Goal: Task Accomplishment & Management: Manage account settings

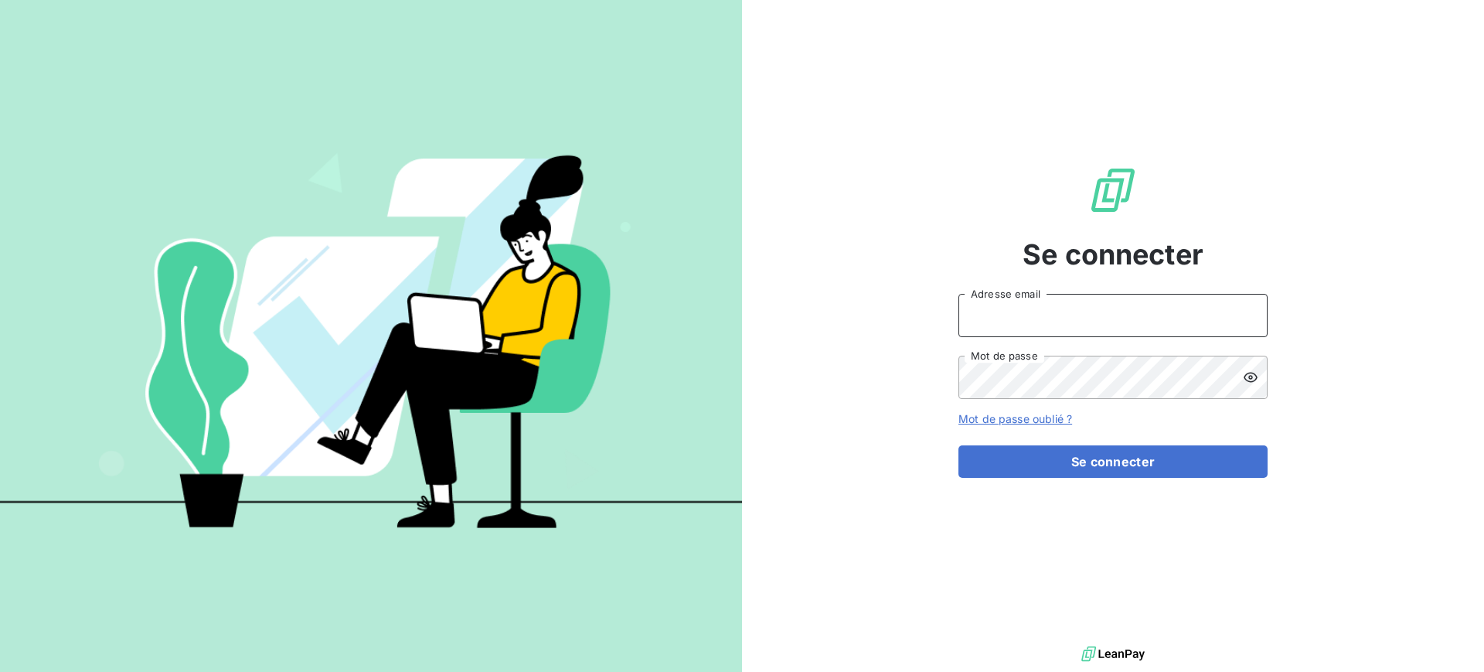
type input "[EMAIL_ADDRESS][DOMAIN_NAME]"
click at [1098, 424] on div "Mot de passe oublié ?" at bounding box center [1112, 418] width 309 height 15
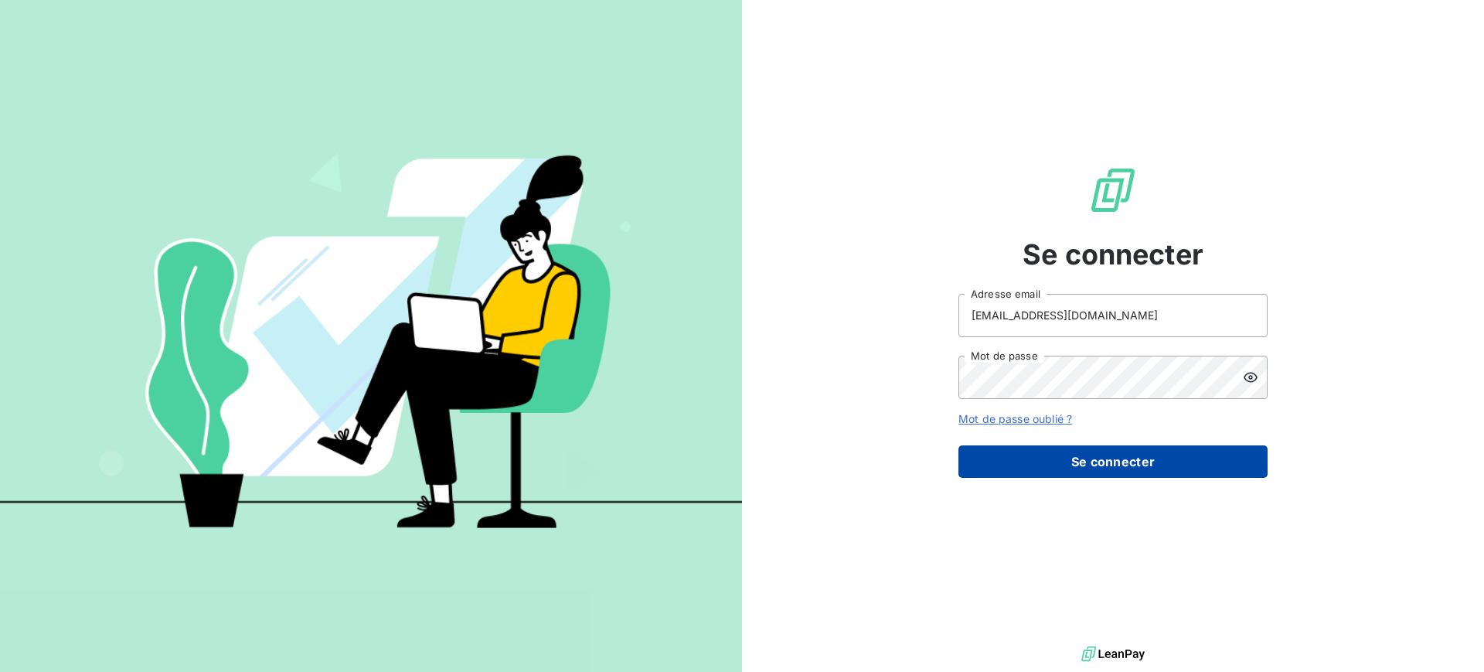
click at [1090, 453] on button "Se connecter" at bounding box center [1112, 461] width 309 height 32
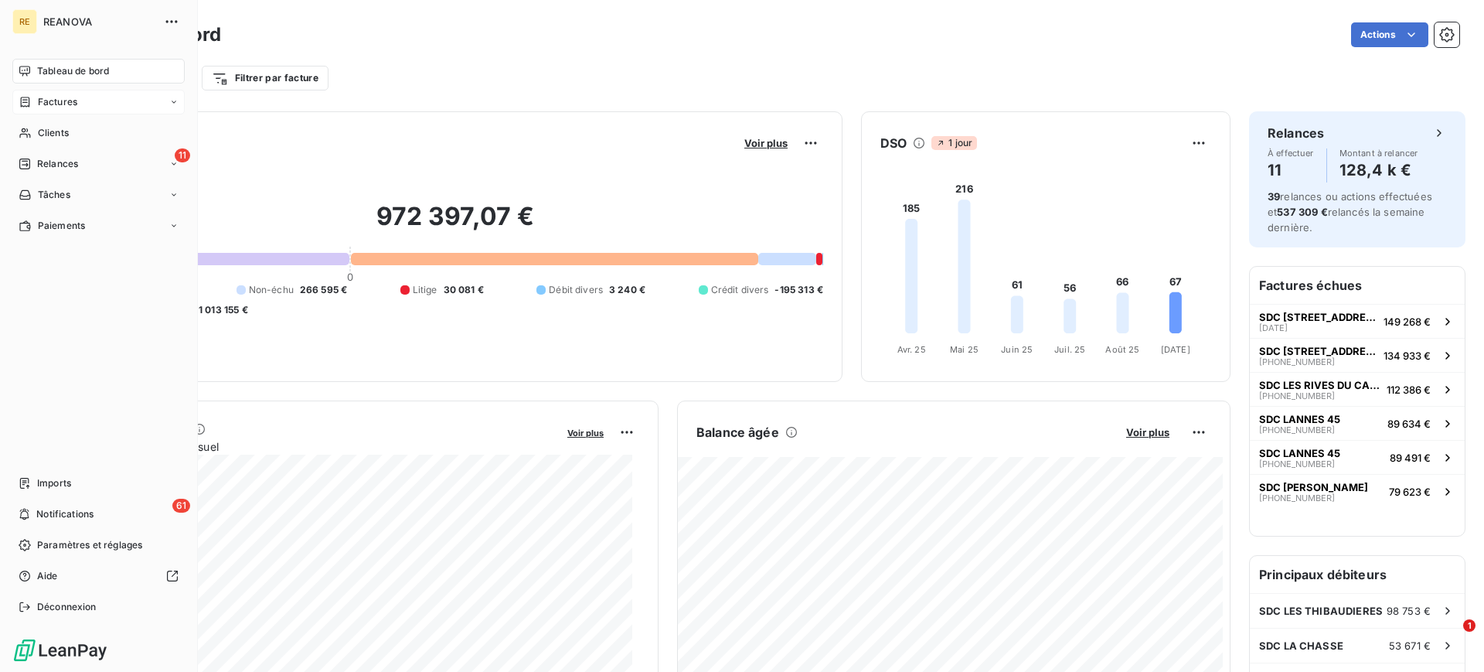
click at [87, 97] on div "Factures" at bounding box center [98, 102] width 172 height 25
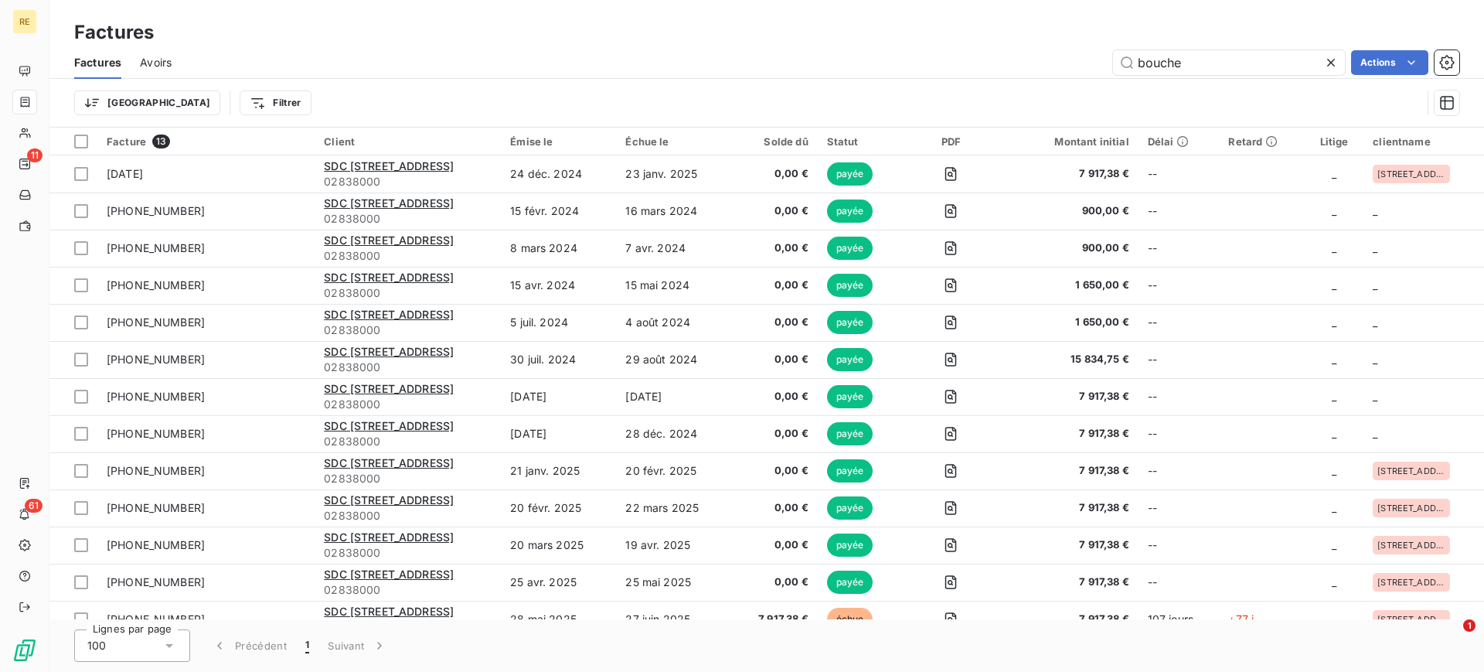
drag, startPoint x: 1217, startPoint y: 66, endPoint x: 958, endPoint y: 75, distance: 259.1
click at [957, 75] on div "Factures Avoirs bouche Actions" at bounding box center [766, 62] width 1434 height 32
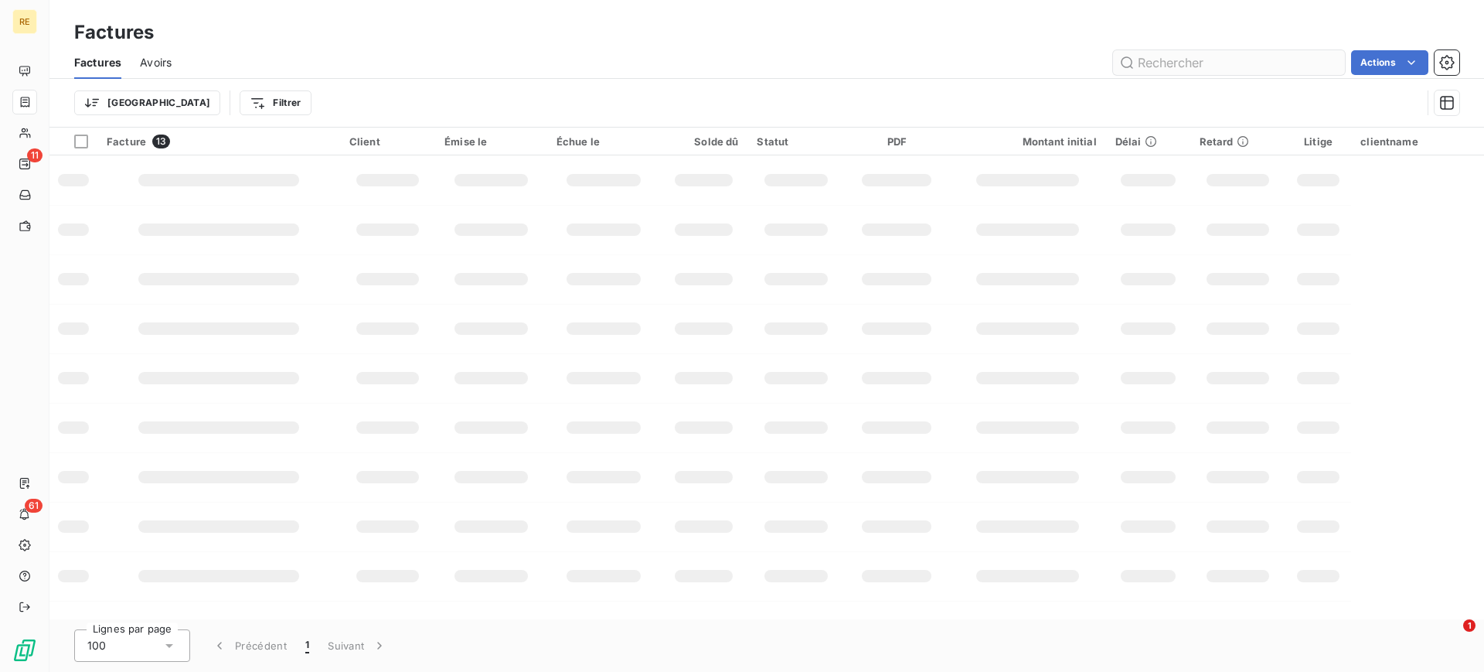
click at [1173, 66] on input "text" at bounding box center [1229, 62] width 232 height 25
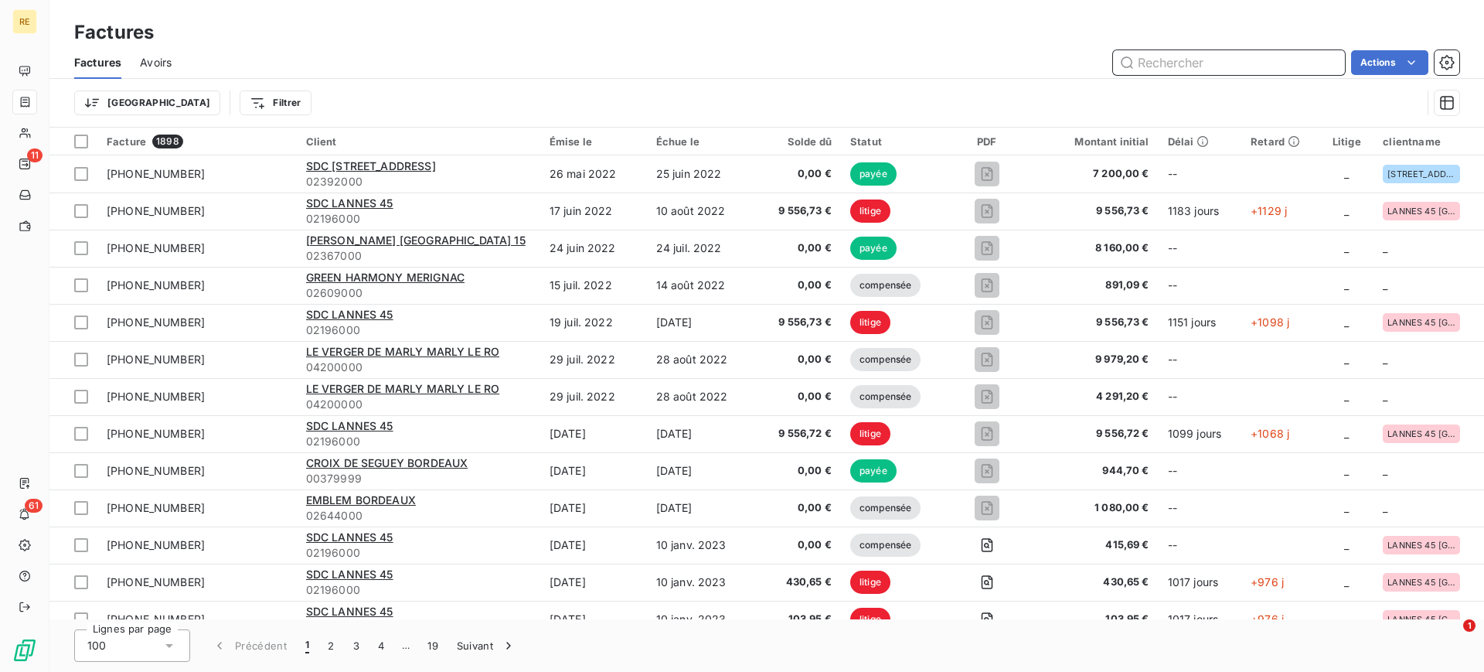
paste input "01-25-580"
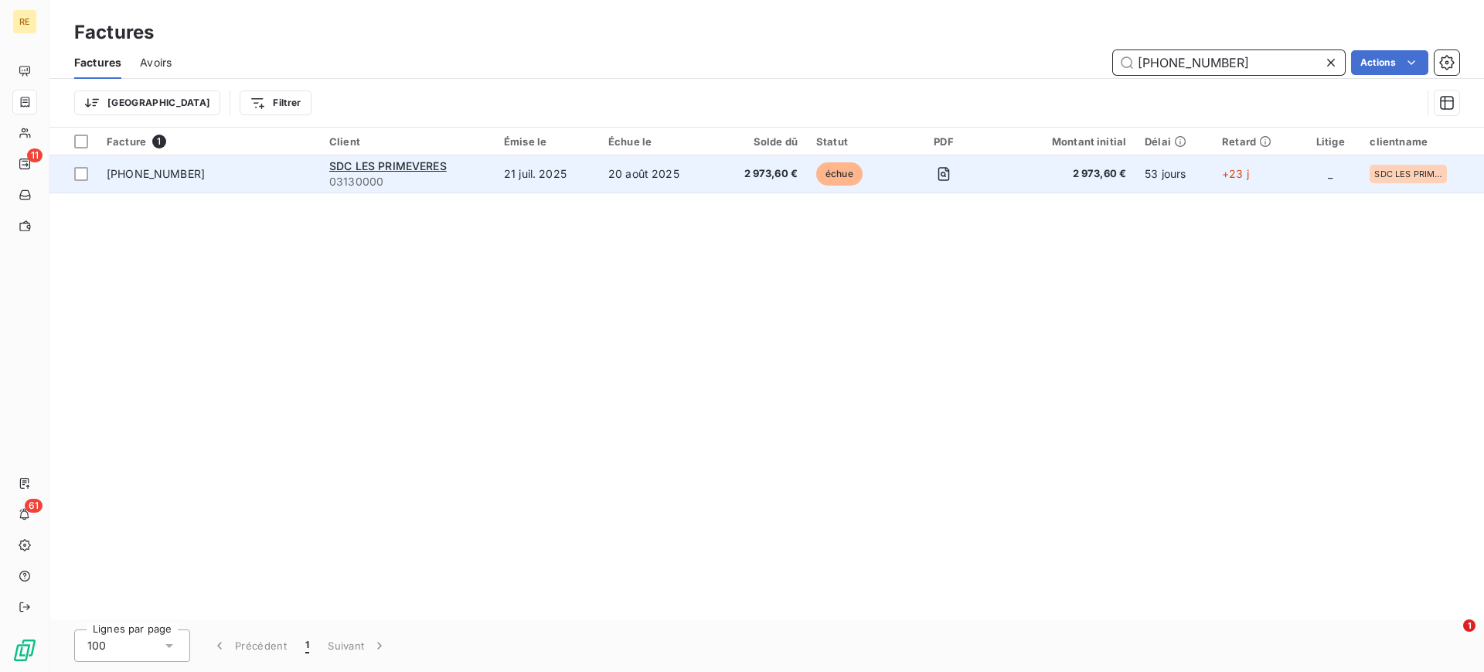
type input "01-25-580"
click at [830, 177] on span "échue" at bounding box center [839, 173] width 46 height 23
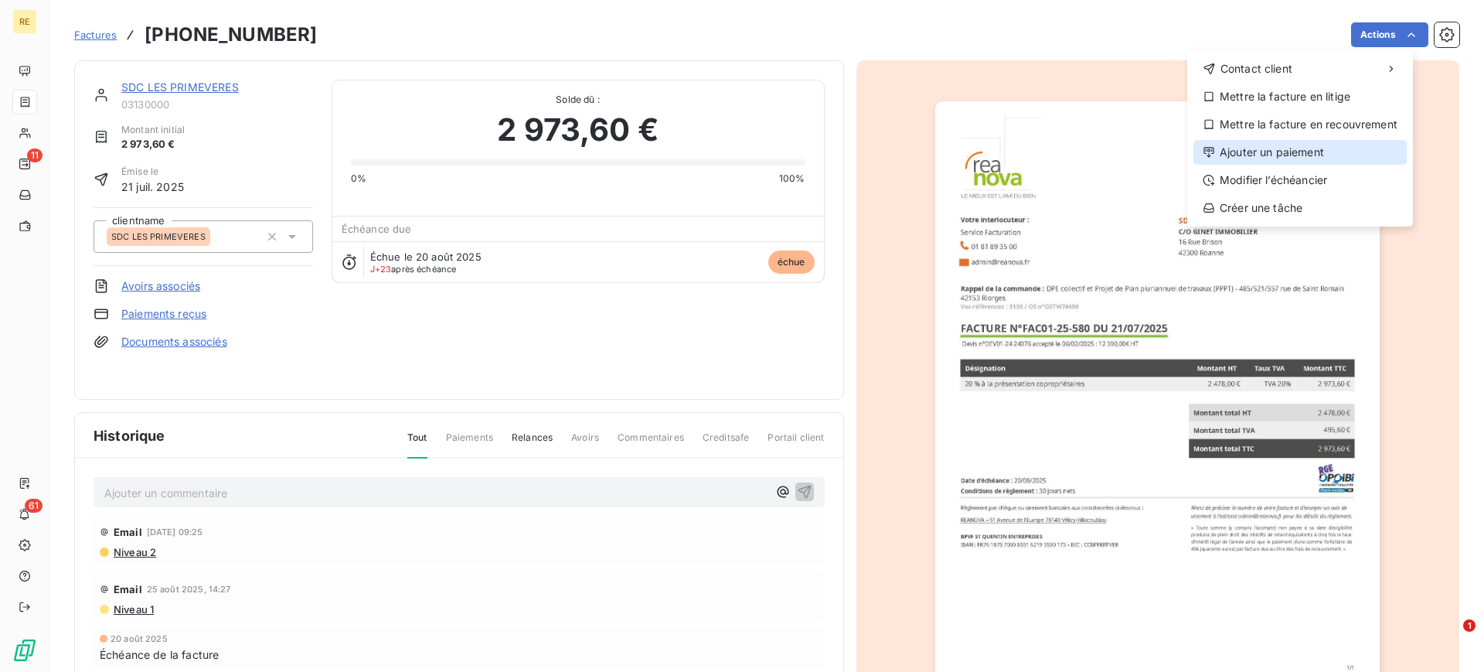
click at [1325, 143] on div "Ajouter un paiement" at bounding box center [1299, 152] width 213 height 25
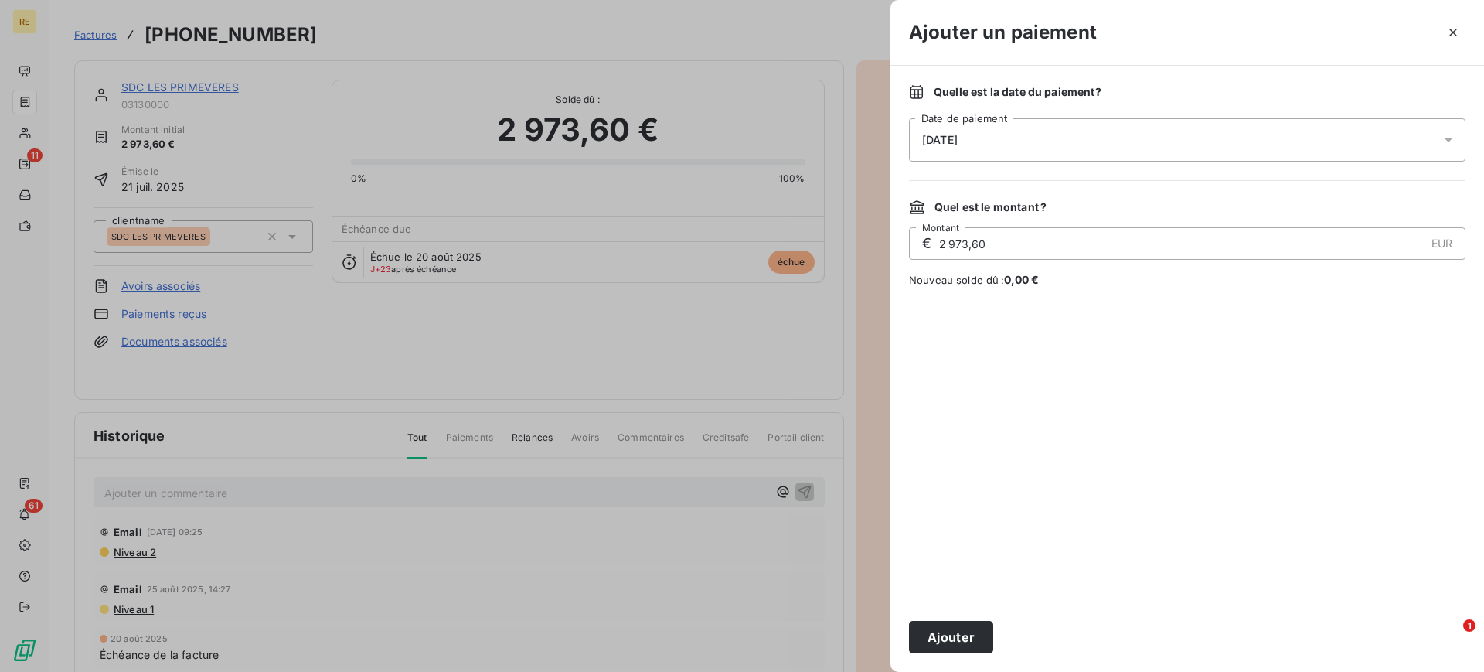
click at [1077, 142] on div "12/09/2025" at bounding box center [1187, 139] width 556 height 43
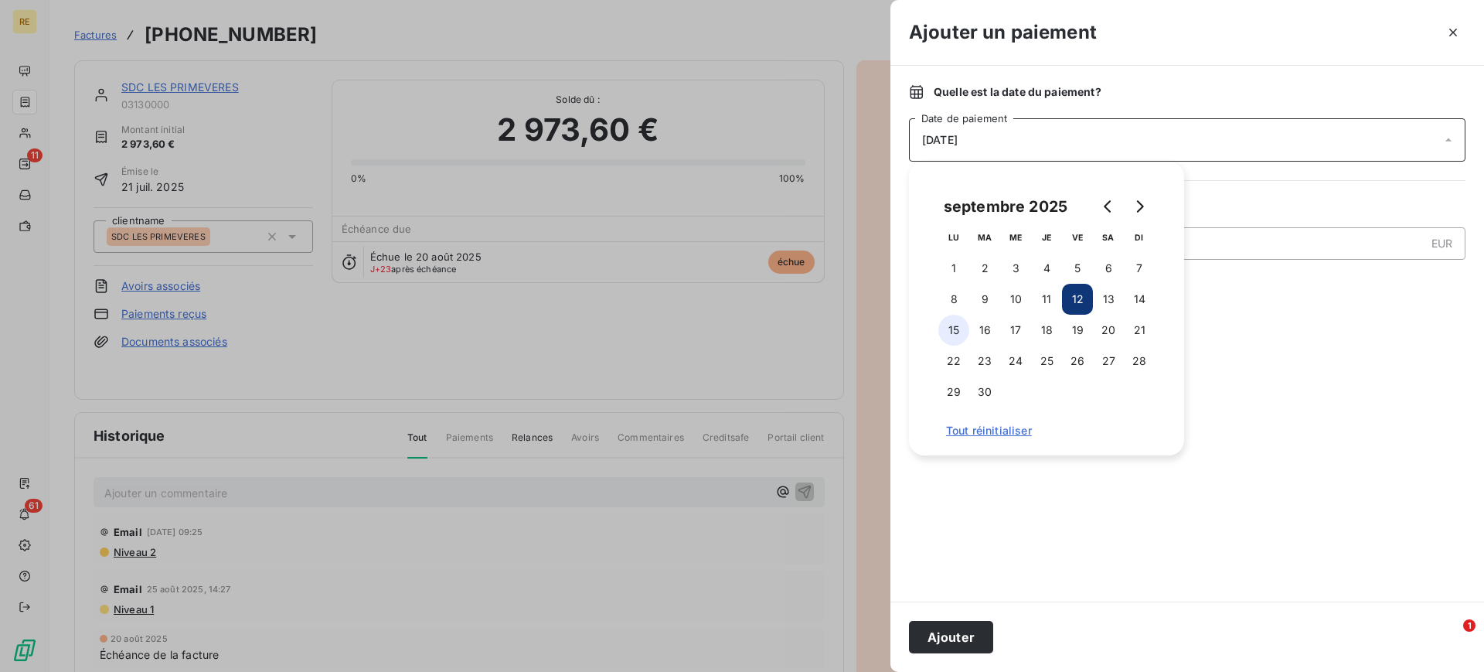
click at [951, 324] on button "15" at bounding box center [953, 330] width 31 height 31
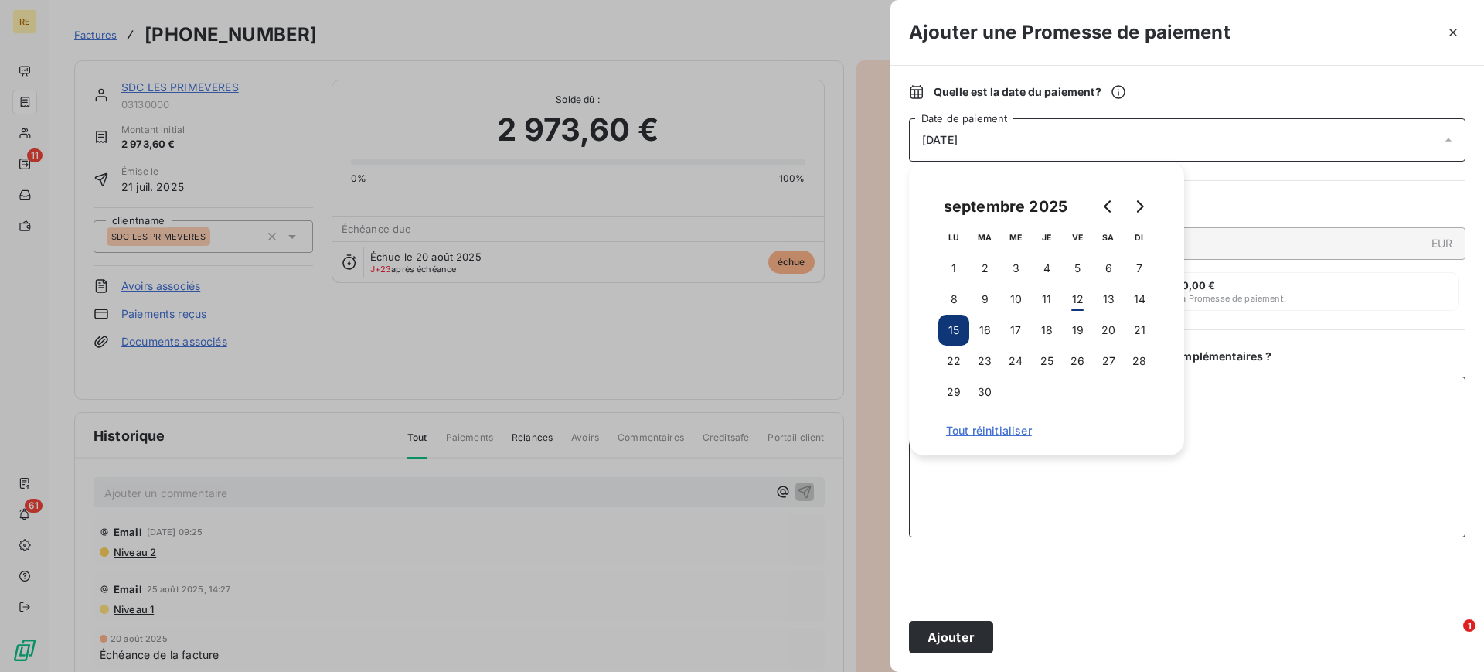
click at [1219, 502] on textarea "Ajouter un commentaire ( facultatif )" at bounding box center [1187, 456] width 556 height 161
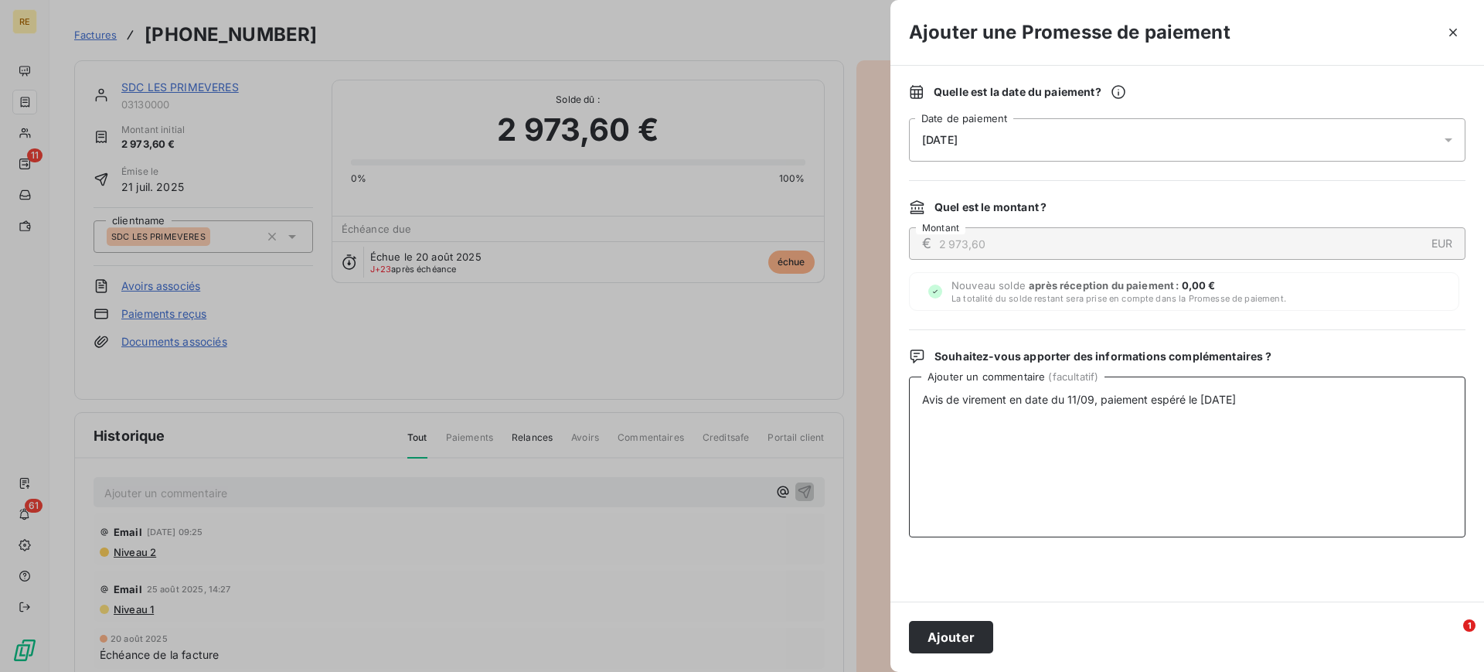
click at [1089, 393] on textarea "Avis de virement en date du 11/09, paiement espéré le 15/09/2025" at bounding box center [1187, 456] width 556 height 161
click at [1089, 393] on textarea "Avis de virement en date du 11/09/2025, paiement espéré le 15/09/2025" at bounding box center [1187, 456] width 556 height 161
type textarea "Avis de virement en date du 11/09/2025, paiement espéré le 15/09/2025"
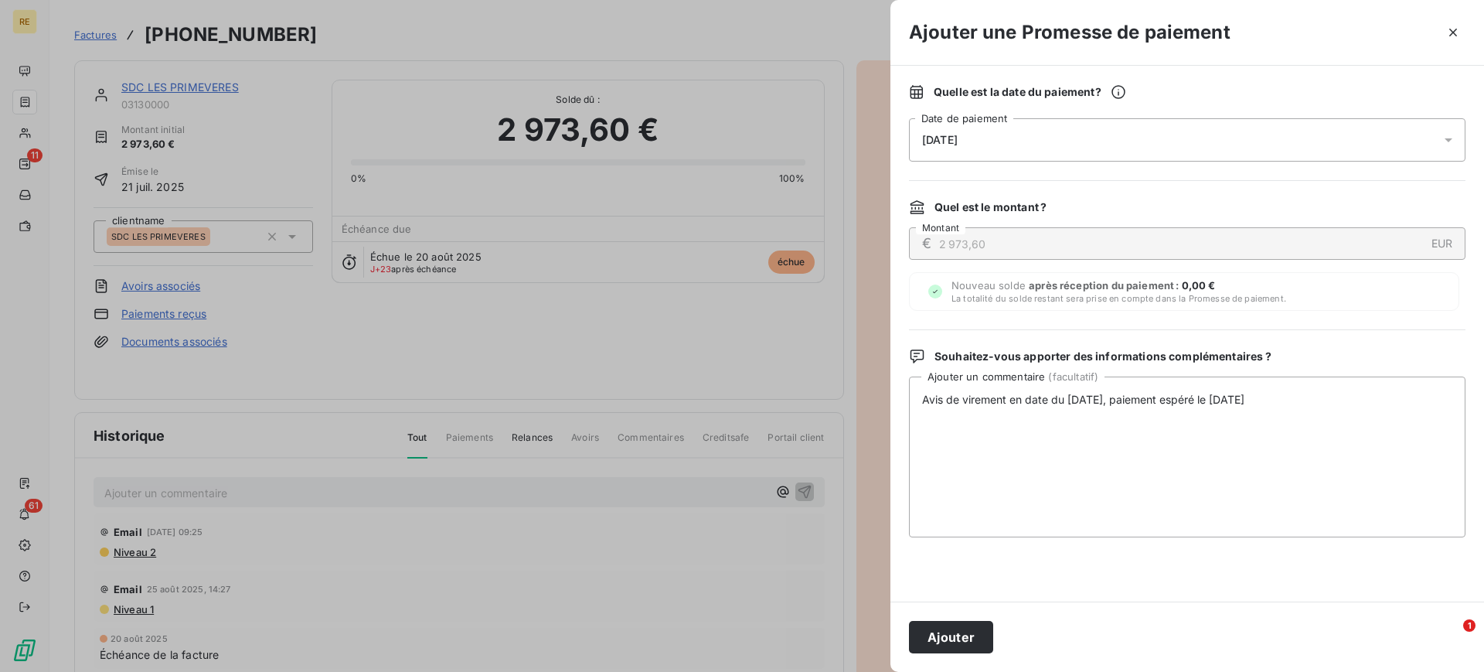
drag, startPoint x: 978, startPoint y: 632, endPoint x: 888, endPoint y: 638, distance: 89.9
click at [978, 630] on button "Ajouter" at bounding box center [951, 637] width 84 height 32
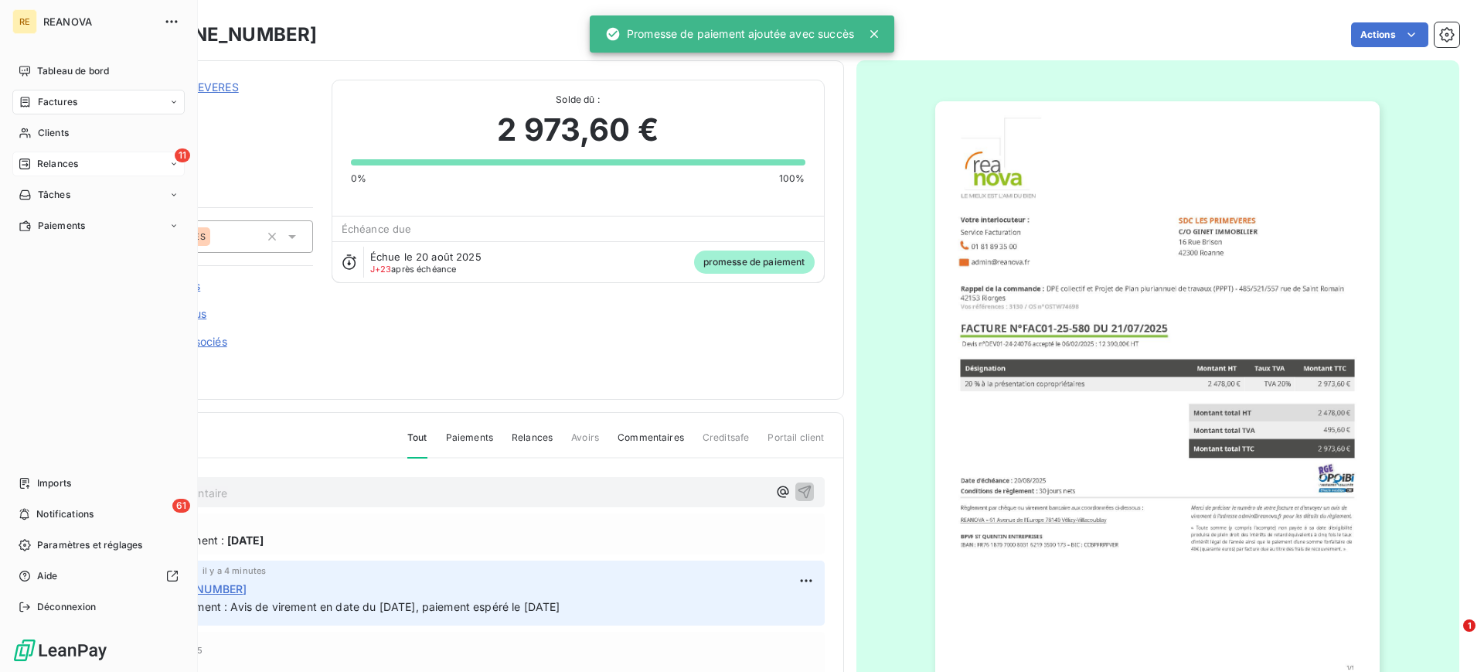
click at [85, 162] on div "11 Relances" at bounding box center [98, 163] width 172 height 25
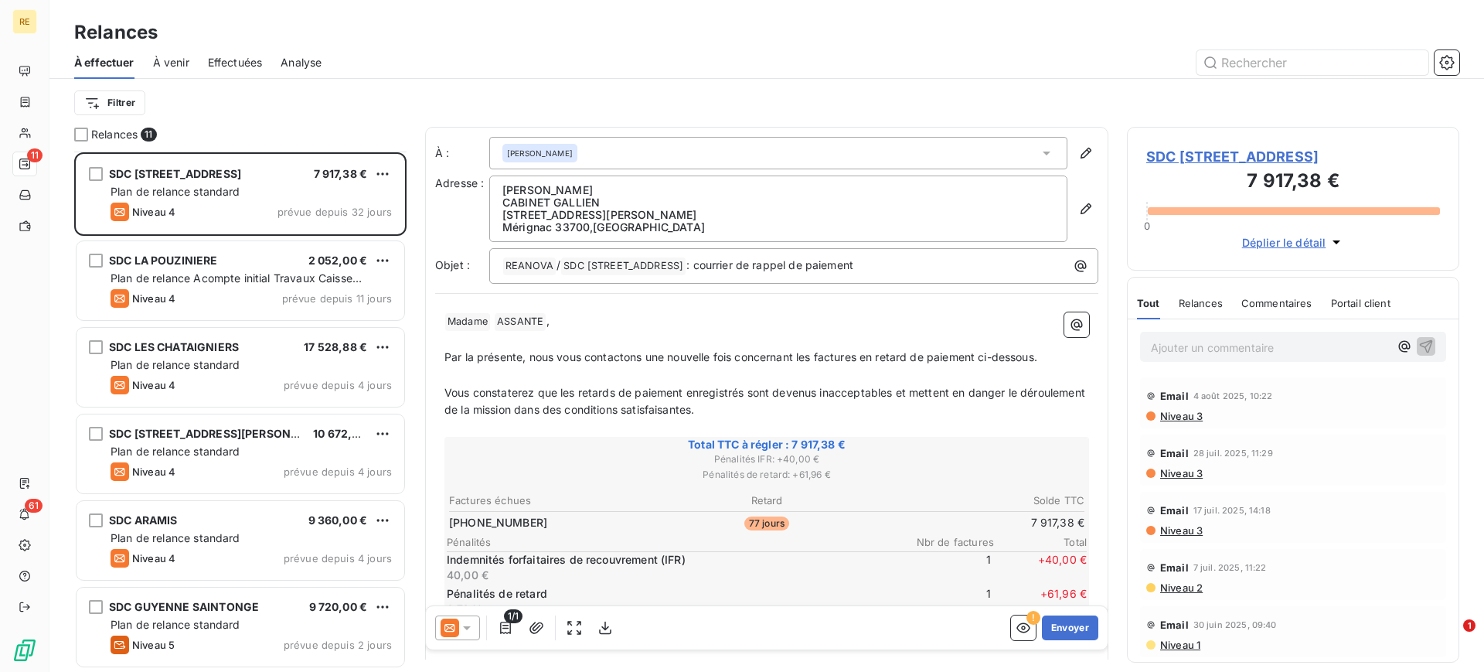
scroll to position [433, 0]
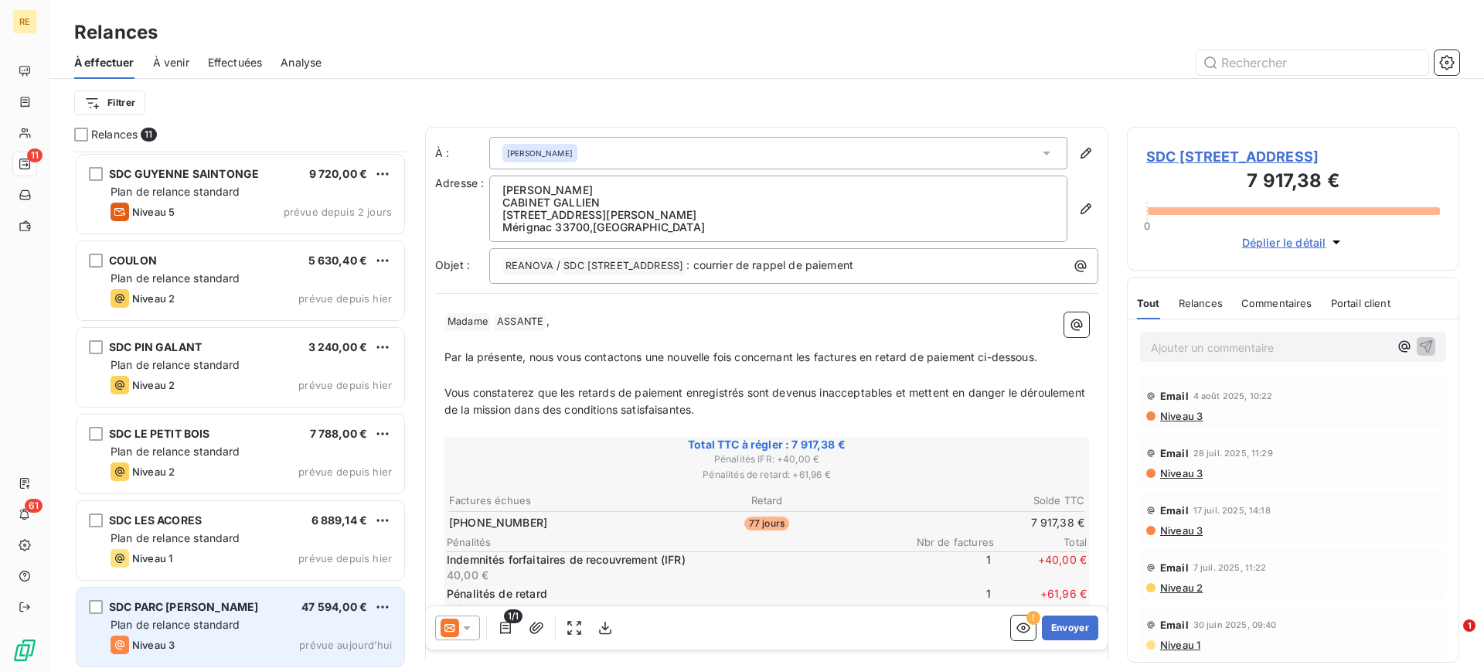
click at [202, 631] on div "Plan de relance standard" at bounding box center [251, 624] width 281 height 15
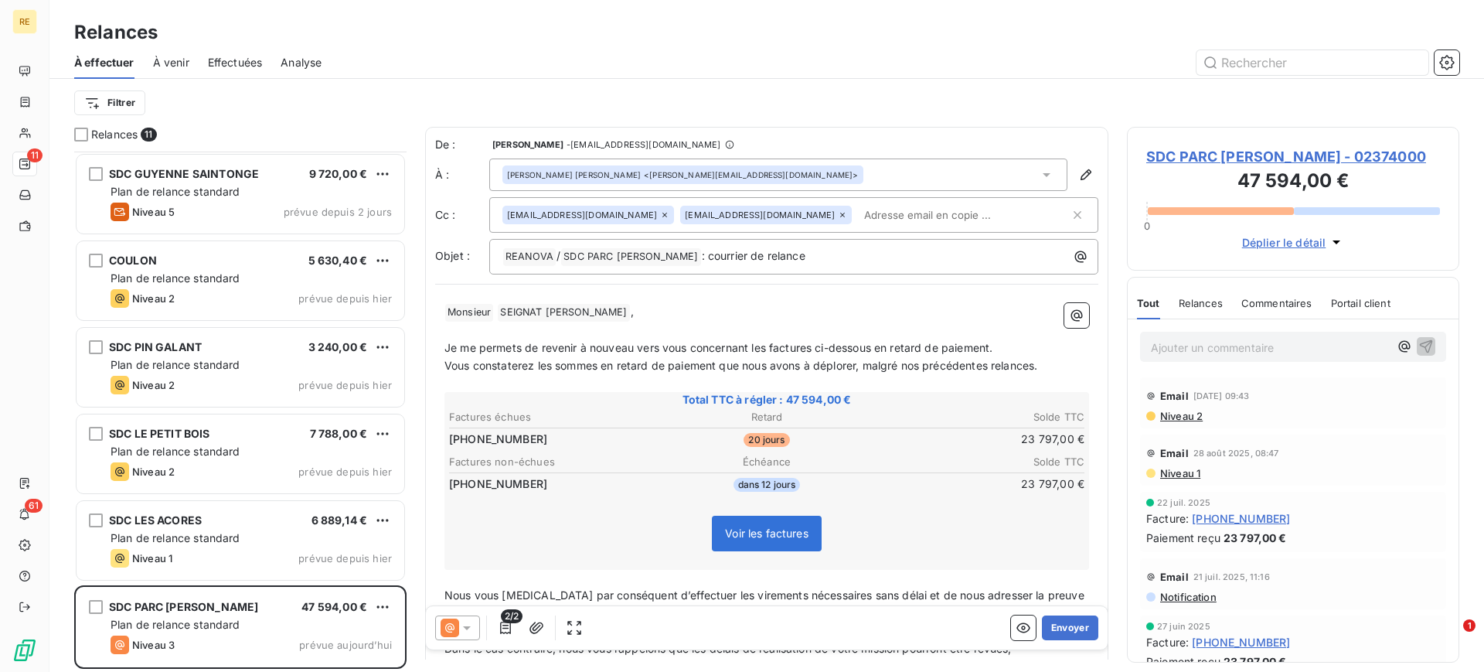
click at [858, 218] on input "text" at bounding box center [947, 214] width 179 height 23
click at [471, 623] on icon at bounding box center [466, 627] width 15 height 15
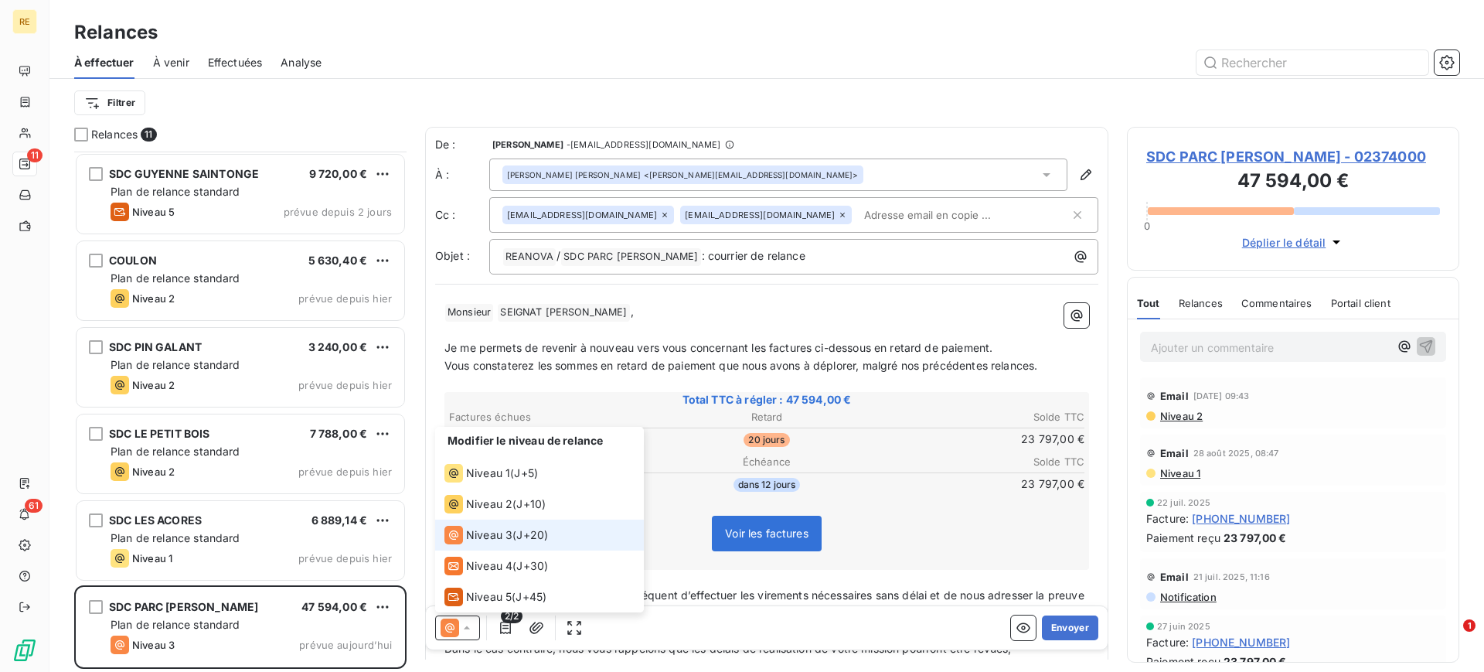
click at [471, 623] on icon at bounding box center [466, 627] width 15 height 15
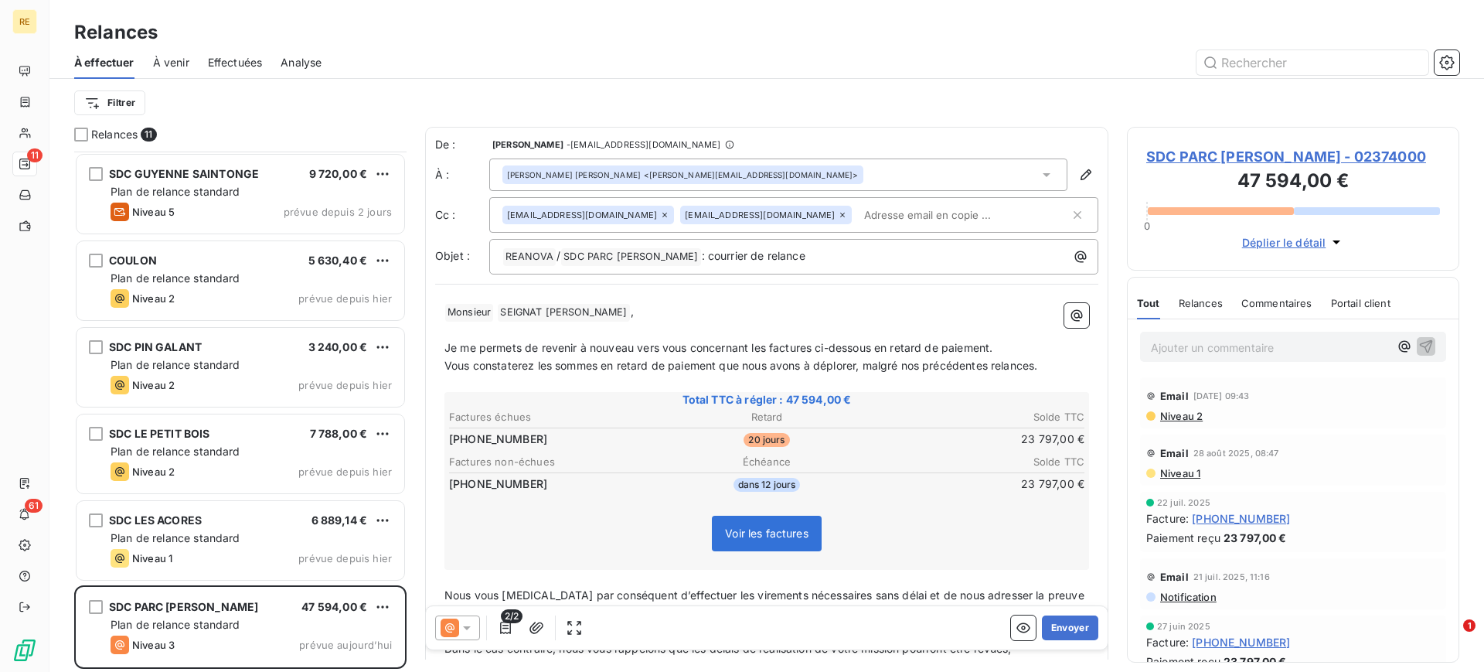
click at [719, 348] on span "Je me permets de revenir à nouveau vers vous concernant les factures ci-dessous…" at bounding box center [718, 347] width 548 height 13
click at [1054, 634] on button "Envoyer" at bounding box center [1070, 627] width 56 height 25
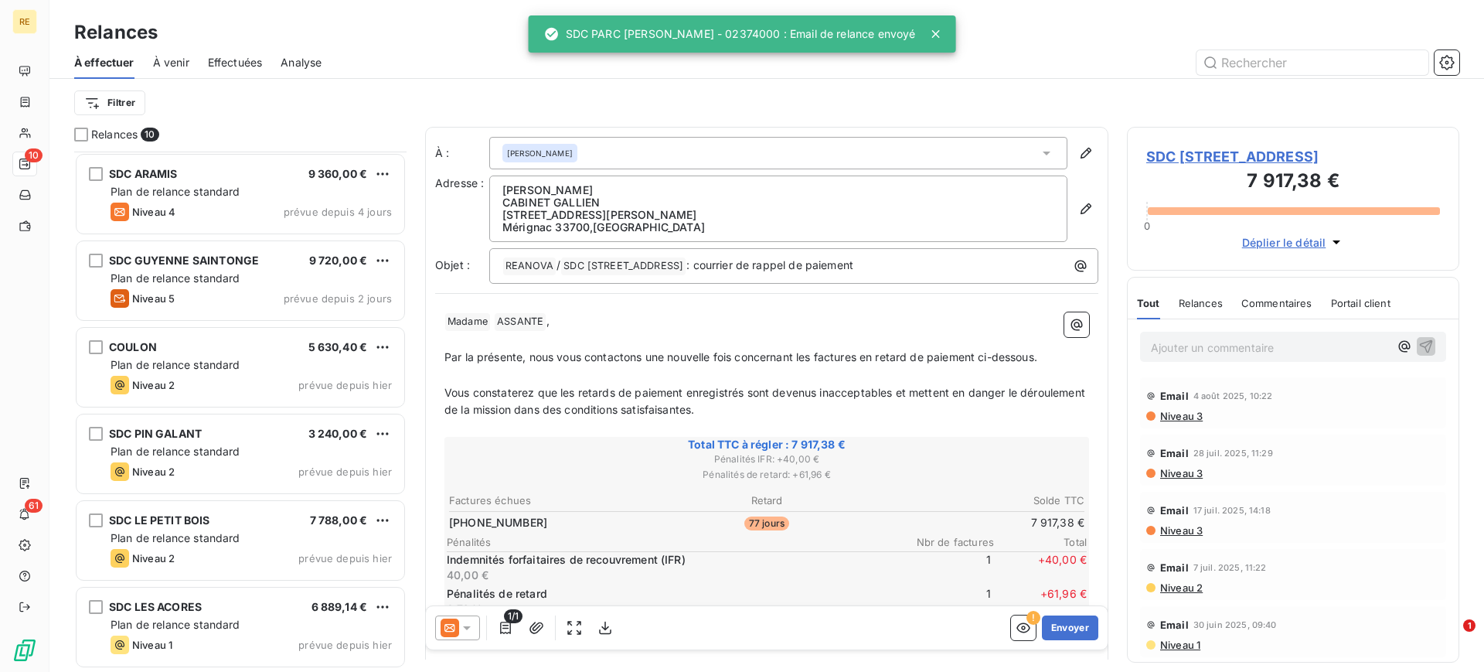
scroll to position [345, 0]
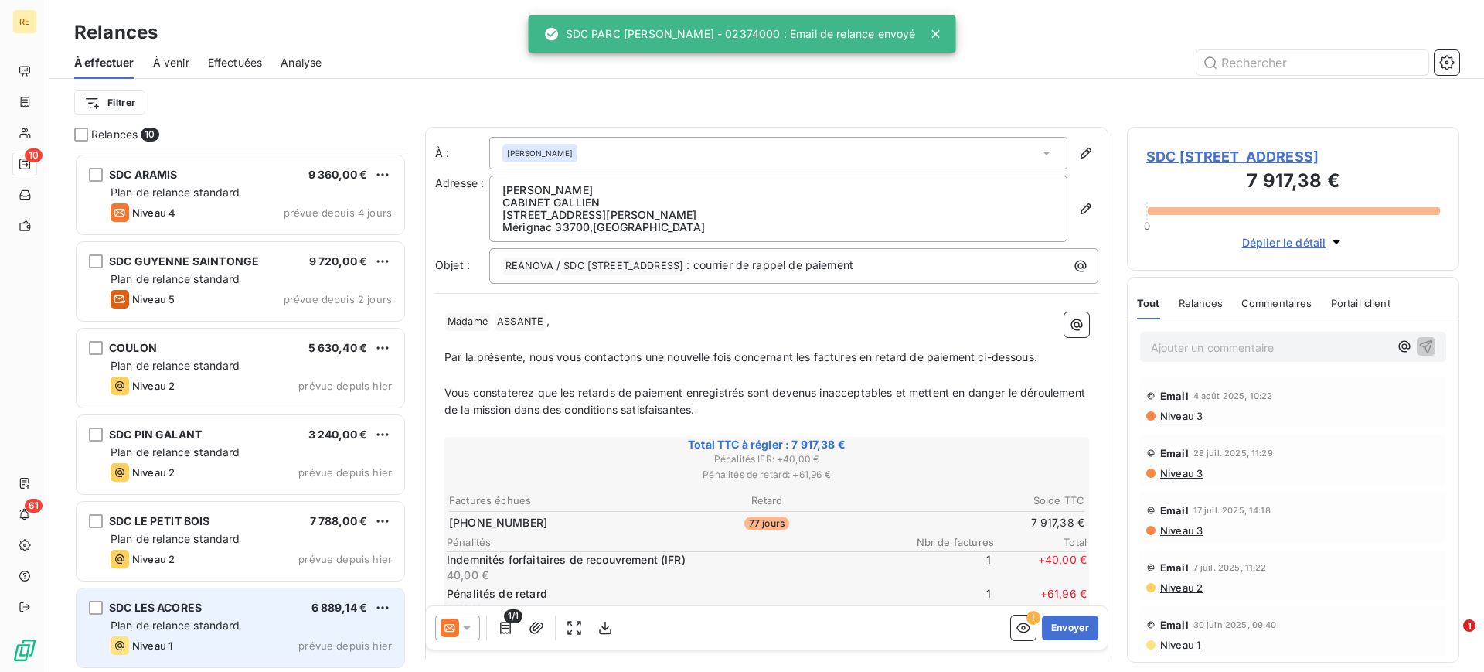
drag, startPoint x: 221, startPoint y: 601, endPoint x: 283, endPoint y: 605, distance: 61.9
click at [223, 602] on div "SDC LES ACORES 6 889,14 €" at bounding box center [251, 607] width 281 height 14
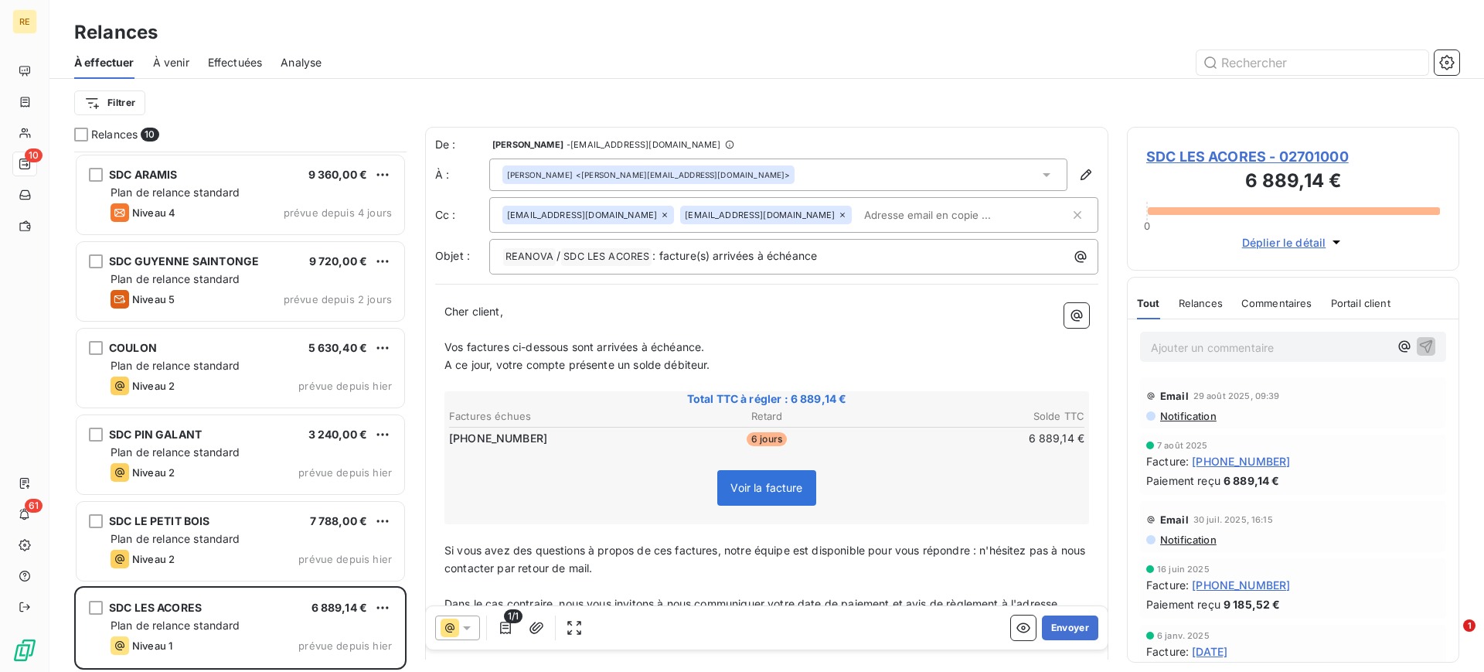
click at [858, 219] on input "text" at bounding box center [947, 214] width 179 height 23
click at [858, 217] on input "text" at bounding box center [947, 214] width 179 height 23
click at [824, 331] on p "﻿" at bounding box center [766, 330] width 645 height 18
click at [772, 167] on div "Jennifer RAYNAUD <jennifer.raynaud@foncia.fr>" at bounding box center [778, 174] width 578 height 32
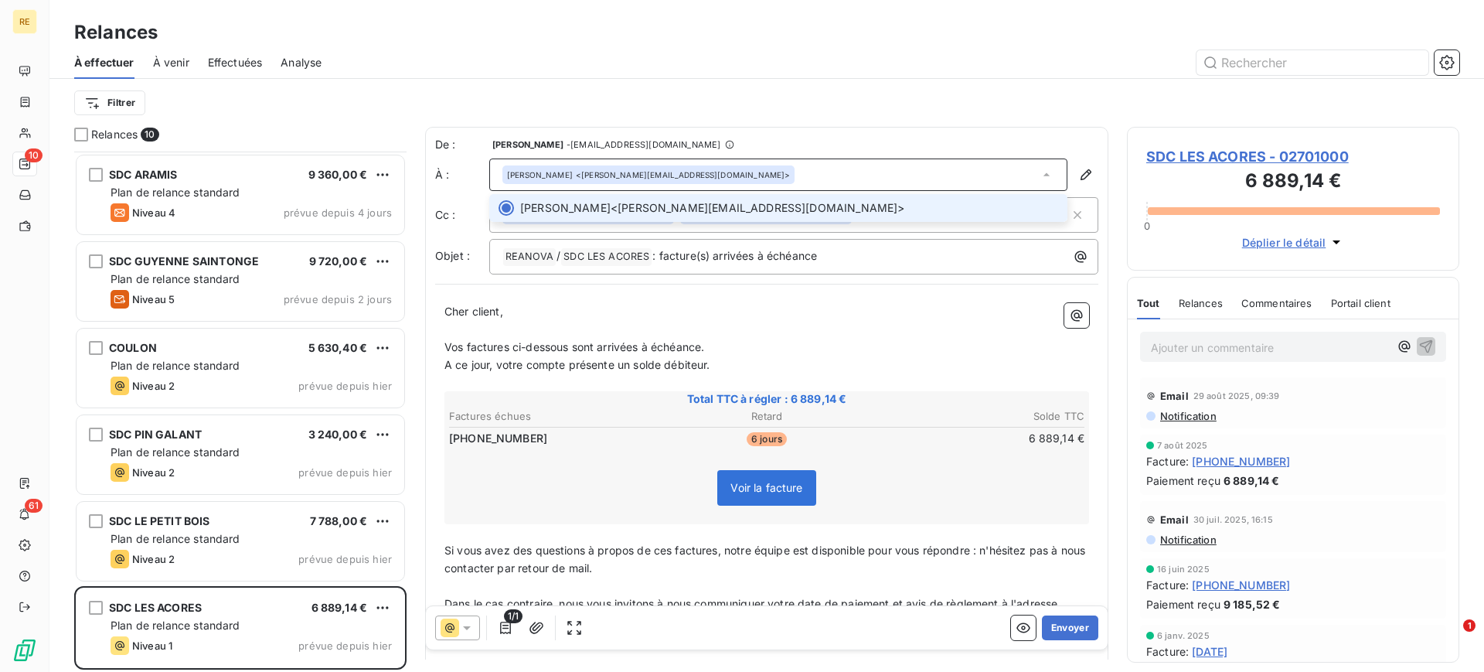
click at [774, 167] on div "Jennifer RAYNAUD <jennifer.raynaud@foncia.fr>" at bounding box center [778, 174] width 578 height 32
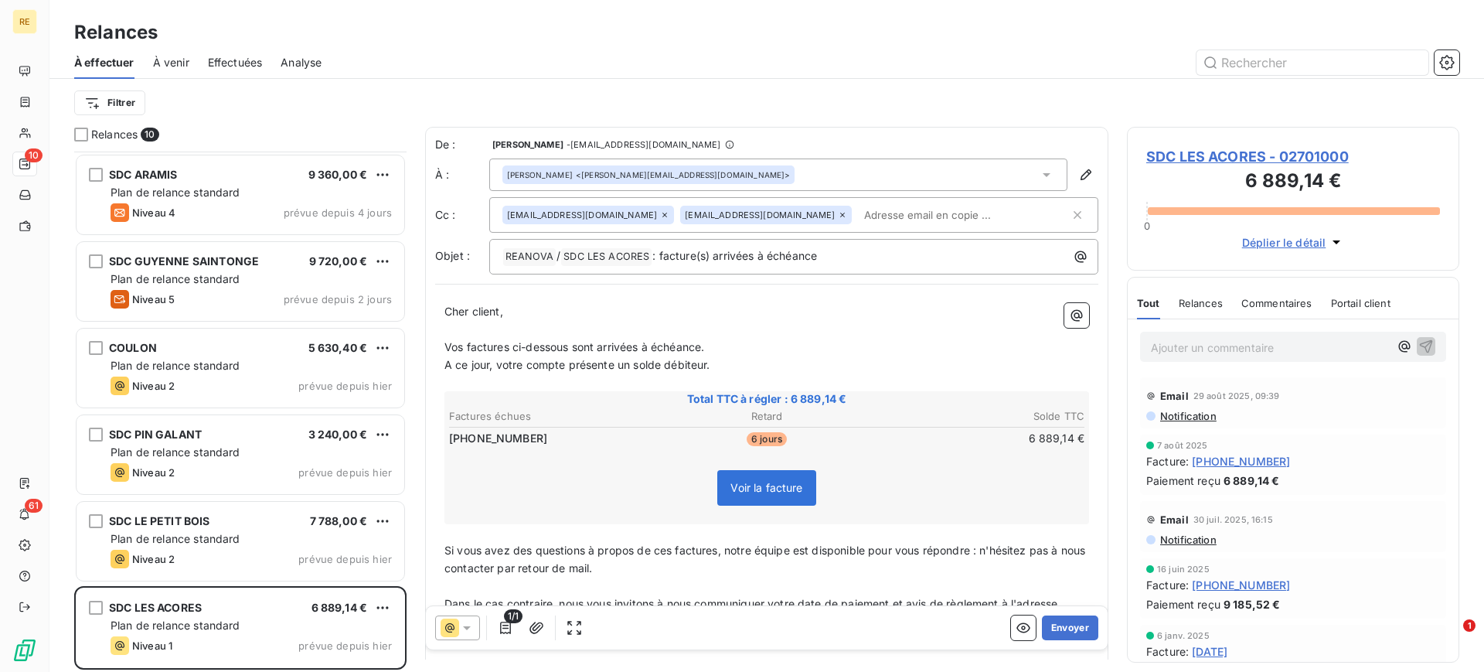
click at [858, 219] on input "text" at bounding box center [947, 214] width 179 height 23
click at [640, 380] on p "﻿" at bounding box center [766, 383] width 645 height 18
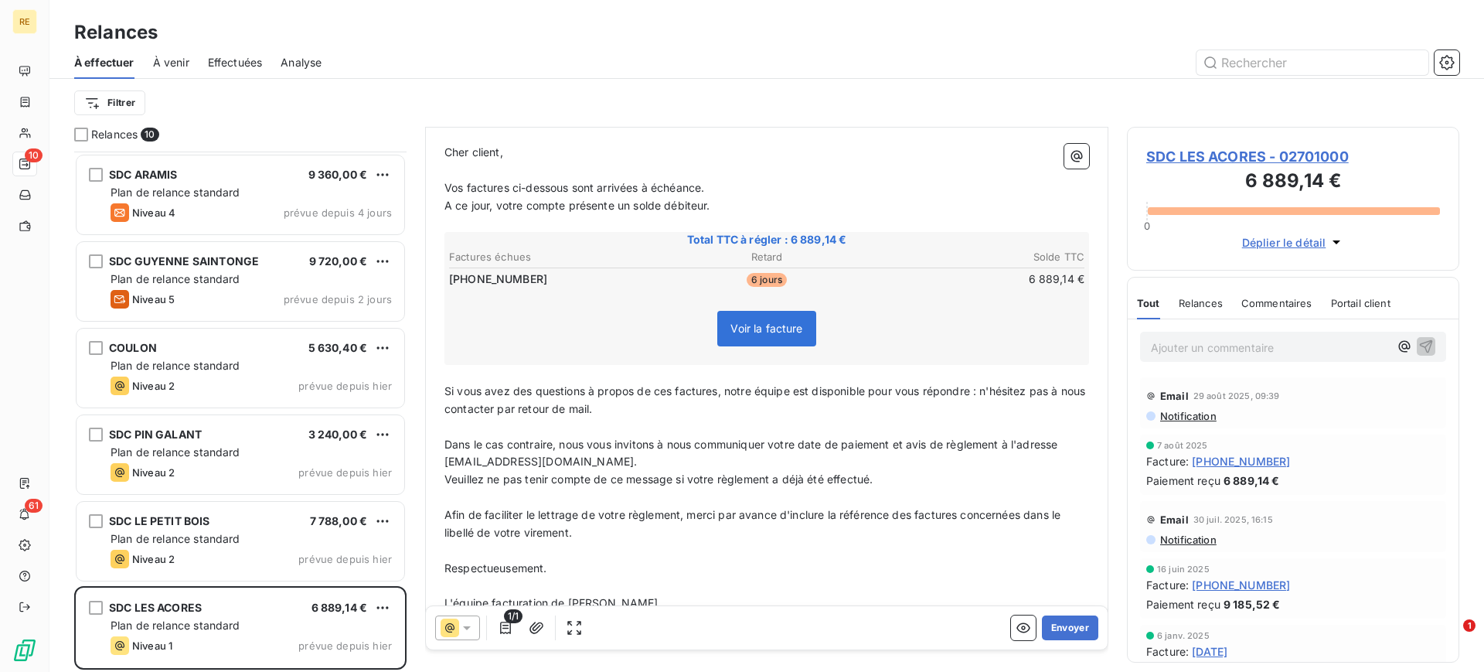
scroll to position [196, 0]
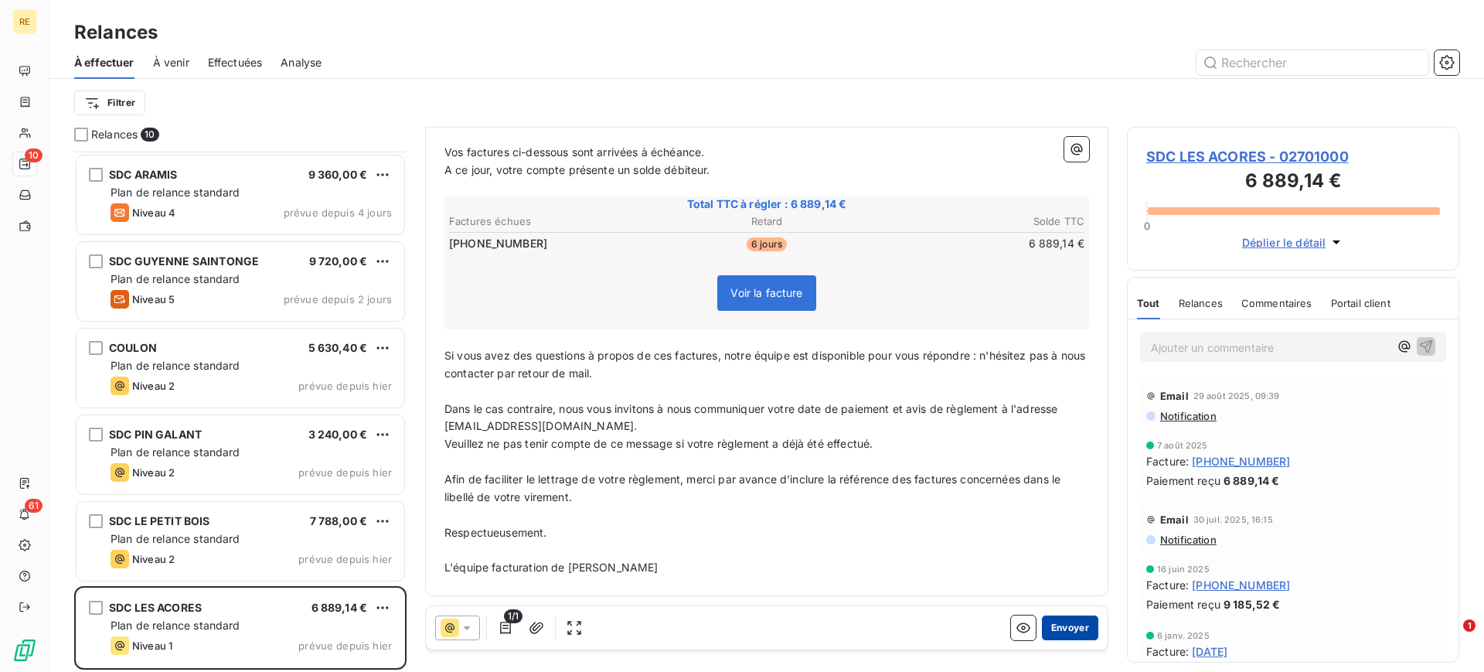
click at [1047, 622] on button "Envoyer" at bounding box center [1070, 627] width 56 height 25
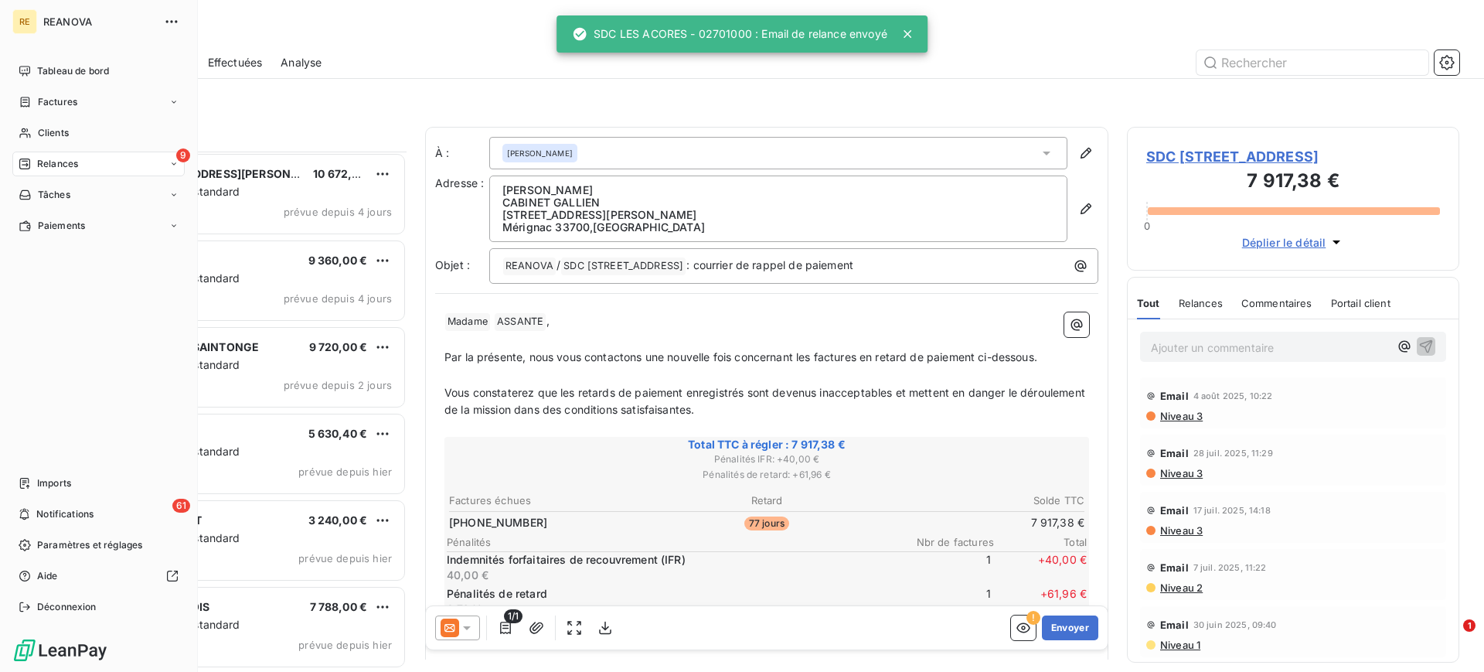
scroll to position [259, 0]
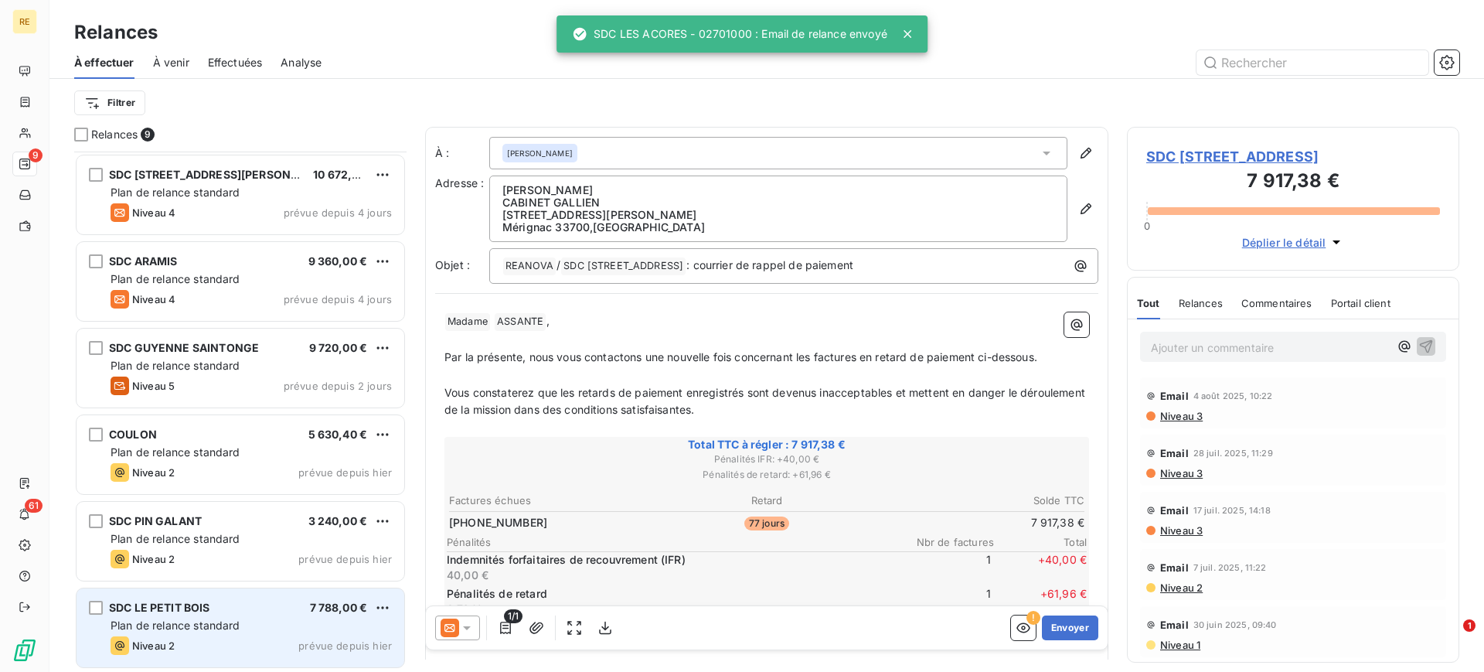
drag, startPoint x: 265, startPoint y: 617, endPoint x: 311, endPoint y: 619, distance: 45.6
click at [267, 617] on div "Plan de relance standard" at bounding box center [251, 624] width 281 height 15
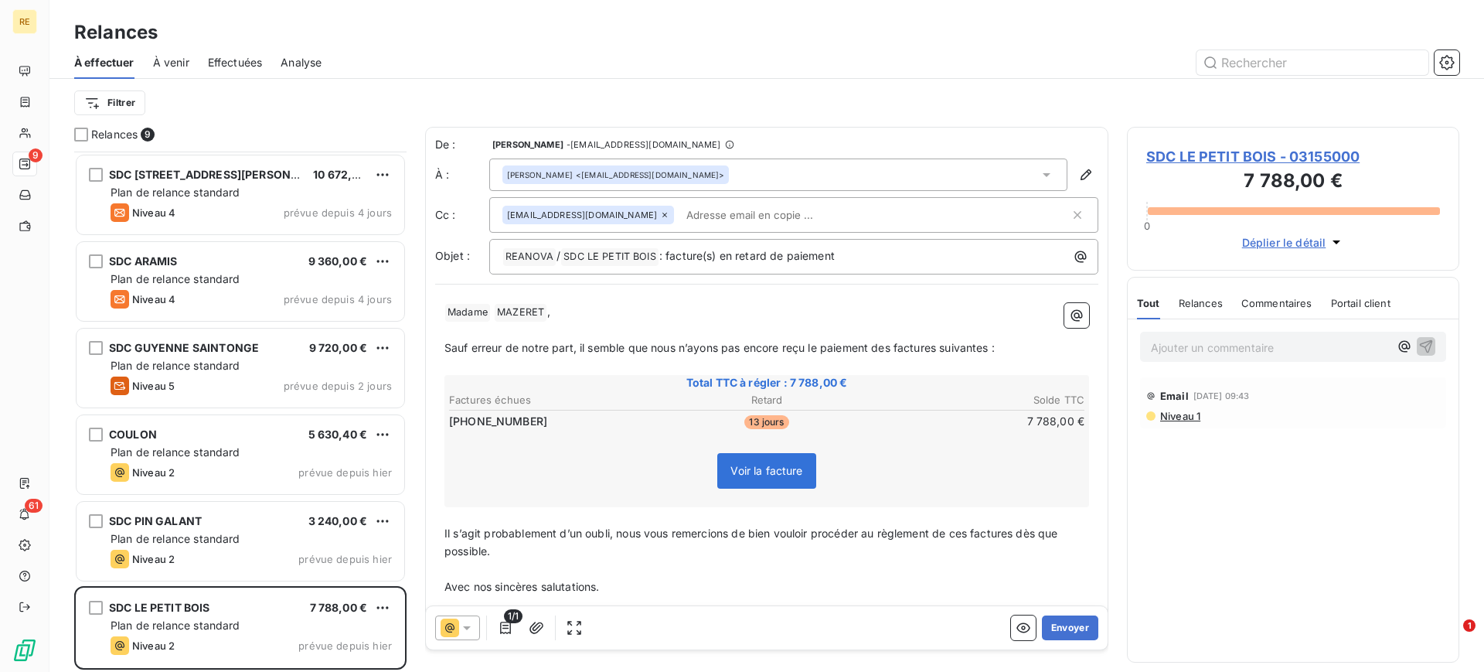
click at [702, 189] on div "De : Micaela STAINO - admin@reanova.fr À : Adeline MAZERET <a.mazeret@abpweb.fr…" at bounding box center [766, 206] width 663 height 138
click at [685, 219] on input "text" at bounding box center [769, 214] width 179 height 23
click at [686, 217] on input "text" at bounding box center [874, 214] width 389 height 23
click at [652, 332] on p "﻿" at bounding box center [766, 330] width 645 height 18
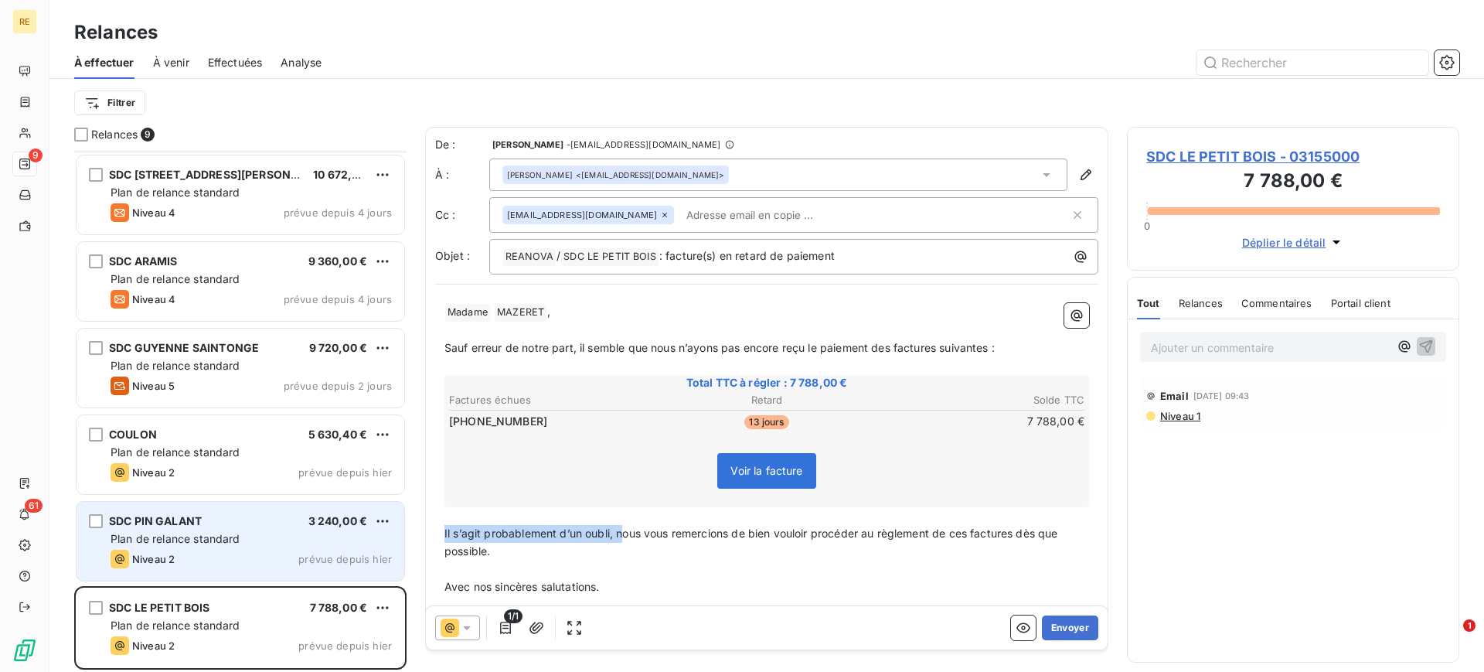
drag, startPoint x: 624, startPoint y: 531, endPoint x: 341, endPoint y: 541, distance: 283.0
click at [334, 541] on div "Relances 9 SDC 1 RUE DES BOUCHERIES 7 917,38 € Plan de relance standard Niveau …" at bounding box center [766, 399] width 1434 height 545
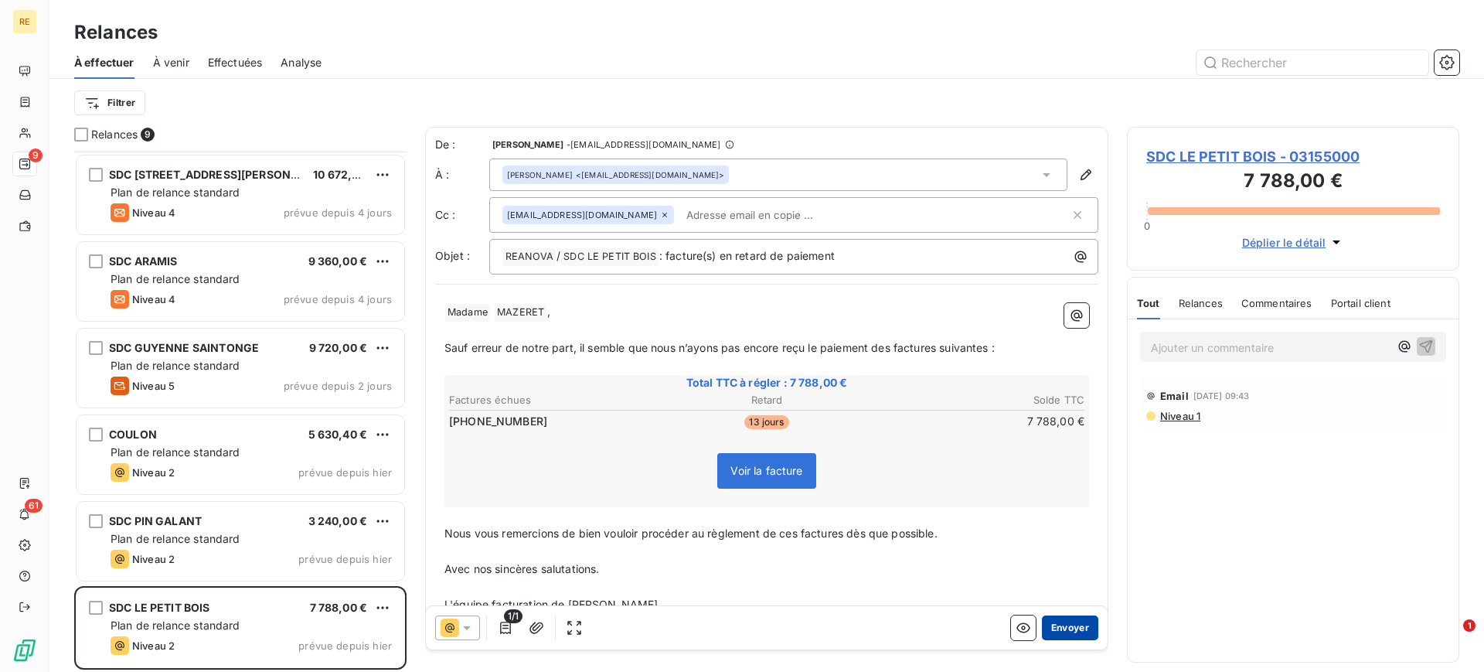
click at [1049, 627] on button "Envoyer" at bounding box center [1070, 627] width 56 height 25
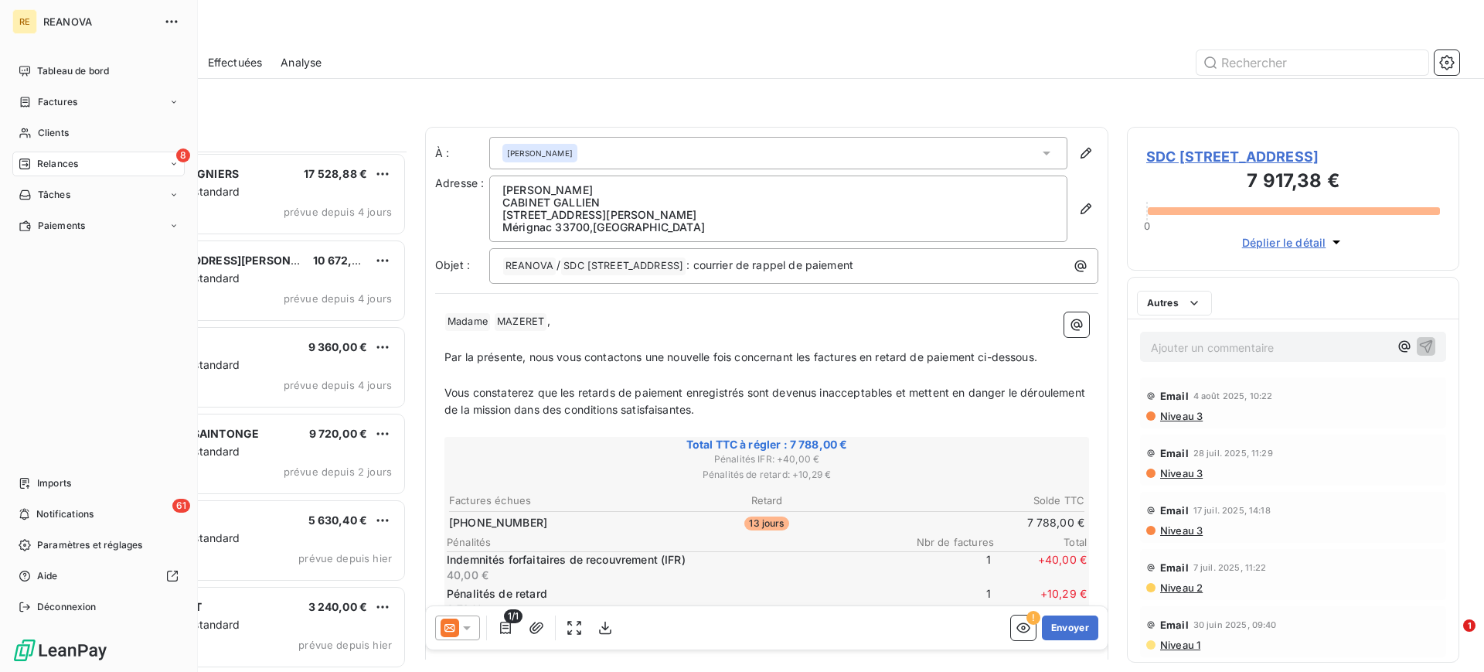
scroll to position [172, 0]
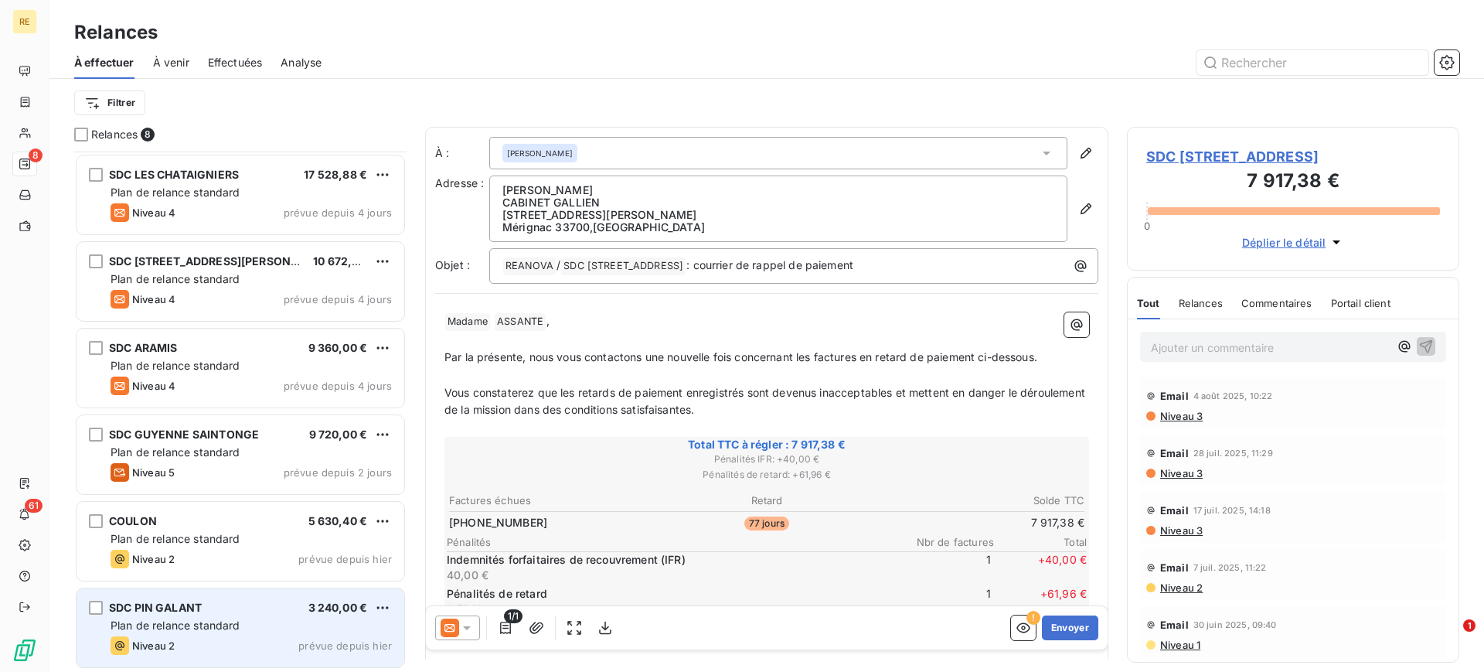
click at [304, 623] on div "Plan de relance standard" at bounding box center [251, 624] width 281 height 15
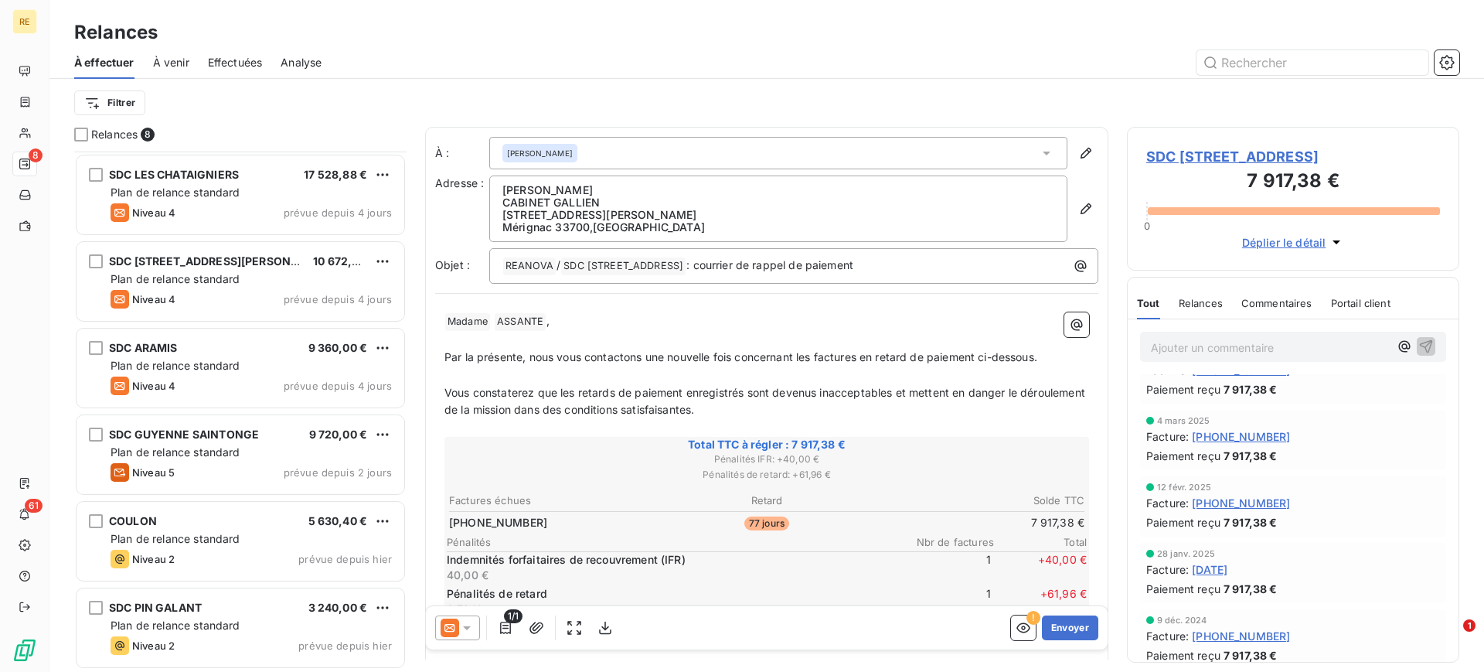
scroll to position [676, 0]
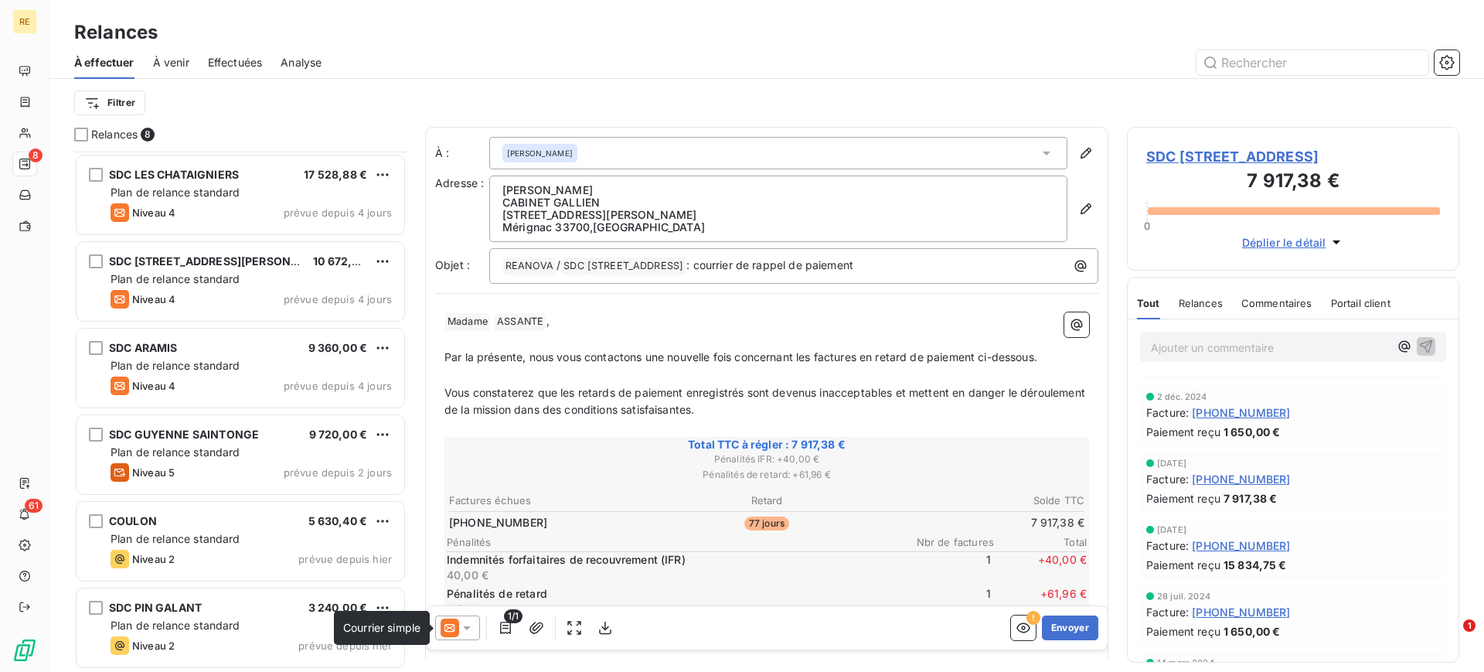
click at [444, 628] on icon at bounding box center [450, 627] width 19 height 19
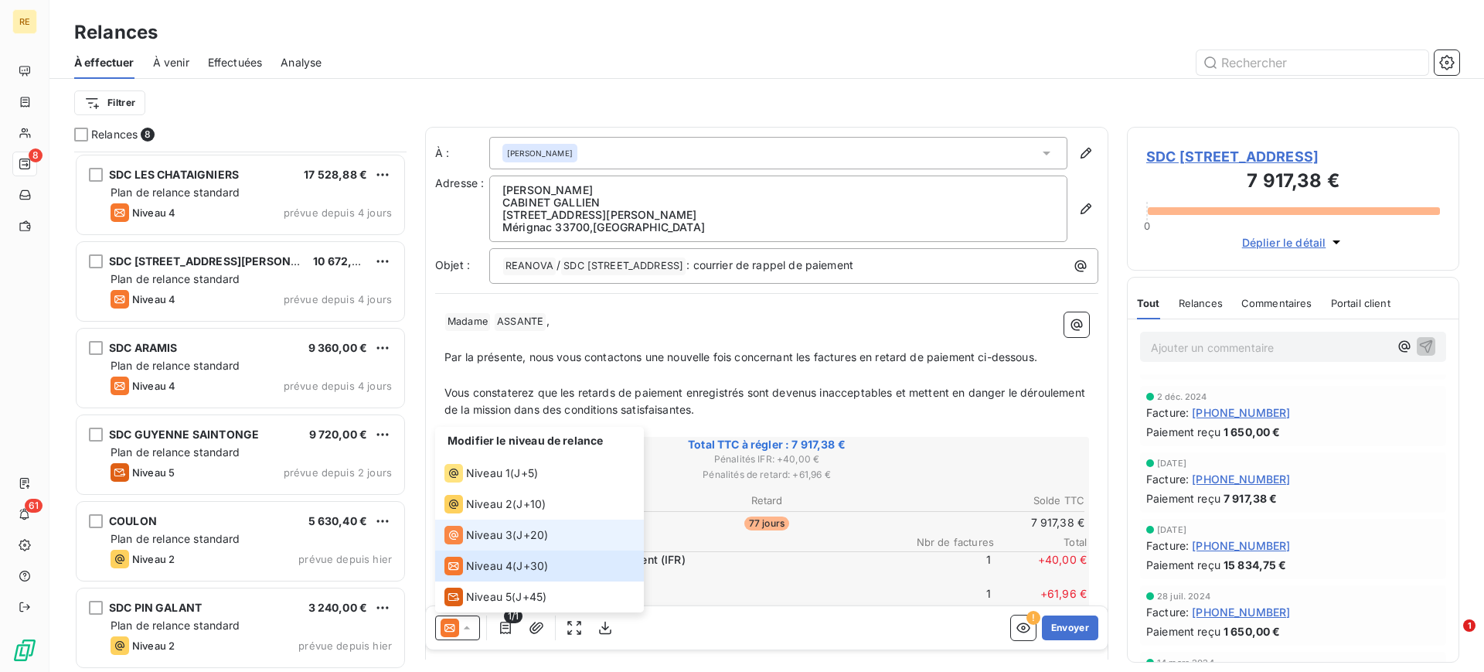
click at [514, 546] on li "Niveau 3 ( J+20 )" at bounding box center [539, 534] width 209 height 31
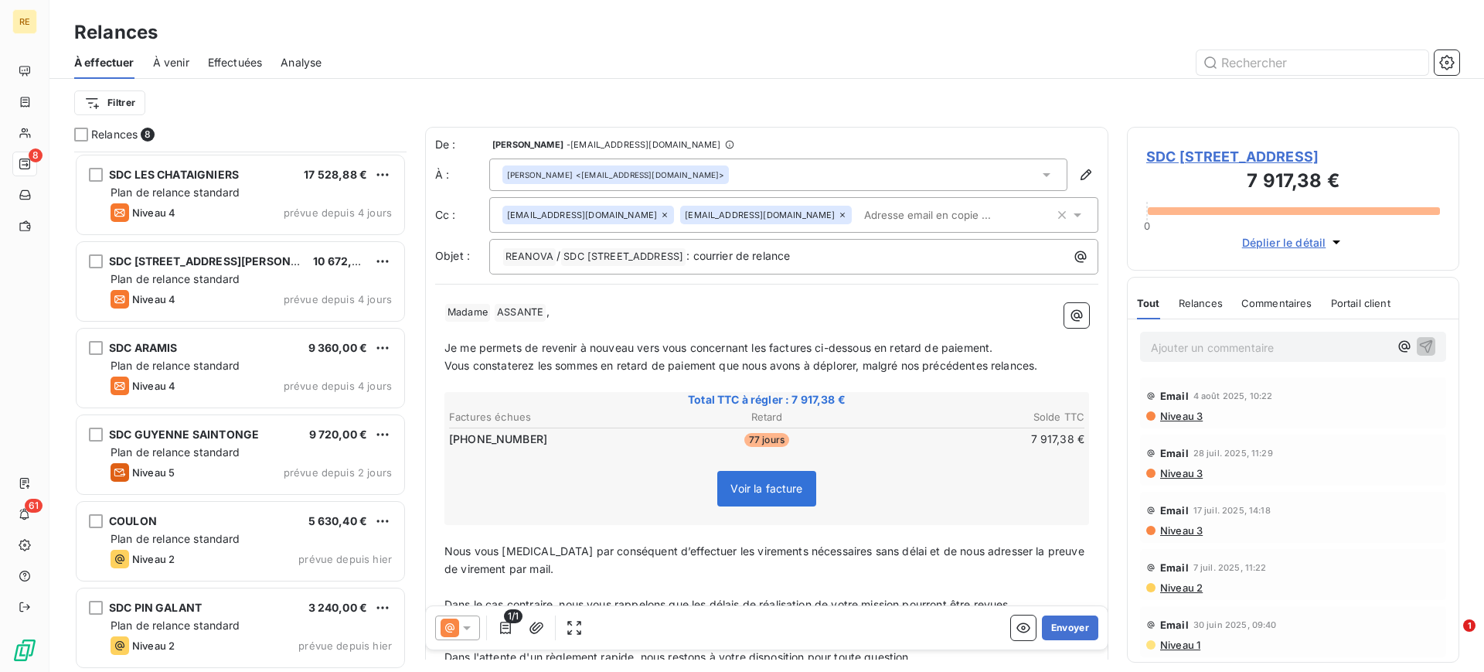
click at [806, 186] on div "Audrey ASSANTE <a.assante@cabinetgallien.fr>" at bounding box center [778, 174] width 578 height 32
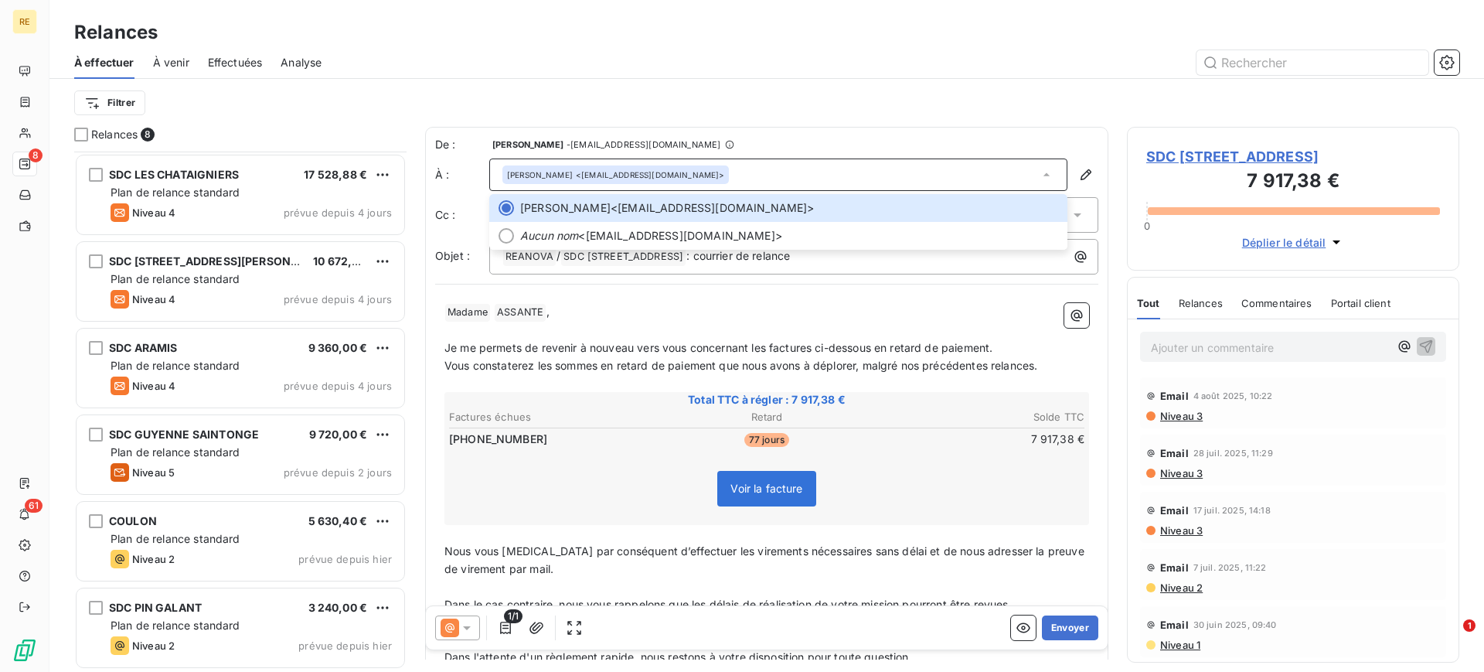
drag, startPoint x: 651, startPoint y: 358, endPoint x: 672, endPoint y: 342, distance: 27.0
click at [662, 352] on div "﻿ Madame ﻿ ASSANTE ﻿ , ﻿ Je me permets de revenir à nouveau vers vous concernan…" at bounding box center [766, 511] width 645 height 417
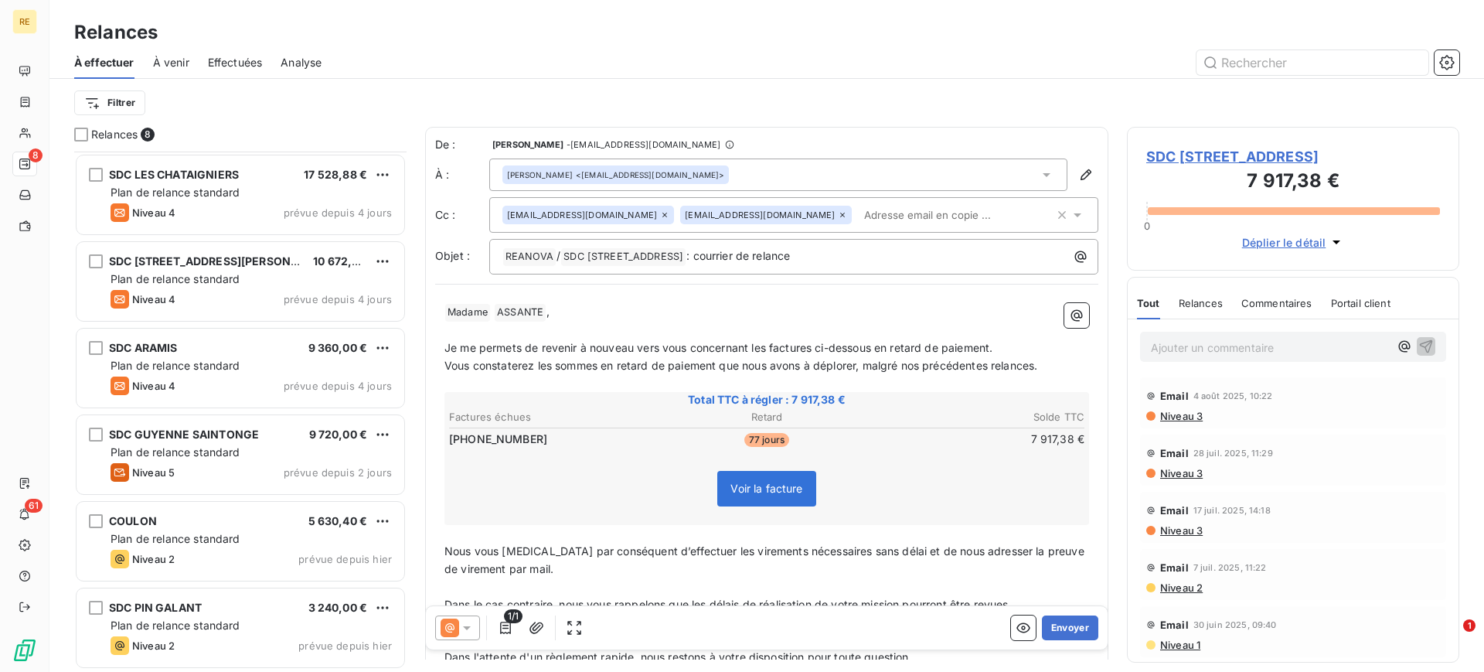
click at [858, 203] on input "text" at bounding box center [947, 214] width 179 height 23
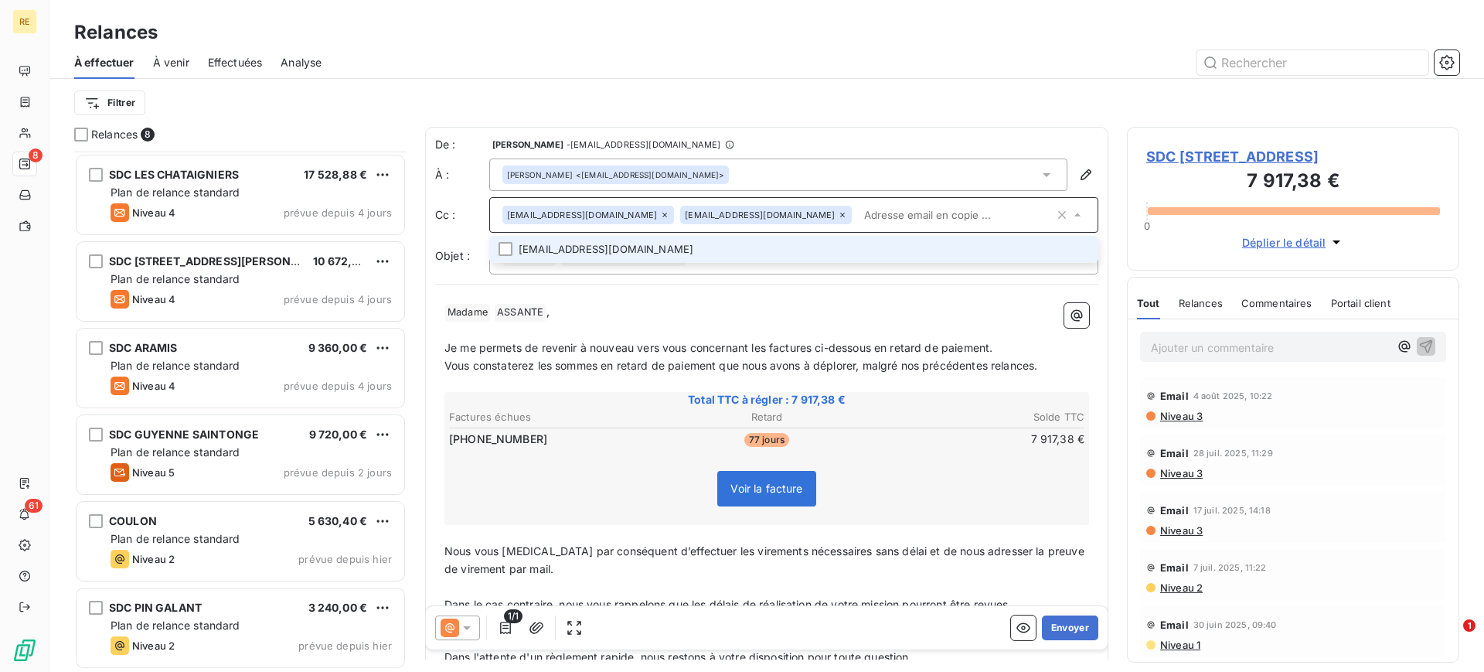
click at [730, 242] on li "syndic@cabinetgallien.fr" at bounding box center [793, 249] width 609 height 27
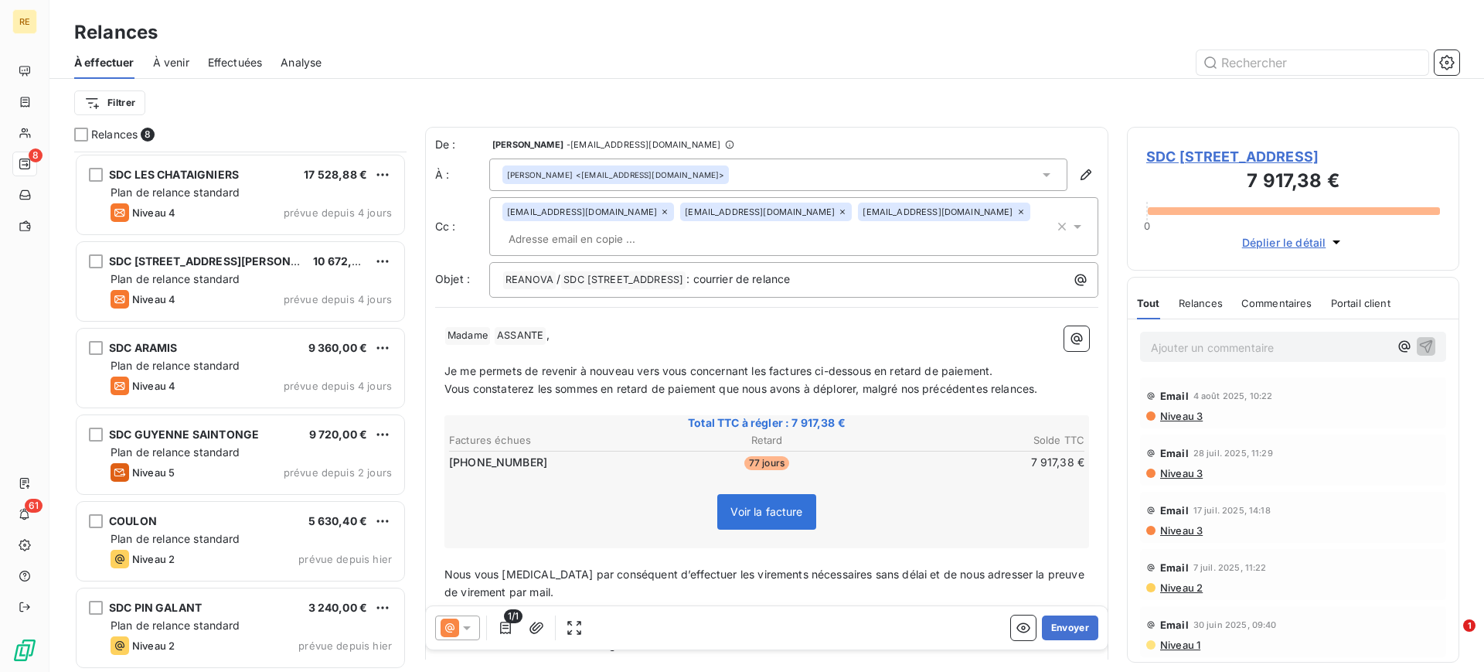
click at [776, 382] on span "Vous constaterez les sommes en retard de paiement que nous avons à déplorer, ma…" at bounding box center [740, 388] width 593 height 13
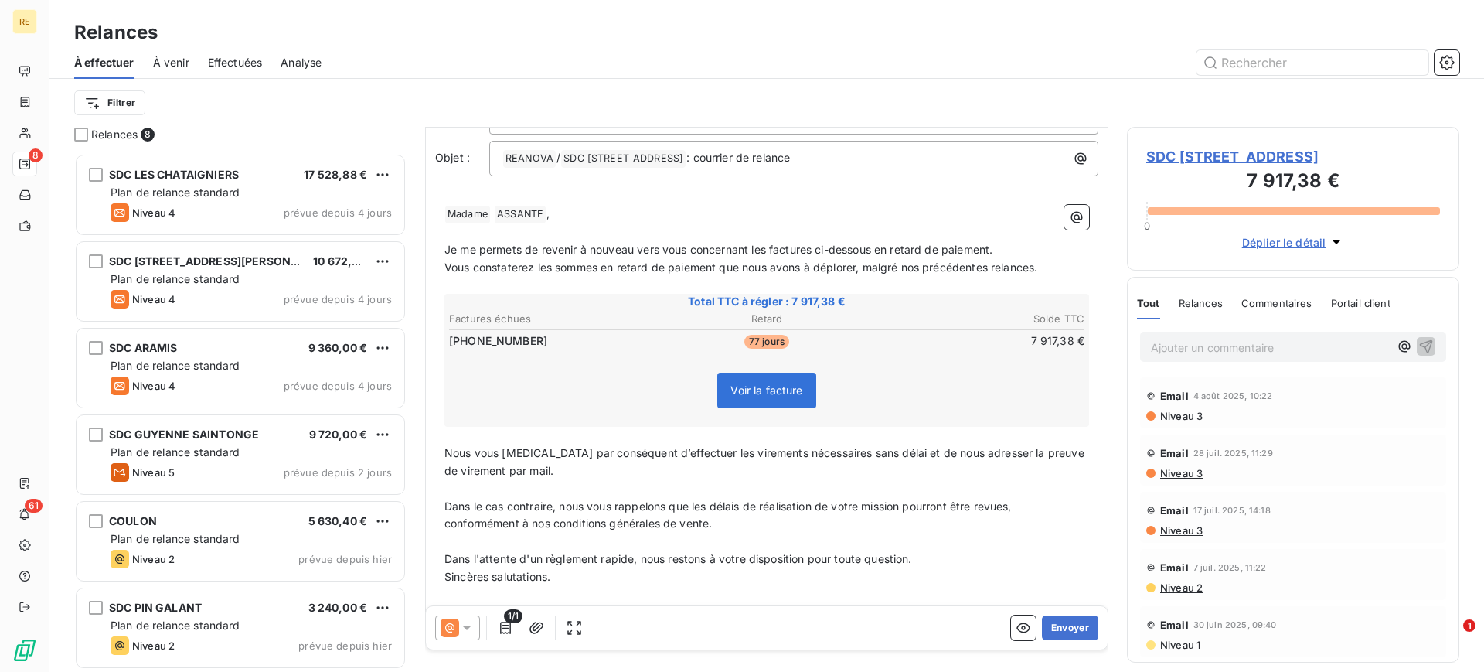
scroll to position [144, 0]
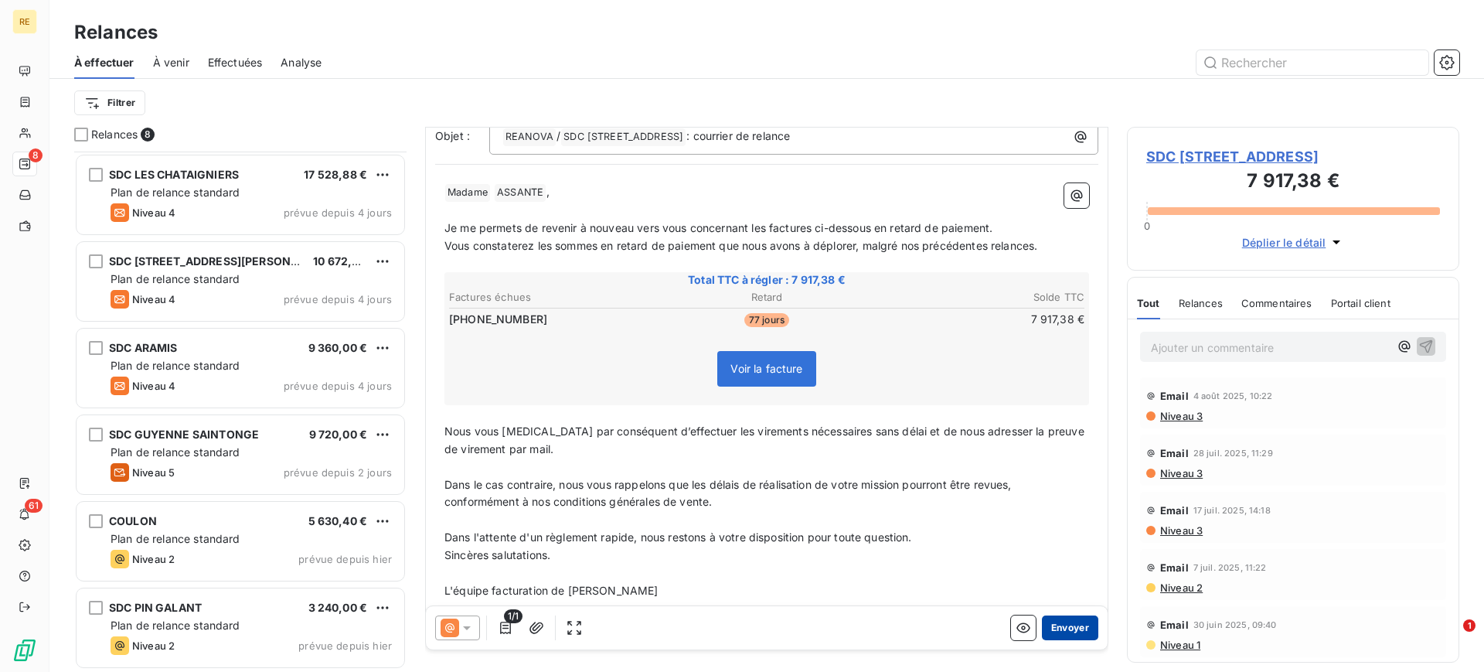
click at [1057, 621] on button "Envoyer" at bounding box center [1070, 627] width 56 height 25
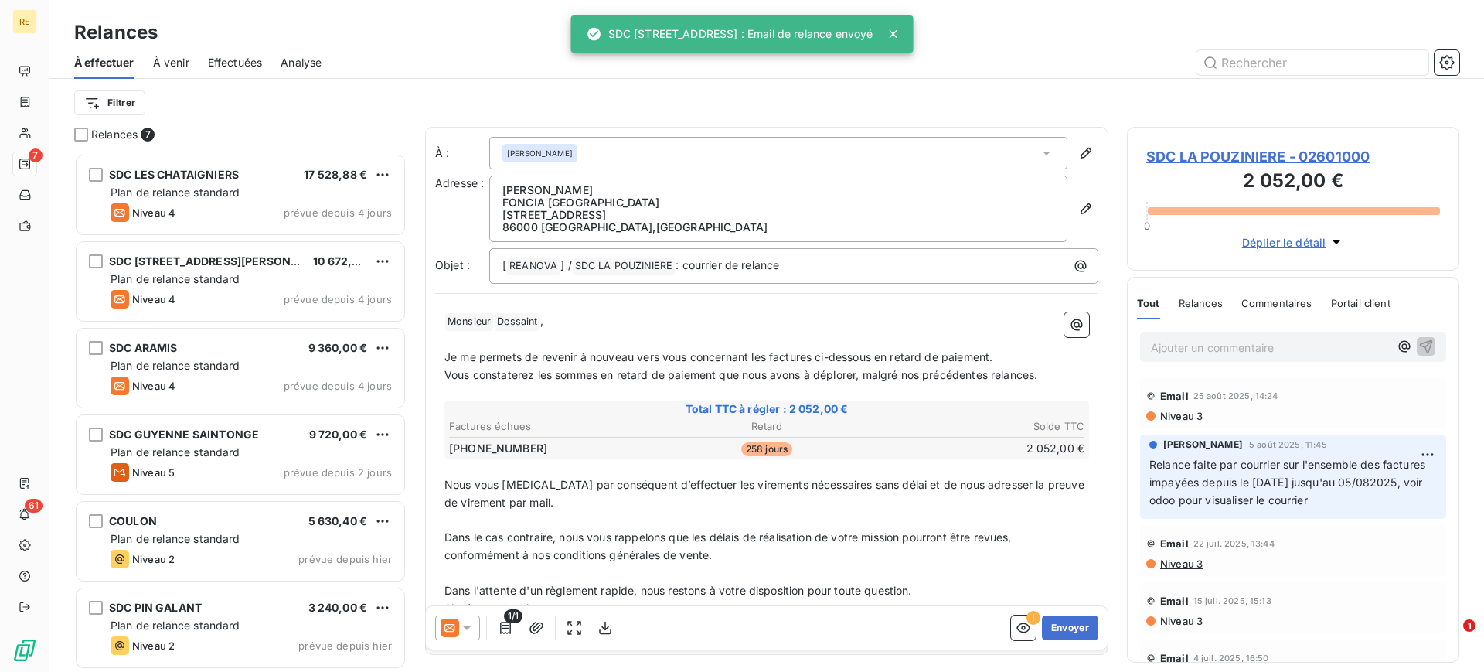
scroll to position [87, 0]
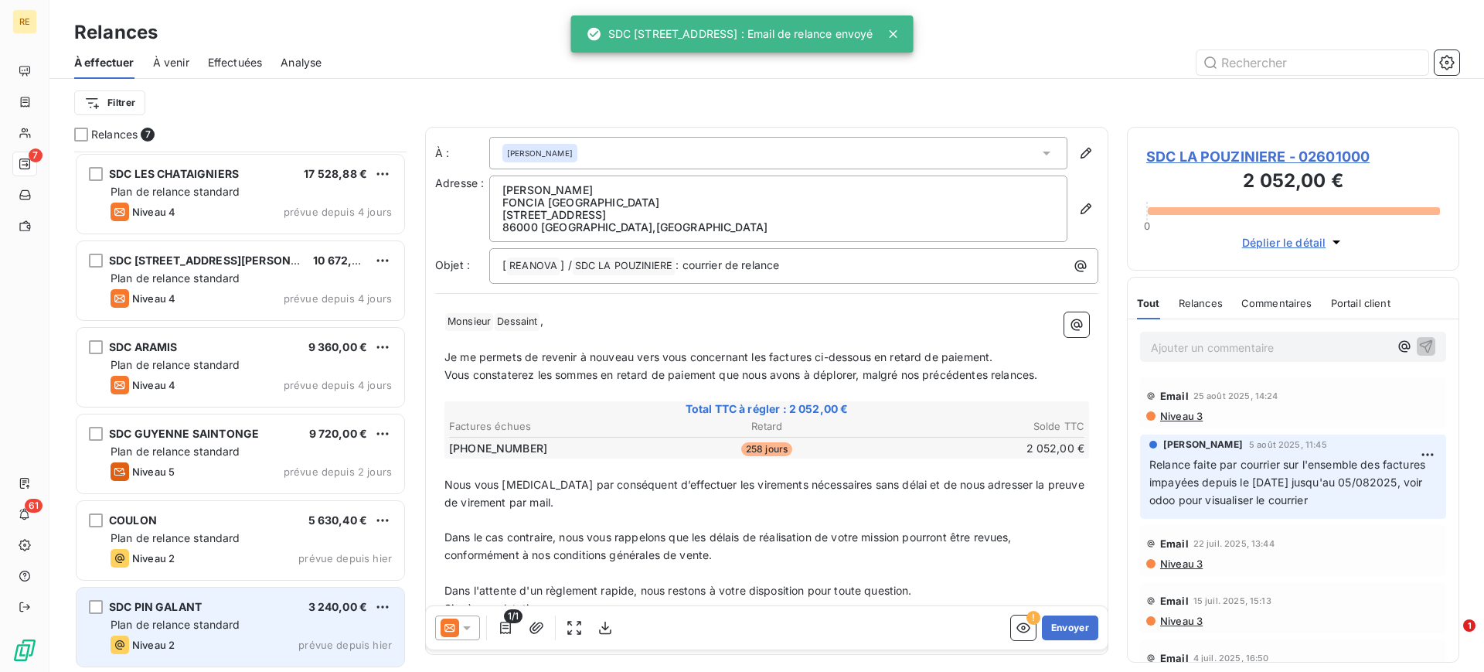
click at [225, 631] on div "Plan de relance standard" at bounding box center [251, 624] width 281 height 15
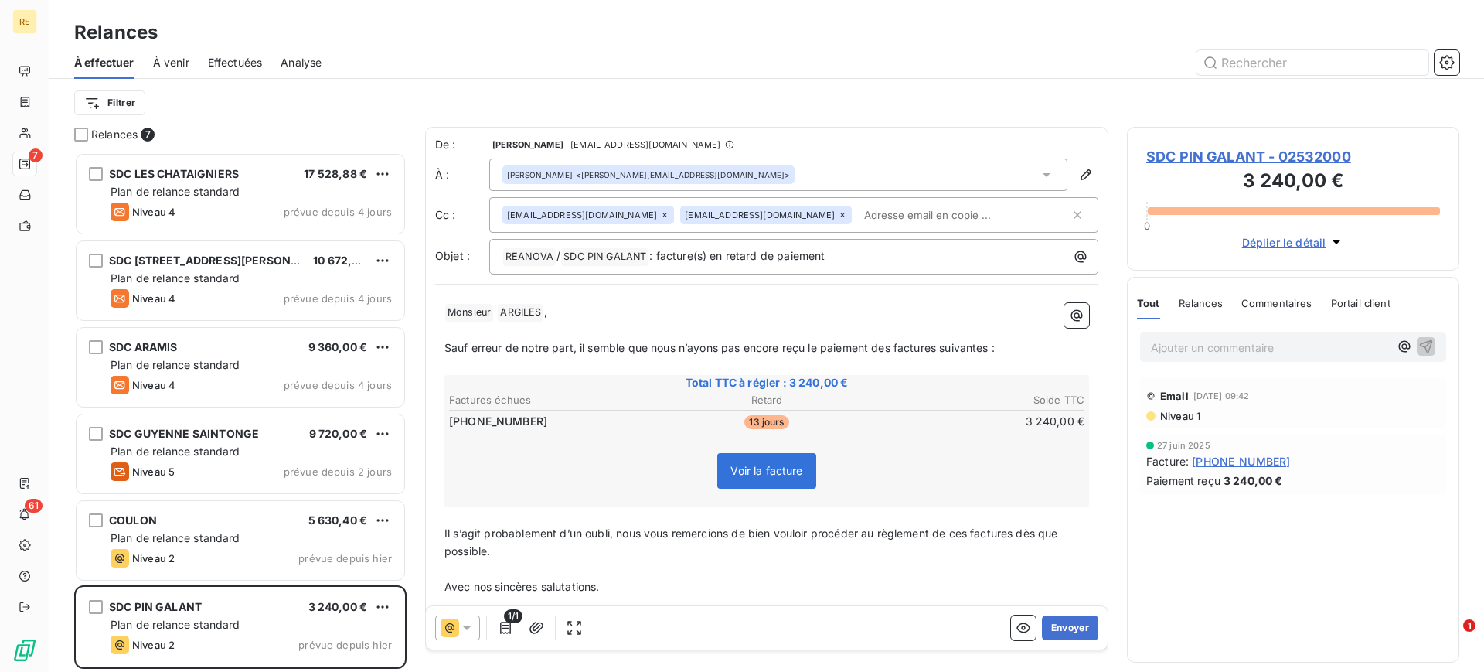
click at [799, 201] on div "admin@reanova.fr gauthierlambert@reanova.fr" at bounding box center [793, 215] width 609 height 36
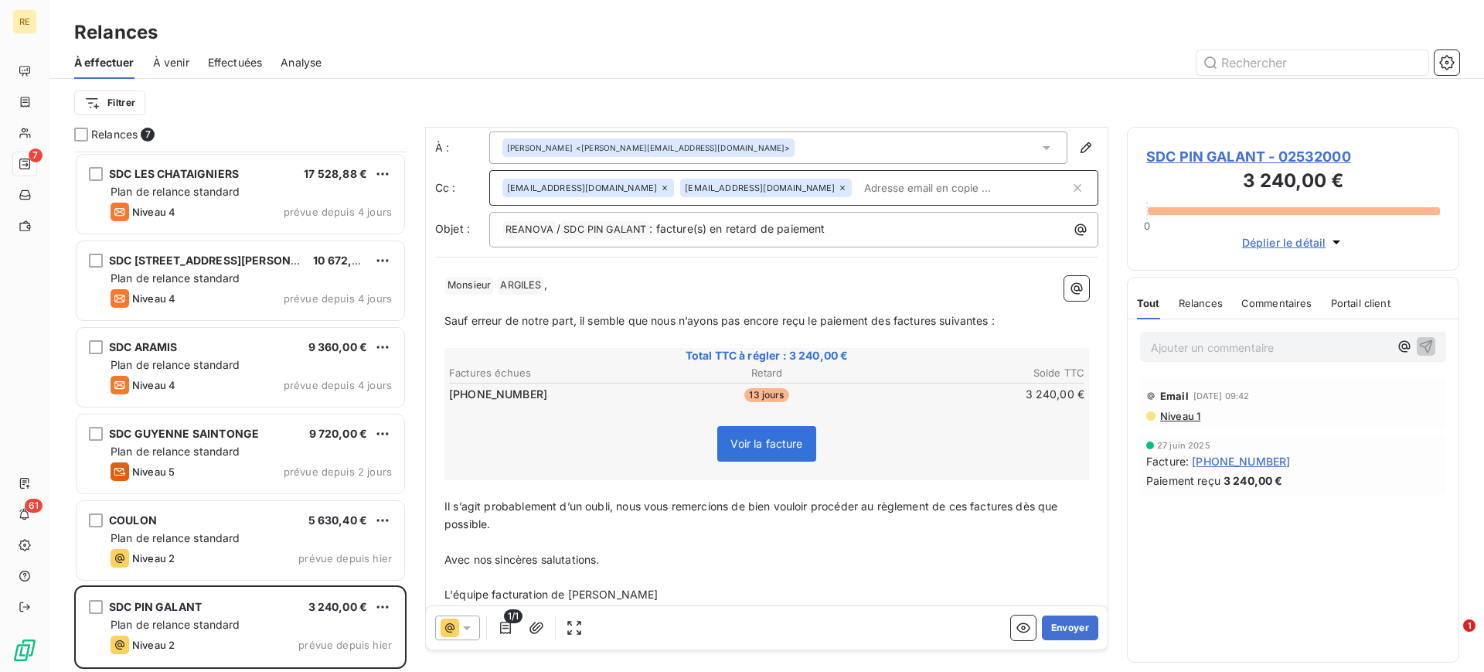
scroll to position [55, 0]
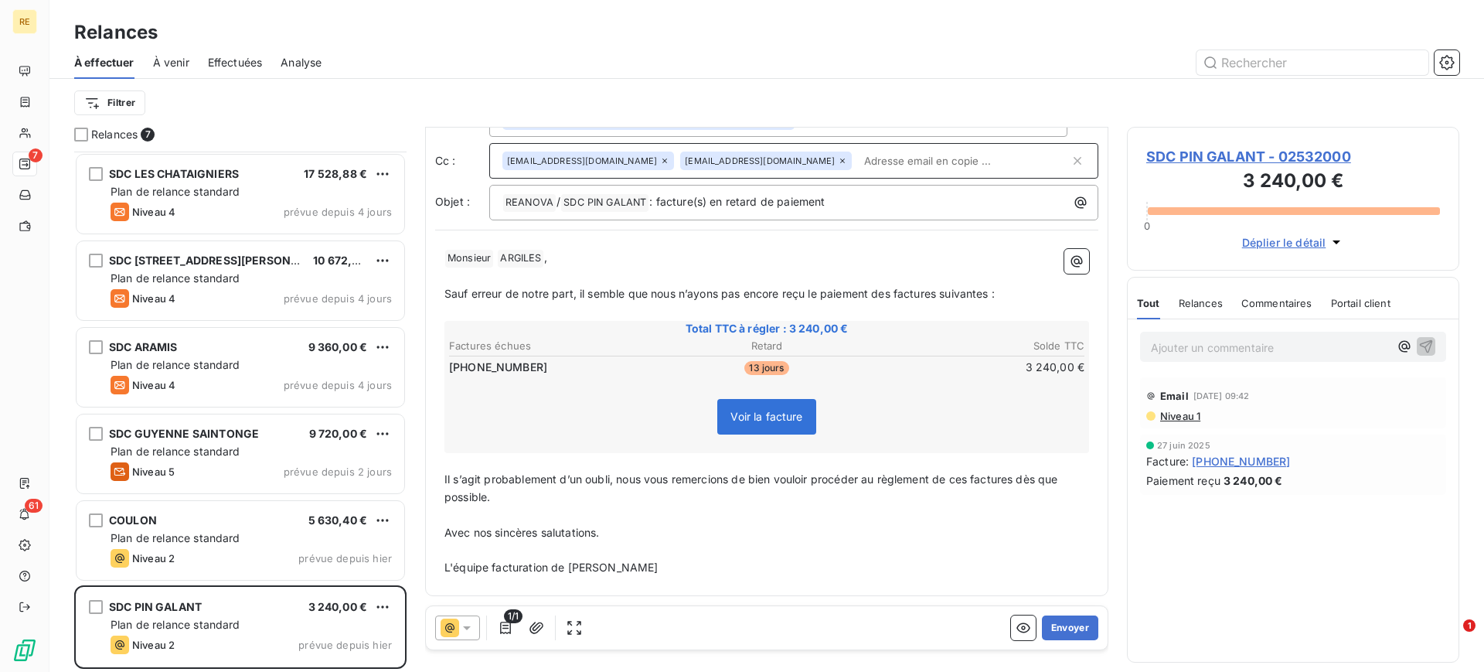
click at [623, 479] on span "Il s’agit probablement d’un oubli, nous vous remercions de bien vouloir procéde…" at bounding box center [752, 487] width 617 height 31
click at [1060, 624] on button "Envoyer" at bounding box center [1070, 627] width 56 height 25
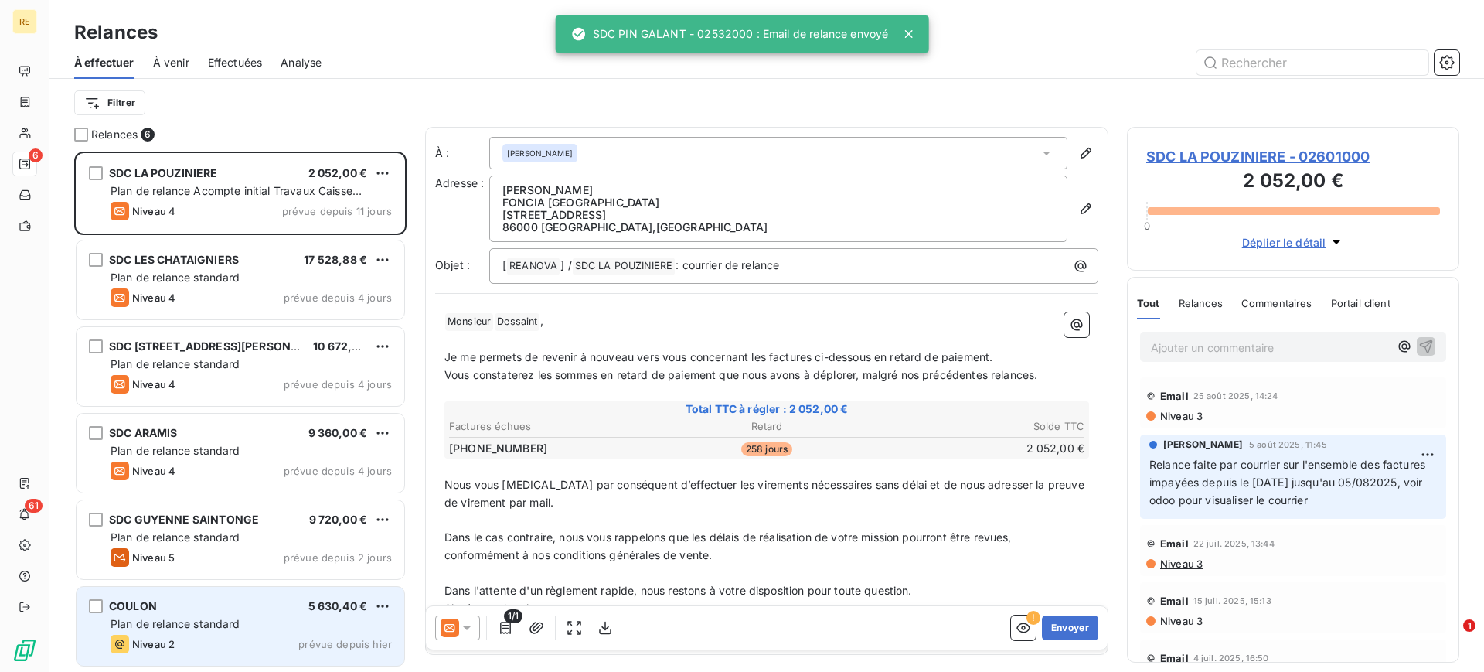
click at [257, 616] on div "Plan de relance standard" at bounding box center [251, 623] width 281 height 15
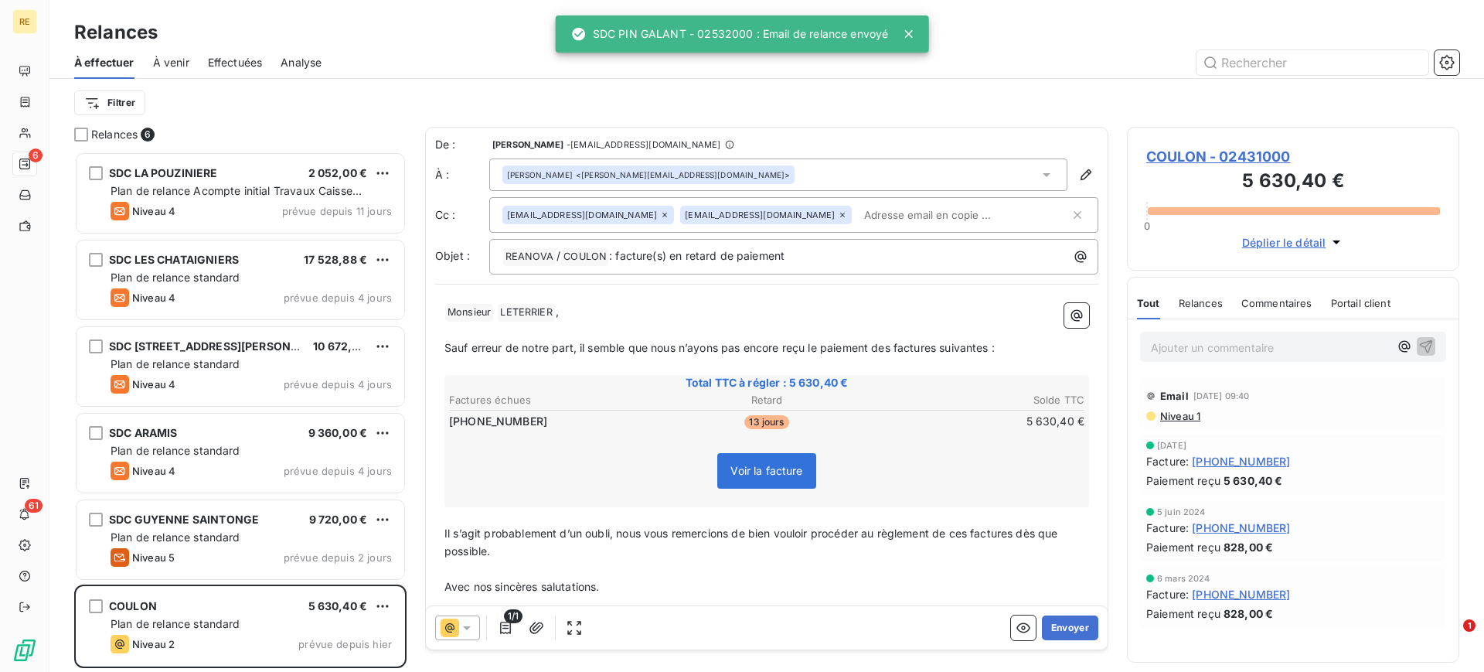
click at [877, 202] on div "admin@reanova.fr edouardderugy@reanova.fr" at bounding box center [793, 215] width 609 height 36
click at [877, 203] on input "text" at bounding box center [964, 214] width 212 height 23
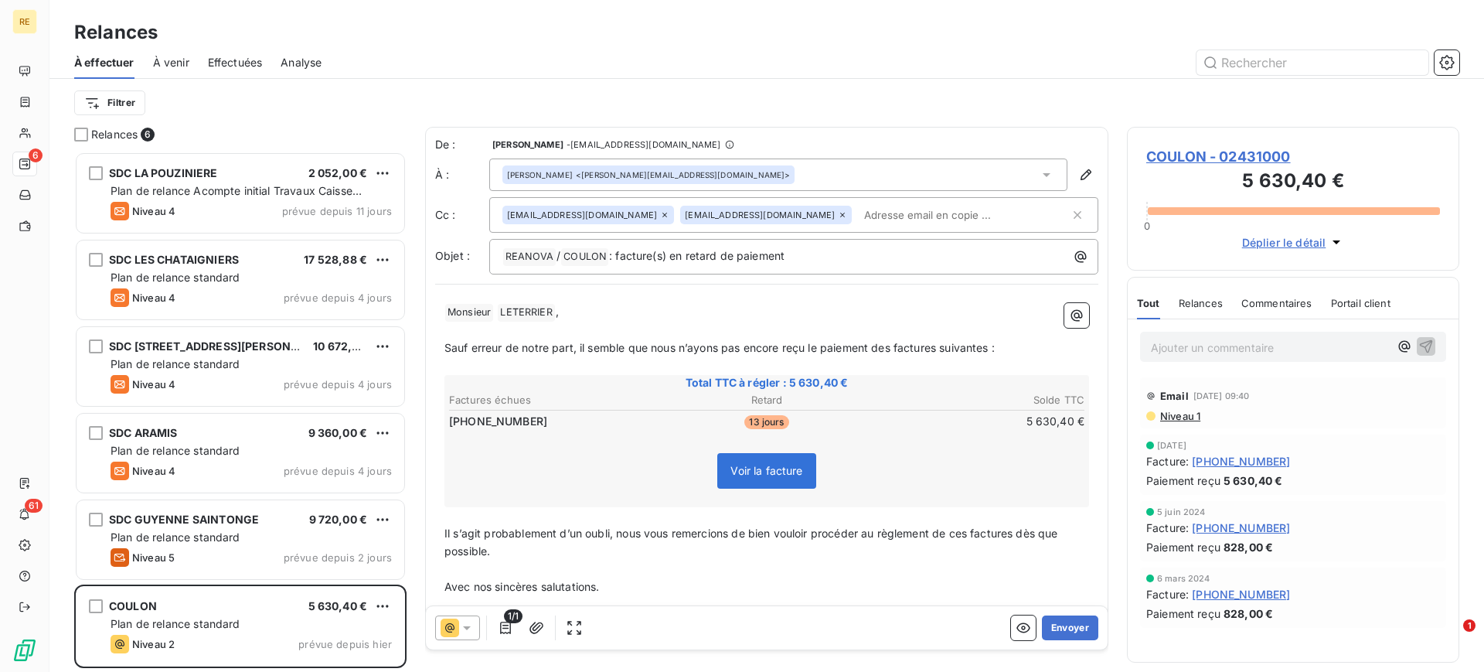
click at [838, 217] on icon at bounding box center [842, 214] width 9 height 9
click at [655, 313] on p "﻿ Monsieur ﻿ LETERRIER ﻿ ," at bounding box center [766, 312] width 645 height 19
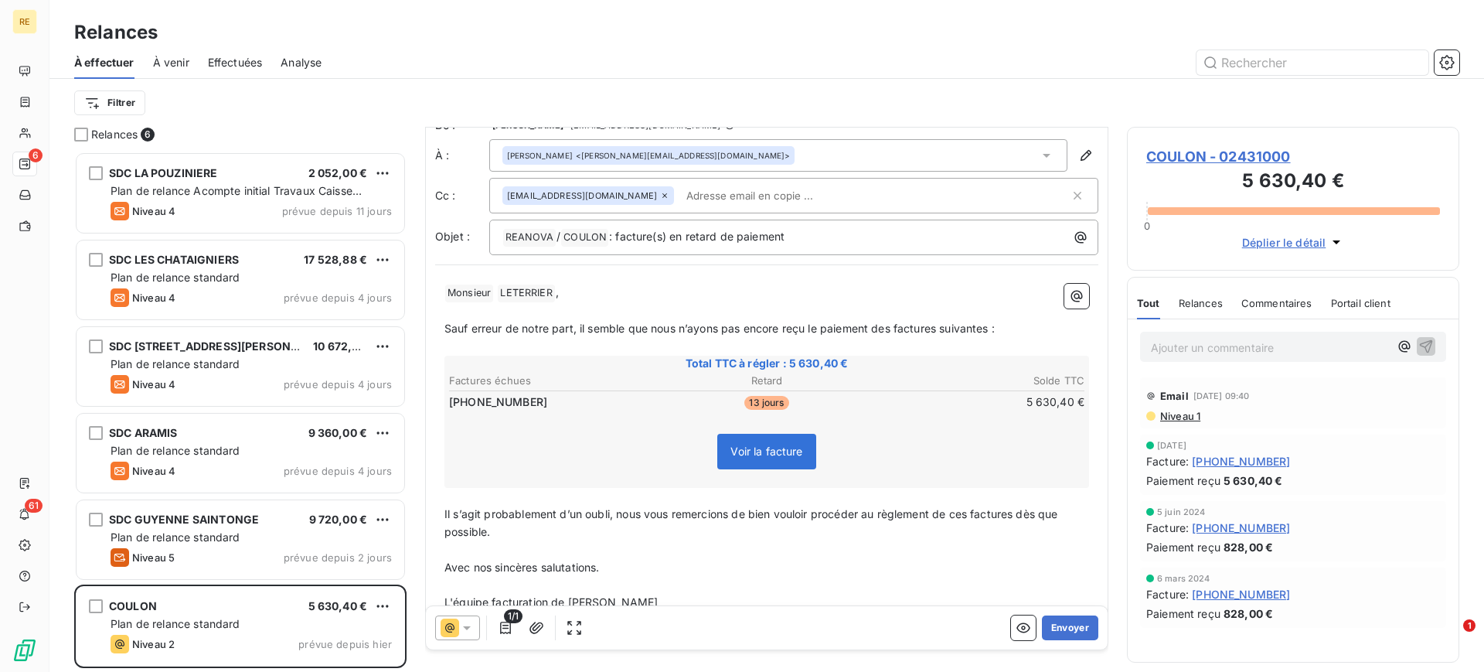
scroll to position [55, 0]
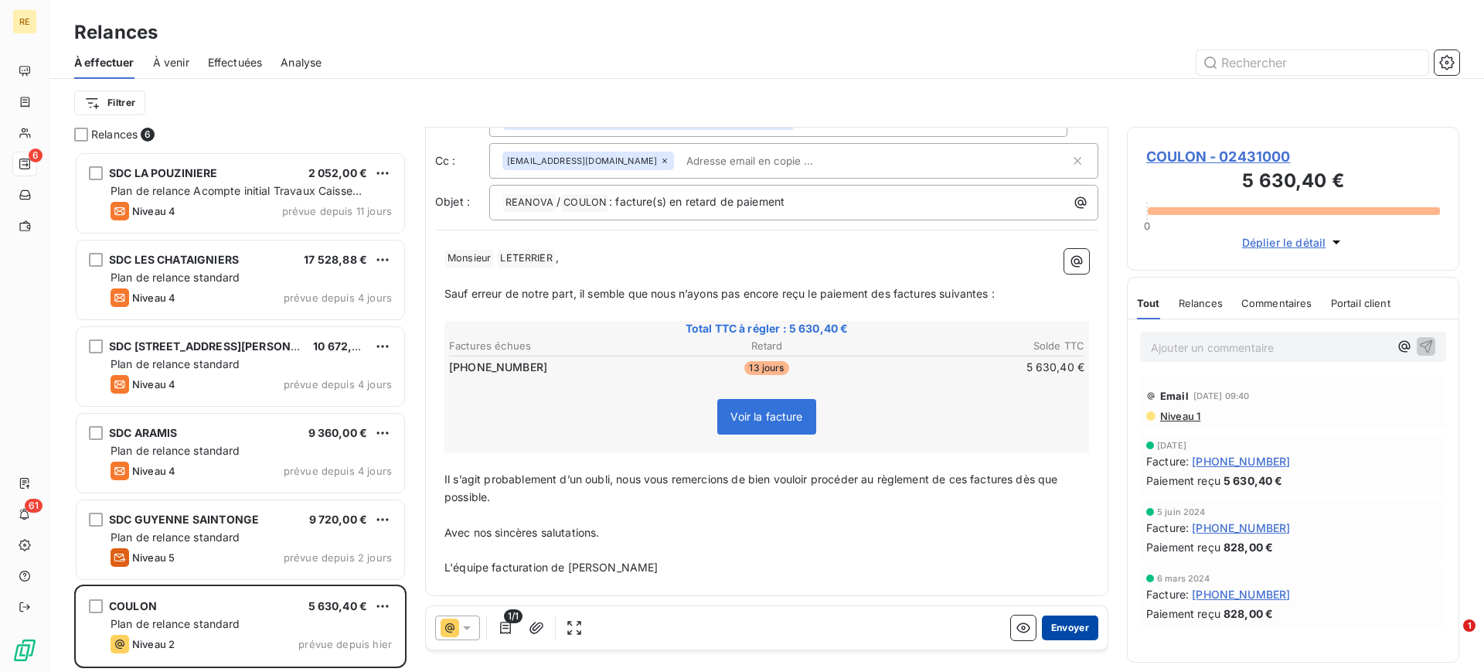
drag, startPoint x: 1079, startPoint y: 621, endPoint x: 1069, endPoint y: 622, distance: 10.2
click at [1067, 622] on button "Envoyer" at bounding box center [1070, 627] width 56 height 25
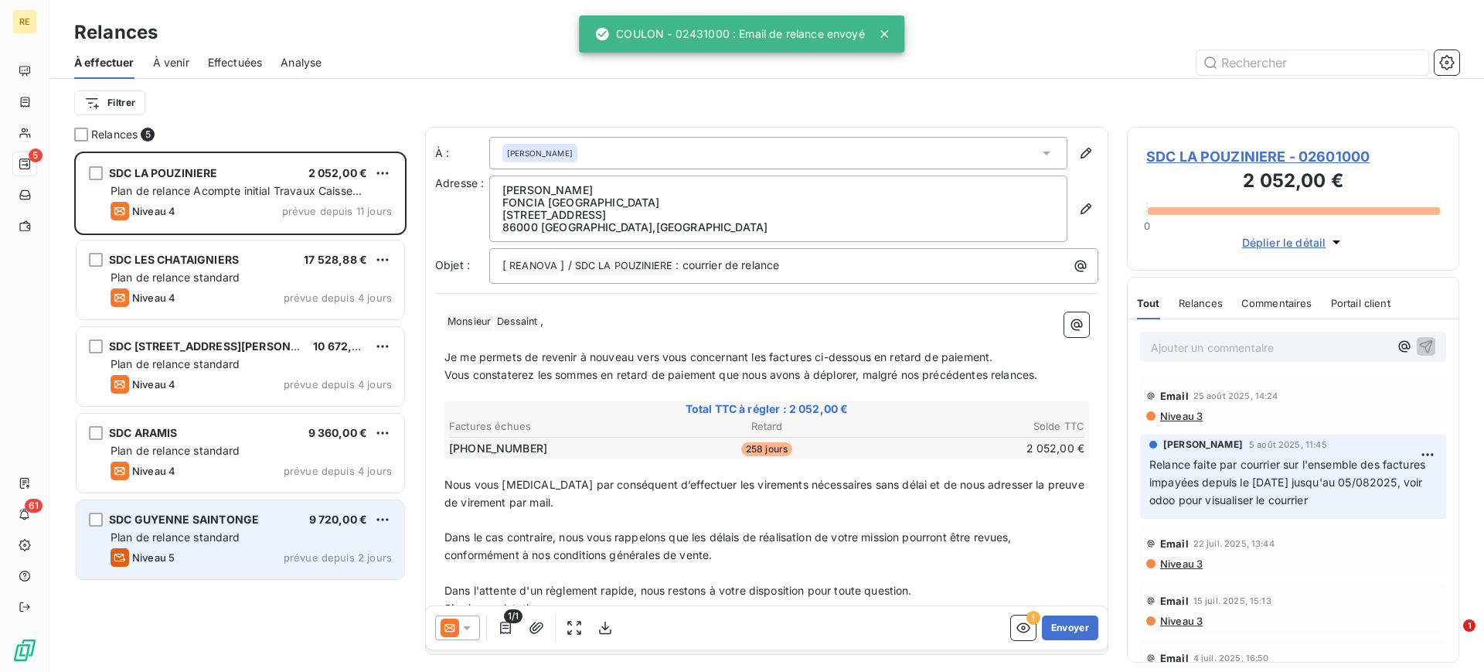
click at [257, 562] on div "Niveau 5 prévue depuis 2 jours" at bounding box center [251, 557] width 281 height 19
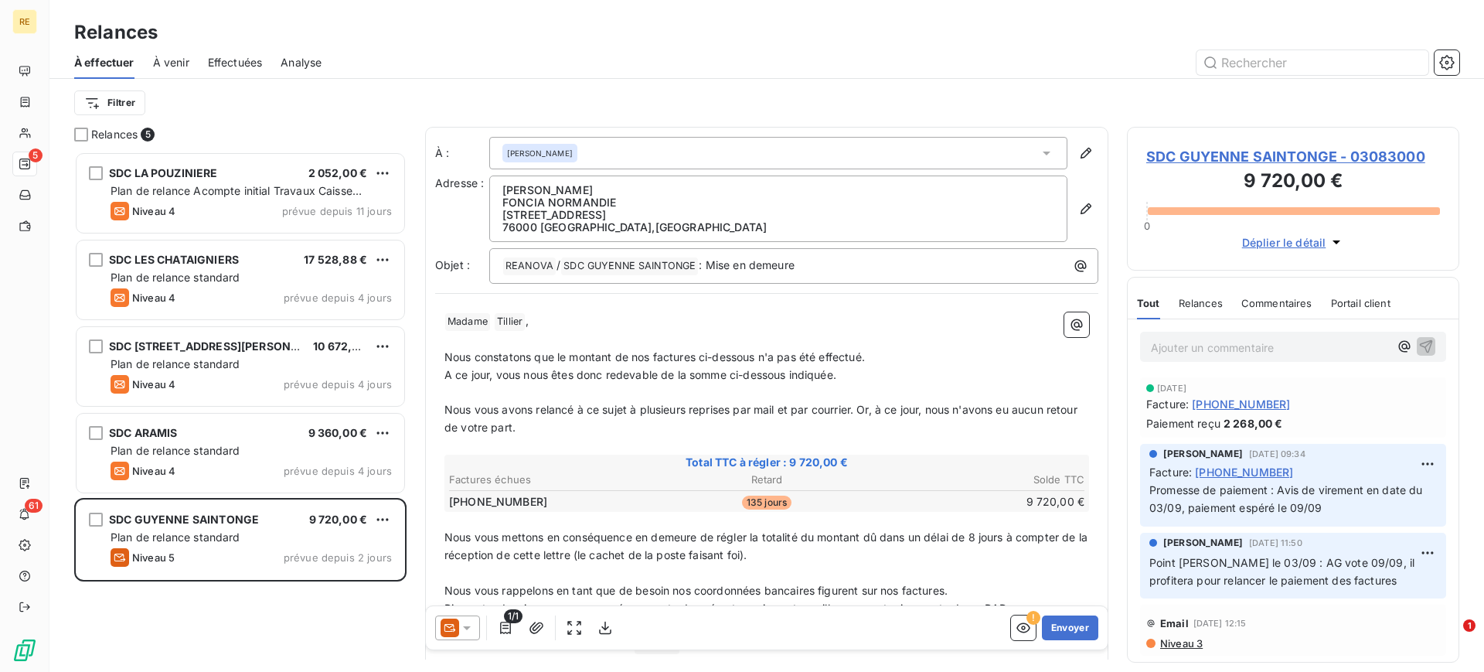
click at [461, 631] on div at bounding box center [457, 627] width 45 height 25
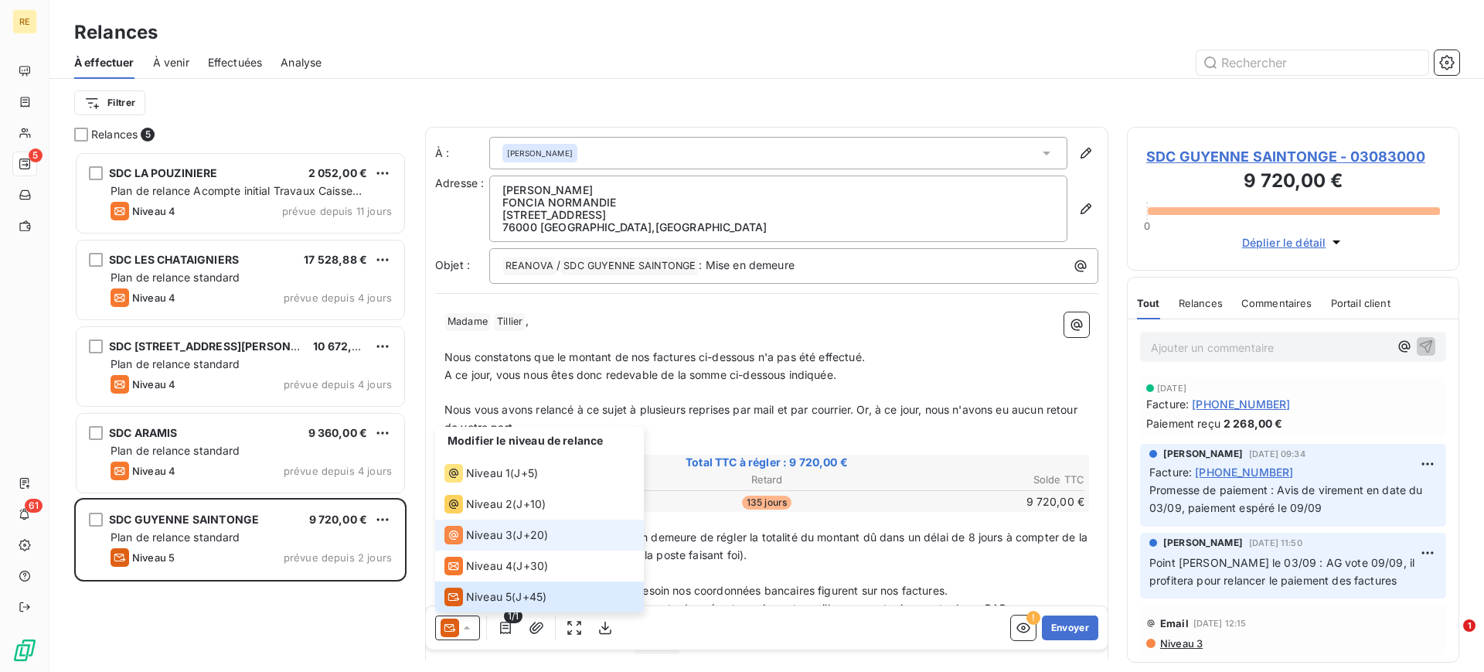
click at [539, 541] on span "J+20 )" at bounding box center [532, 534] width 32 height 15
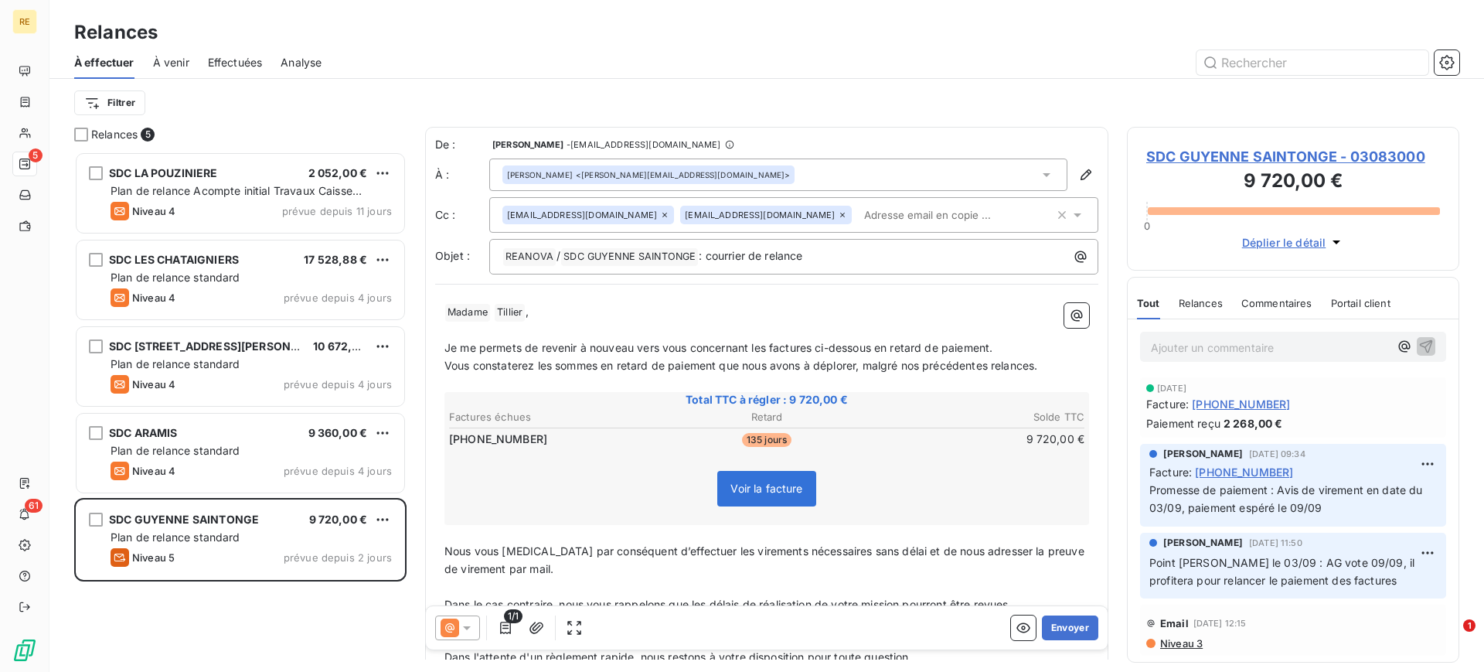
click at [858, 204] on input "text" at bounding box center [947, 214] width 179 height 23
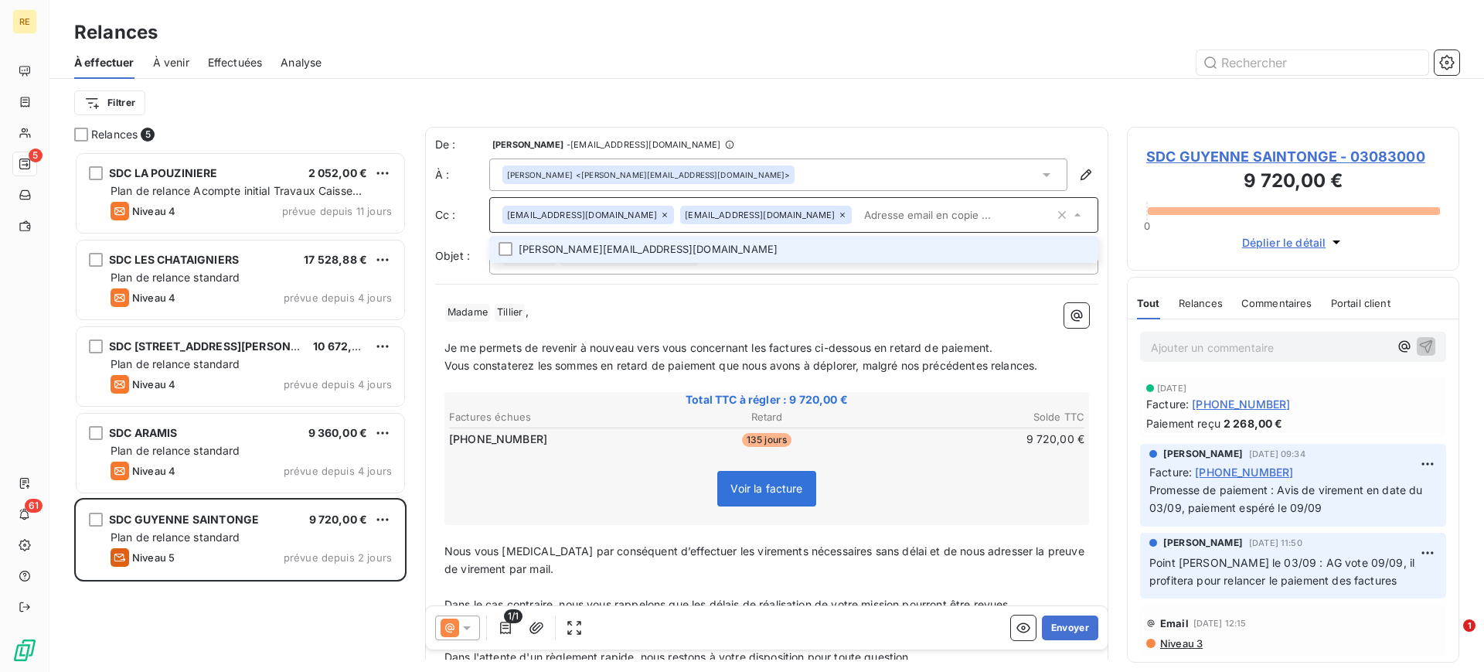
click at [763, 253] on li "quentin.moreau@foncia.com" at bounding box center [793, 249] width 609 height 27
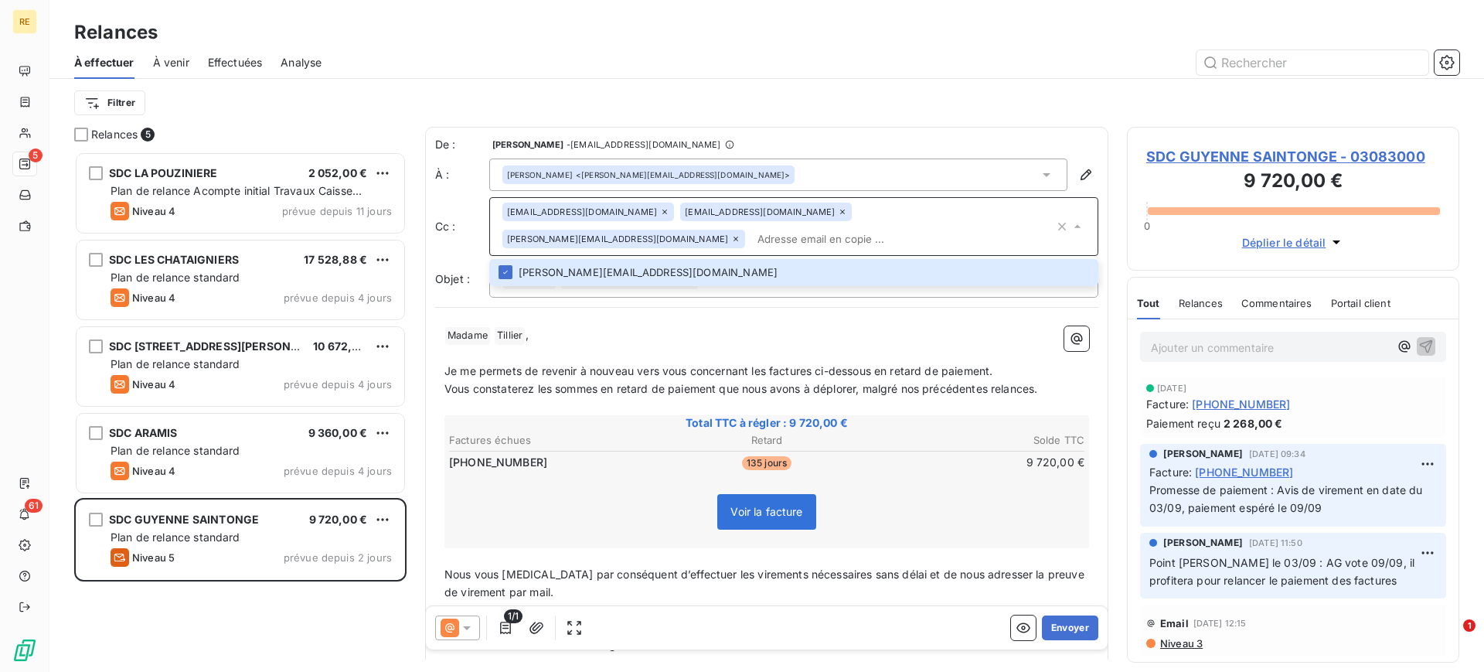
click at [769, 398] on p "﻿" at bounding box center [766, 407] width 645 height 18
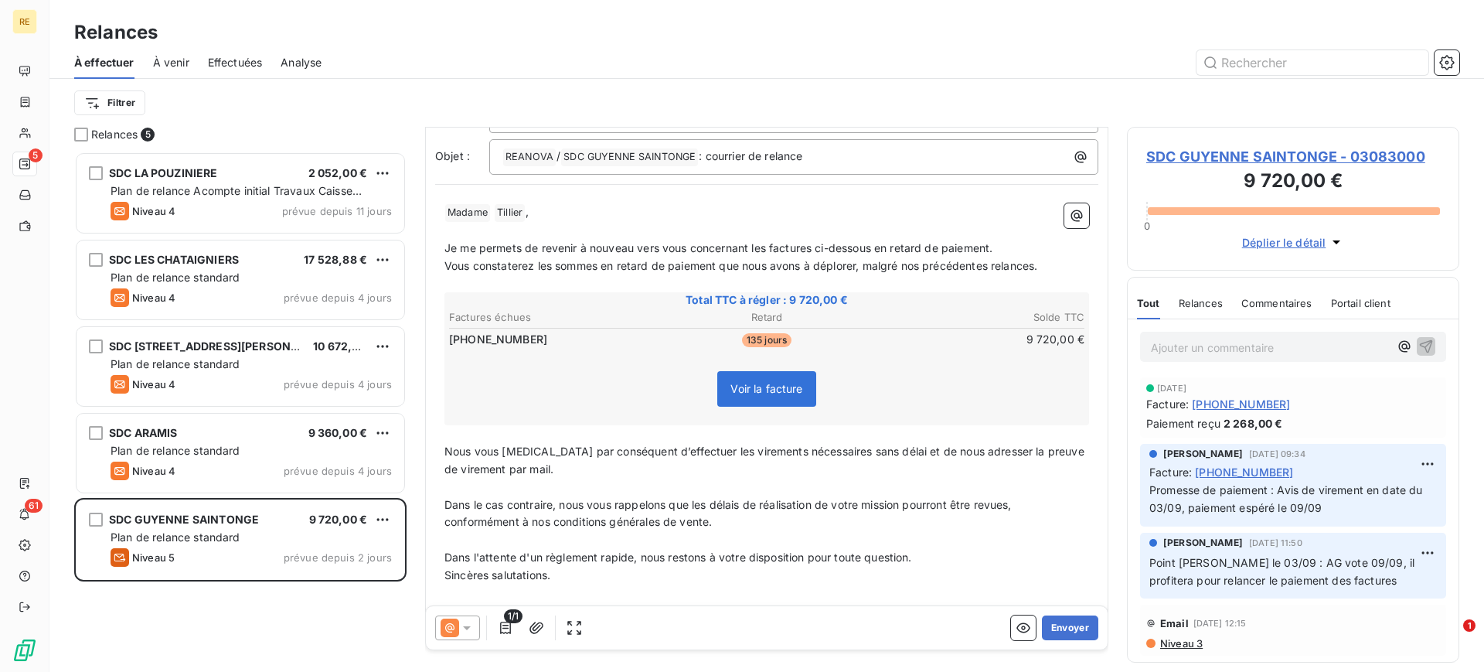
scroll to position [144, 0]
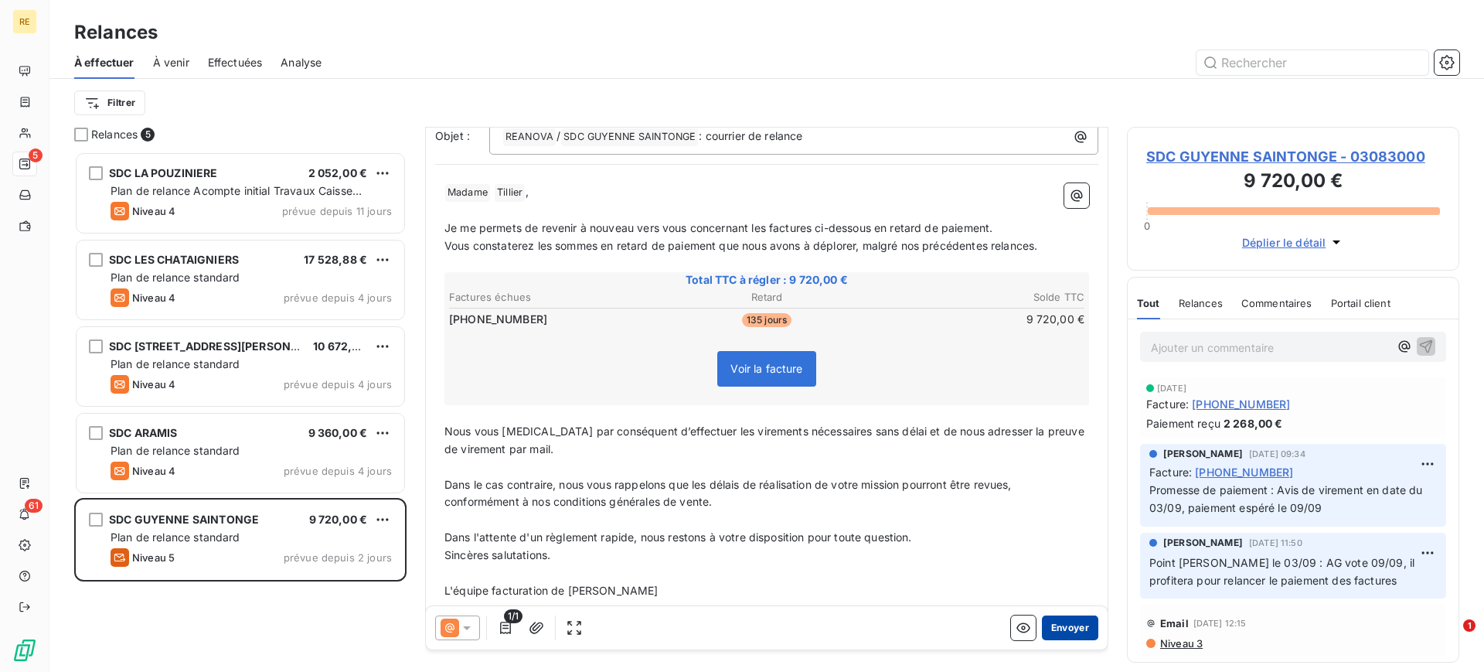
click at [1075, 618] on button "Envoyer" at bounding box center [1070, 627] width 56 height 25
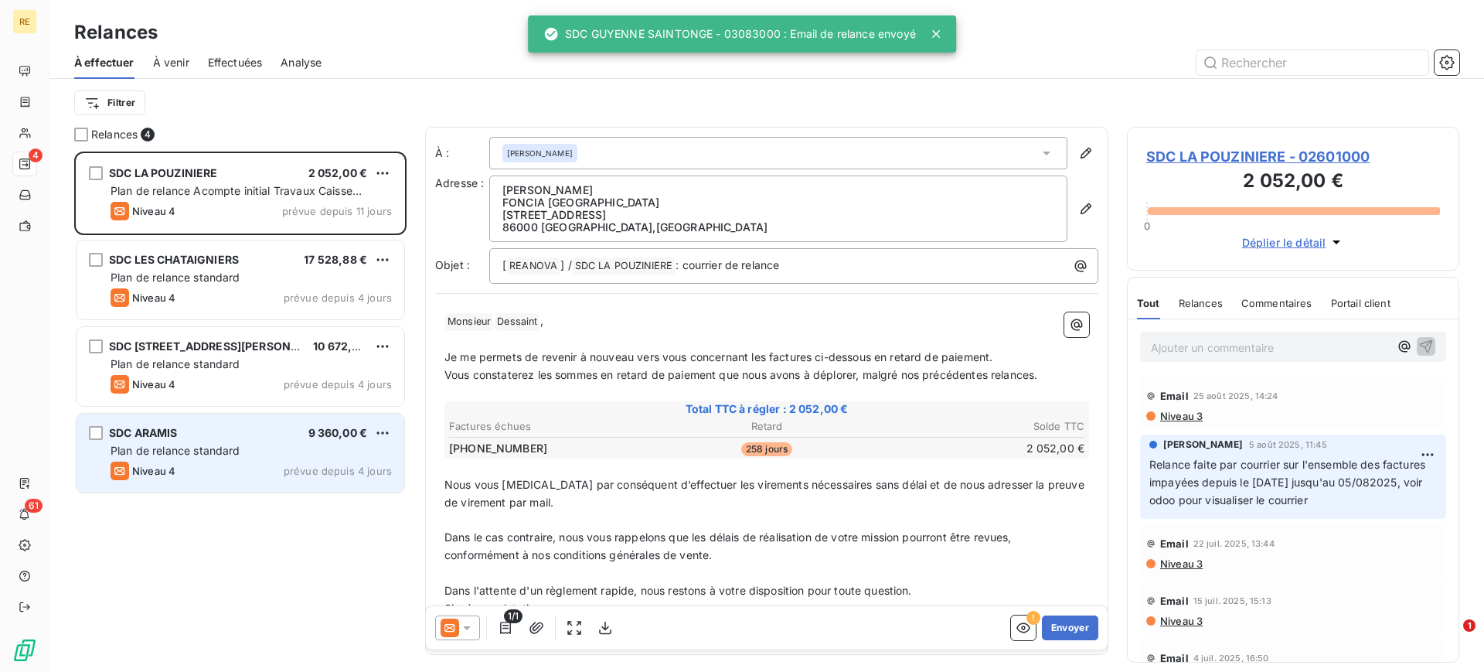
click at [305, 432] on div "SDC ARAMIS 9 360,00 €" at bounding box center [251, 433] width 281 height 14
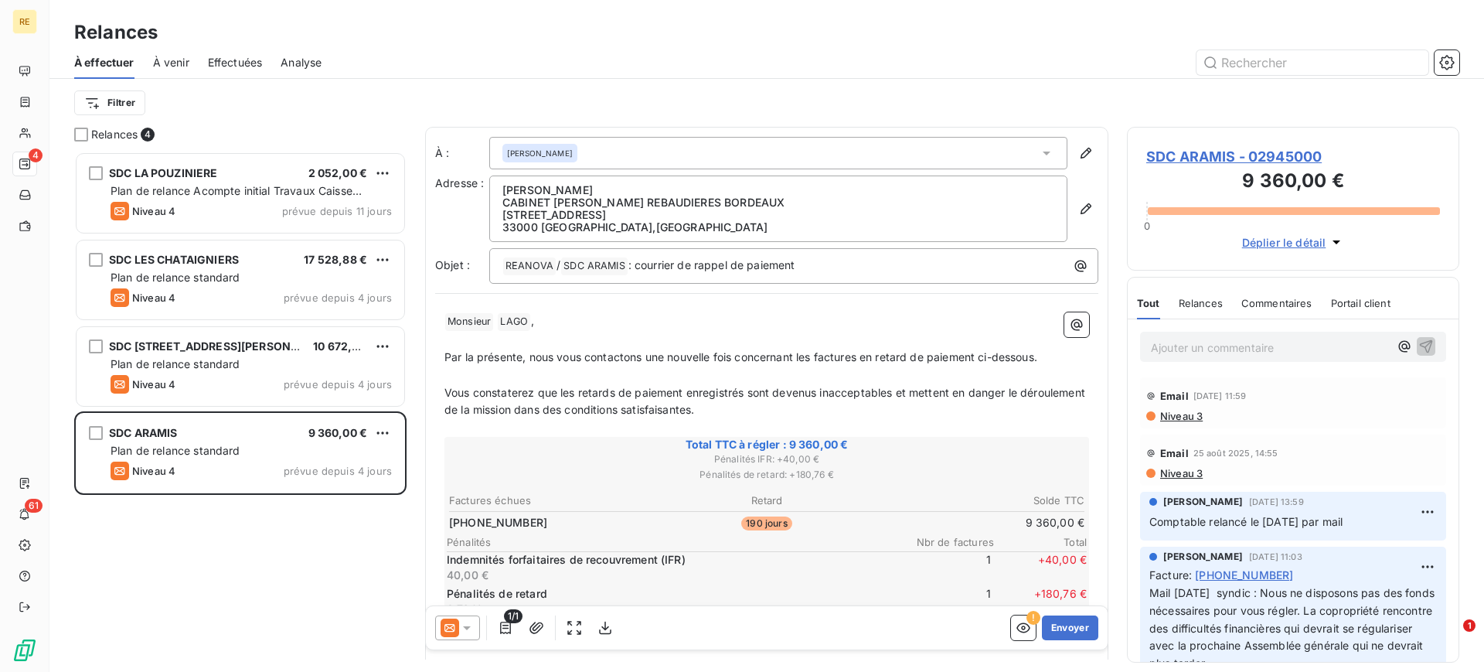
click at [462, 631] on icon at bounding box center [466, 627] width 15 height 15
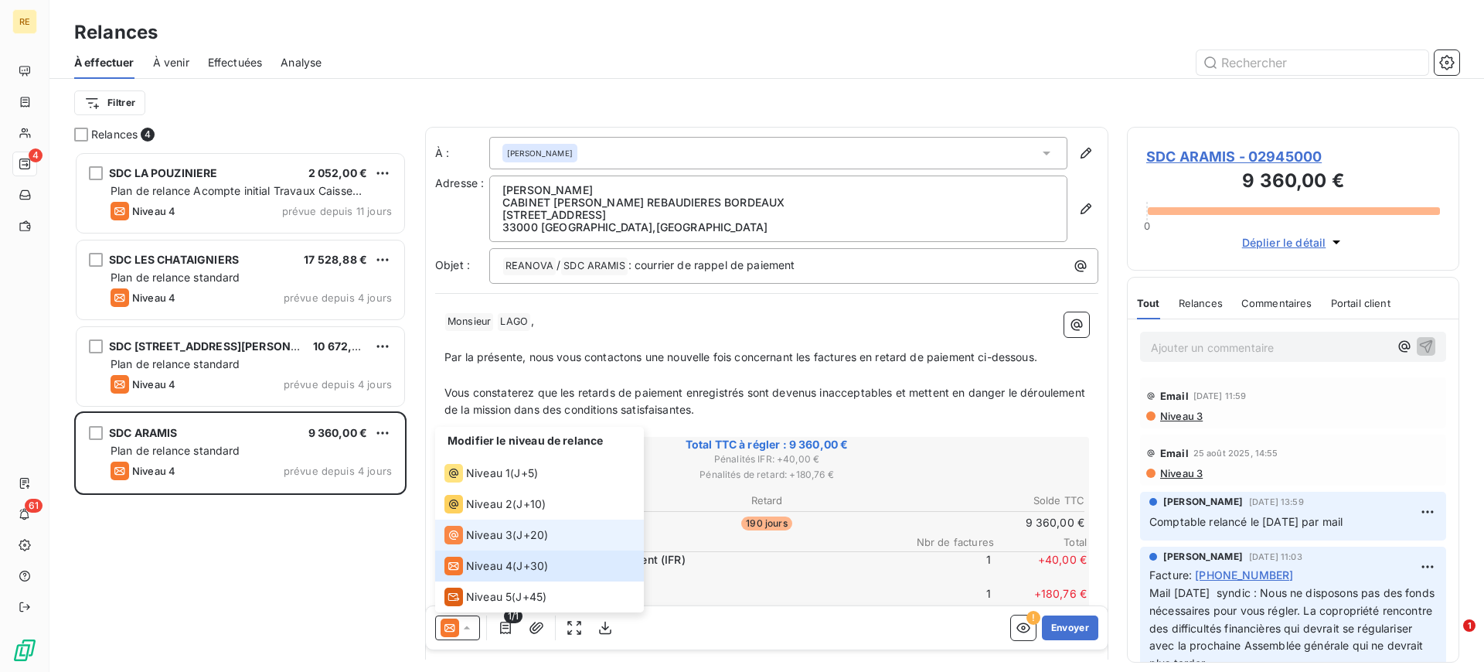
click at [519, 530] on span "J+20 )" at bounding box center [532, 534] width 32 height 15
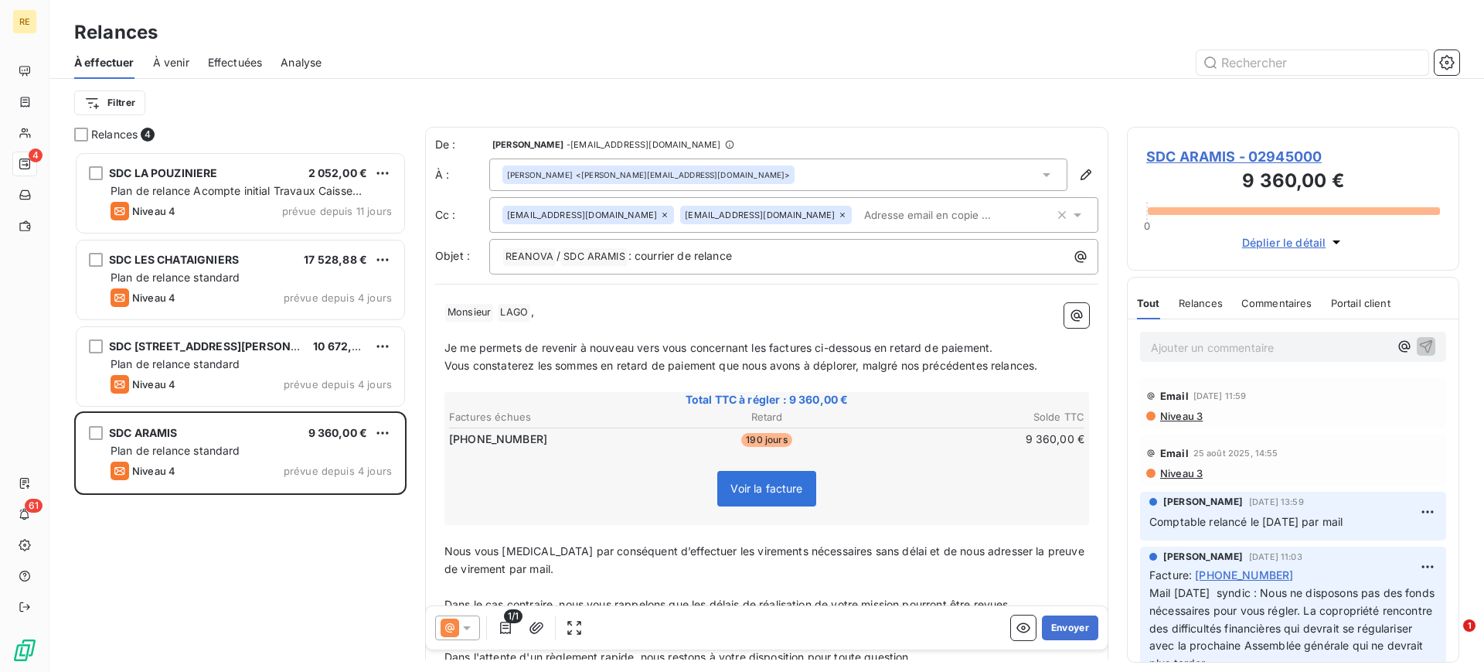
click at [1211, 346] on p "Ajouter un commentaire ﻿" at bounding box center [1270, 347] width 238 height 19
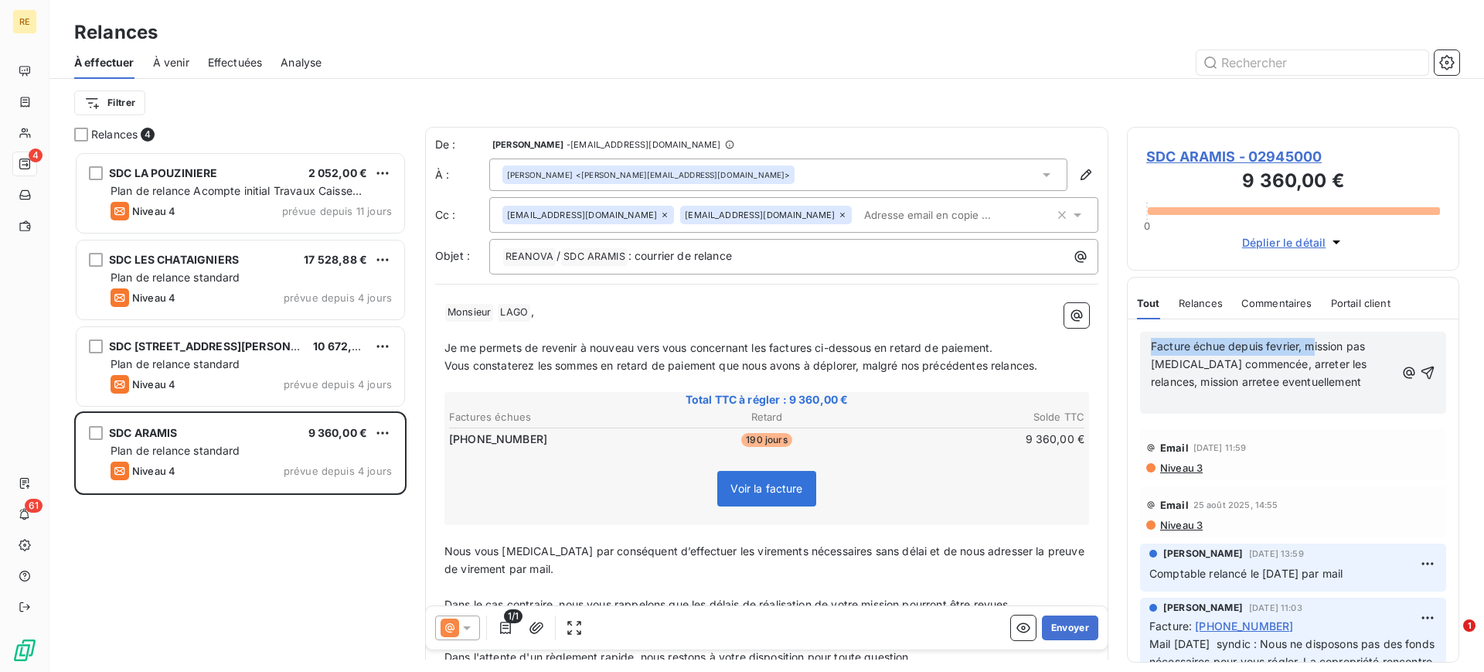
drag, startPoint x: 1311, startPoint y: 348, endPoint x: 1132, endPoint y: 395, distance: 185.4
click at [1142, 339] on div "Facture échue depuis fevrier, mission pas encore commencée, arreter les relance…" at bounding box center [1293, 373] width 306 height 82
drag, startPoint x: 1357, startPoint y: 336, endPoint x: 1313, endPoint y: 378, distance: 60.7
click at [1294, 391] on p "﻿" at bounding box center [1273, 400] width 244 height 18
click at [1203, 391] on p "﻿" at bounding box center [1273, 400] width 244 height 18
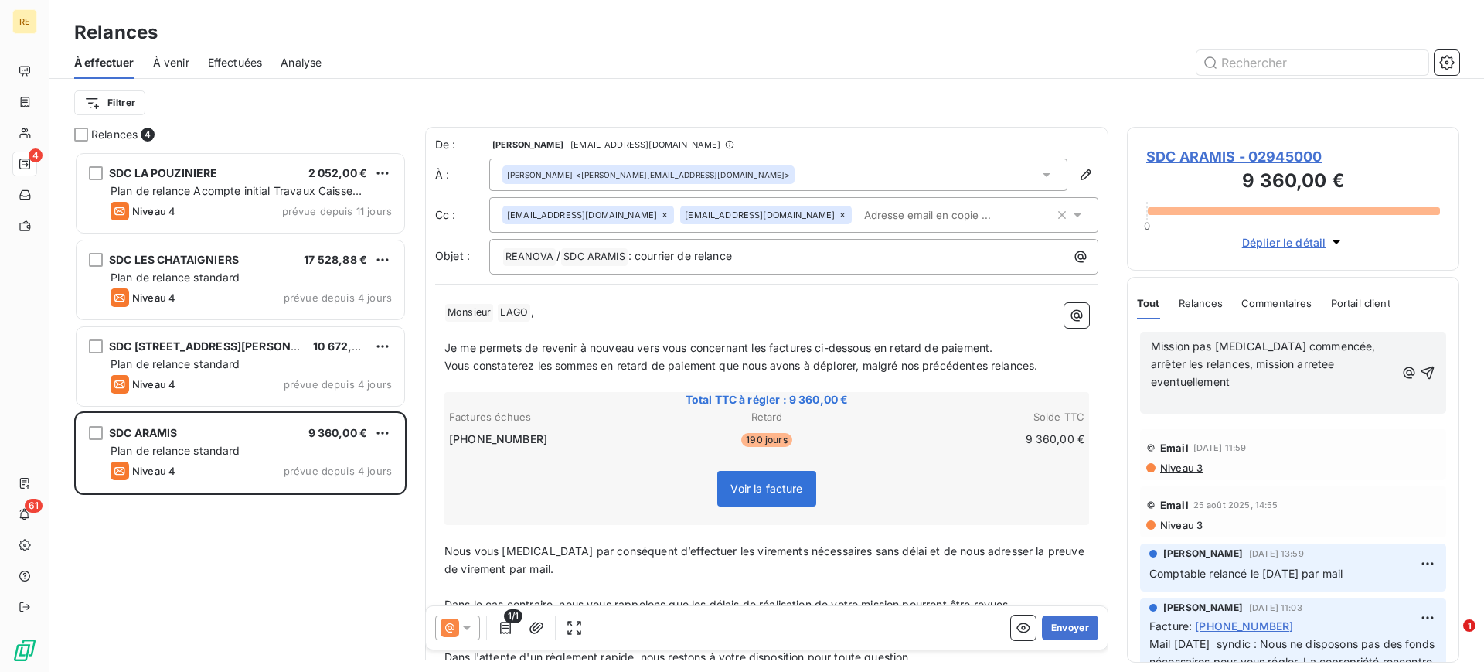
click at [1288, 391] on p "﻿" at bounding box center [1273, 400] width 244 height 18
click at [1327, 390] on div "Mission pas encore commencée, arrêter les relances, mission arrêtée eventuellem…" at bounding box center [1293, 373] width 306 height 82
drag, startPoint x: 1325, startPoint y: 365, endPoint x: 1359, endPoint y: 366, distance: 33.2
click at [1328, 363] on span "Mission pas encore commencée, arrêter les relances, mission arrêtée eventuellem…" at bounding box center [1265, 363] width 228 height 49
click at [1359, 366] on span "Mission pas encore commencée, arrêter les relances, mission arrêtée eventuellem…" at bounding box center [1265, 363] width 228 height 49
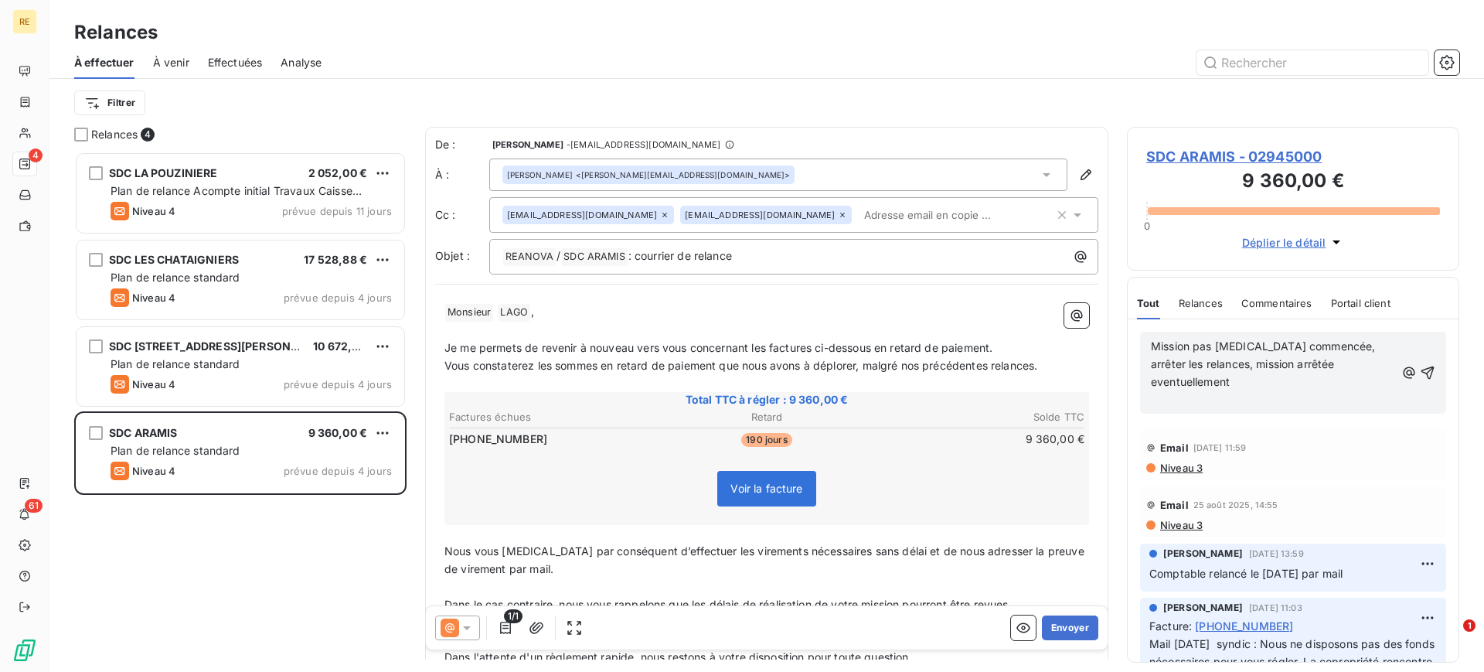
click at [1226, 371] on p "Mission pas encore commencée, arrêter les relances, mission arrêtée eventuellem…" at bounding box center [1273, 364] width 244 height 53
drag, startPoint x: 1369, startPoint y: 358, endPoint x: 1288, endPoint y: 360, distance: 81.2
click at [1288, 360] on p "Mission pas encore commencée, arrêter les relances, mission arrêtée eventuellem…" at bounding box center [1273, 364] width 244 height 53
click at [1285, 391] on p "﻿" at bounding box center [1273, 400] width 244 height 18
click at [1420, 365] on icon "button" at bounding box center [1427, 372] width 15 height 15
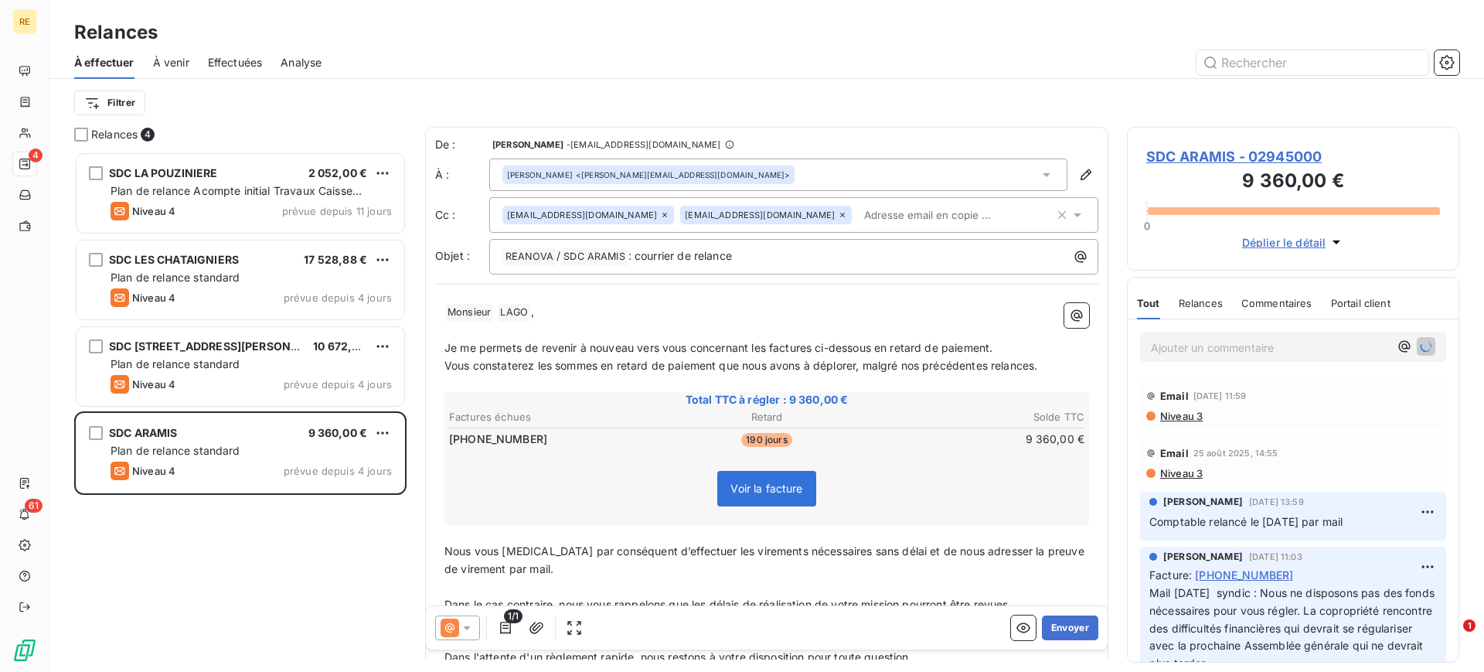
click at [1268, 146] on span "SDC ARAMIS - 02945000" at bounding box center [1293, 156] width 294 height 21
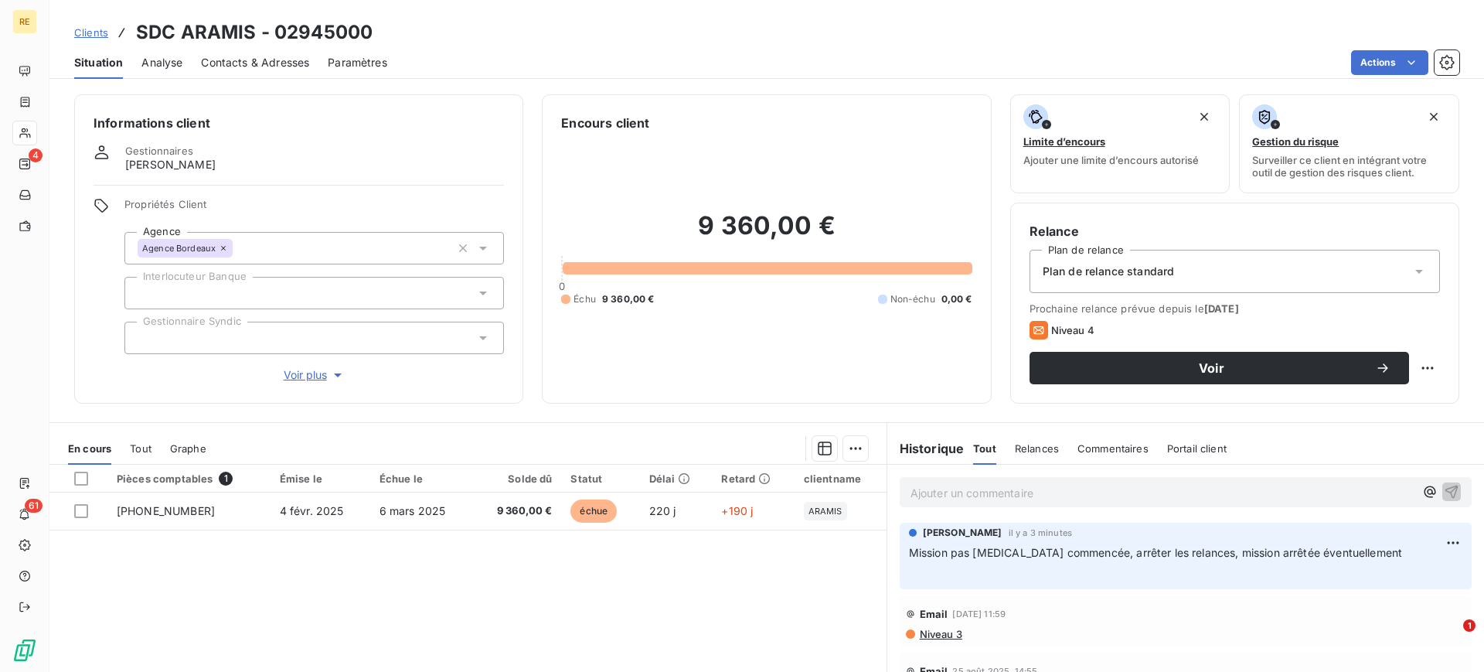
click at [1385, 274] on div "Plan de relance standard" at bounding box center [1234, 271] width 410 height 43
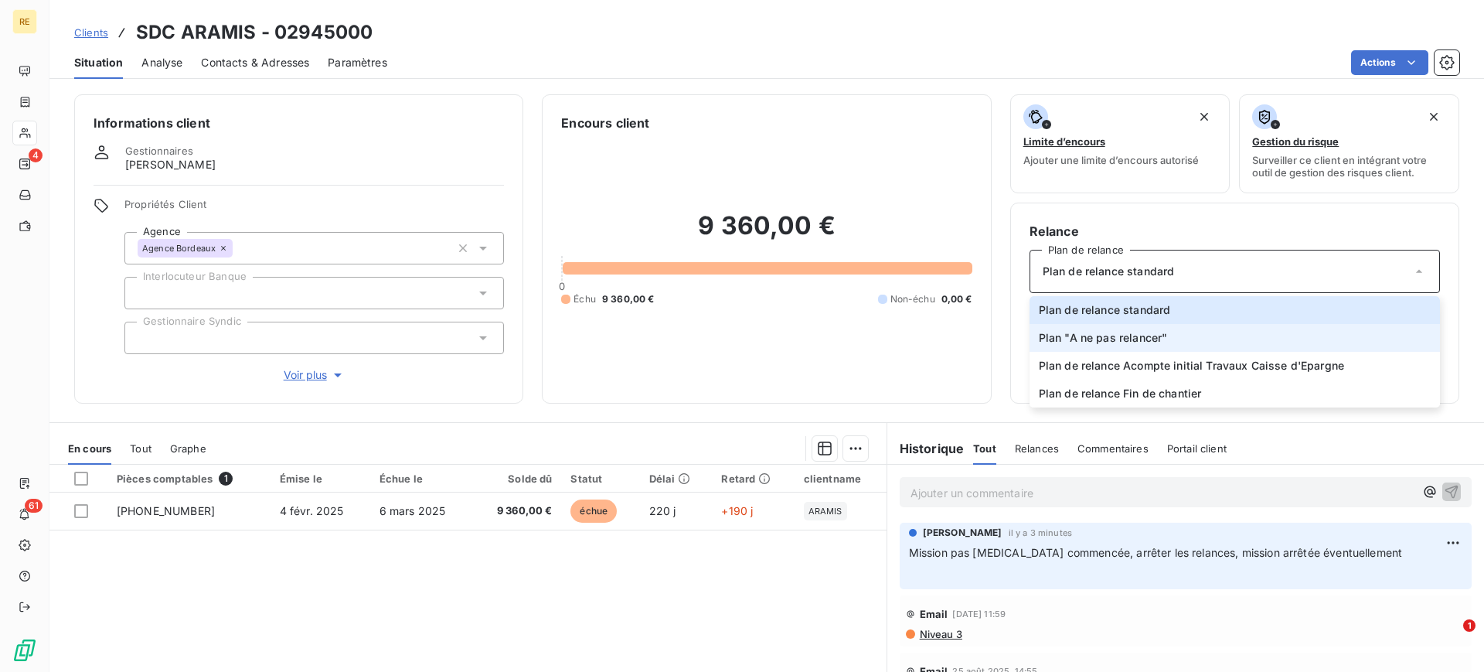
click at [1312, 345] on li "Plan "A ne pas relancer"" at bounding box center [1234, 338] width 410 height 28
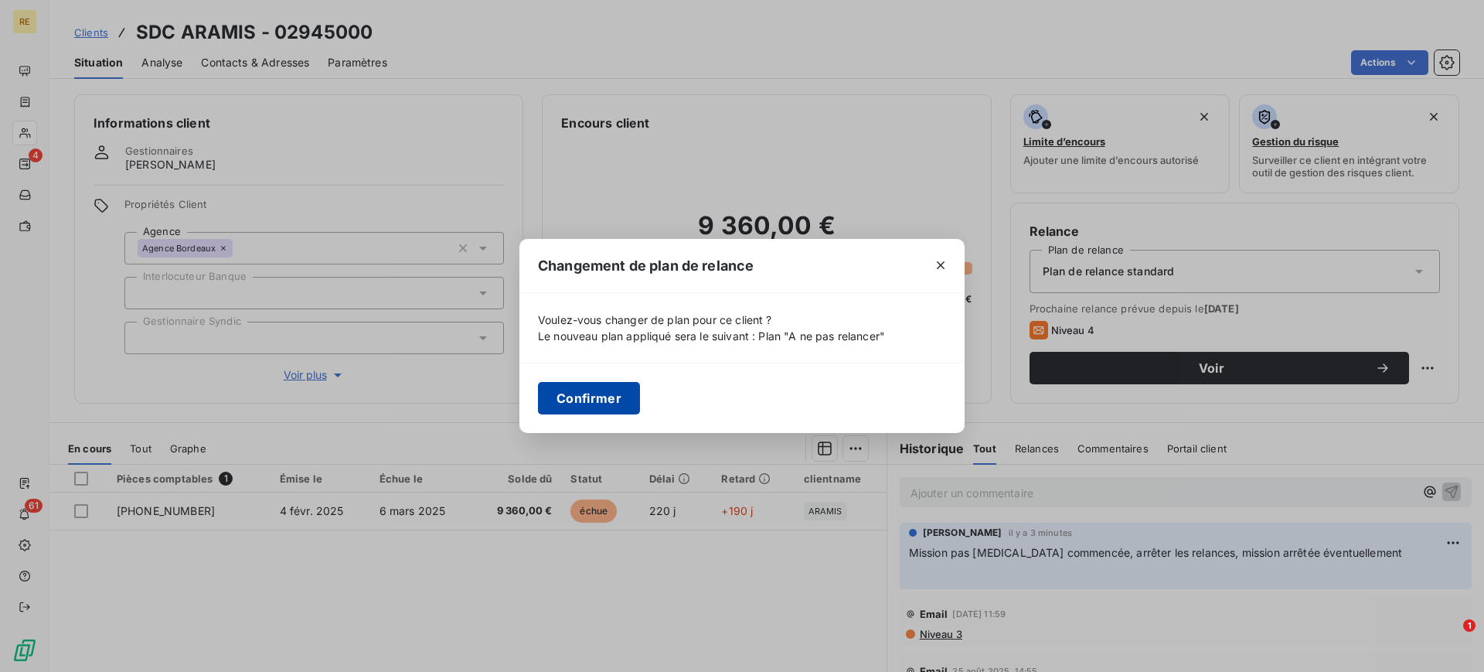
click at [590, 389] on button "Confirmer" at bounding box center [589, 398] width 102 height 32
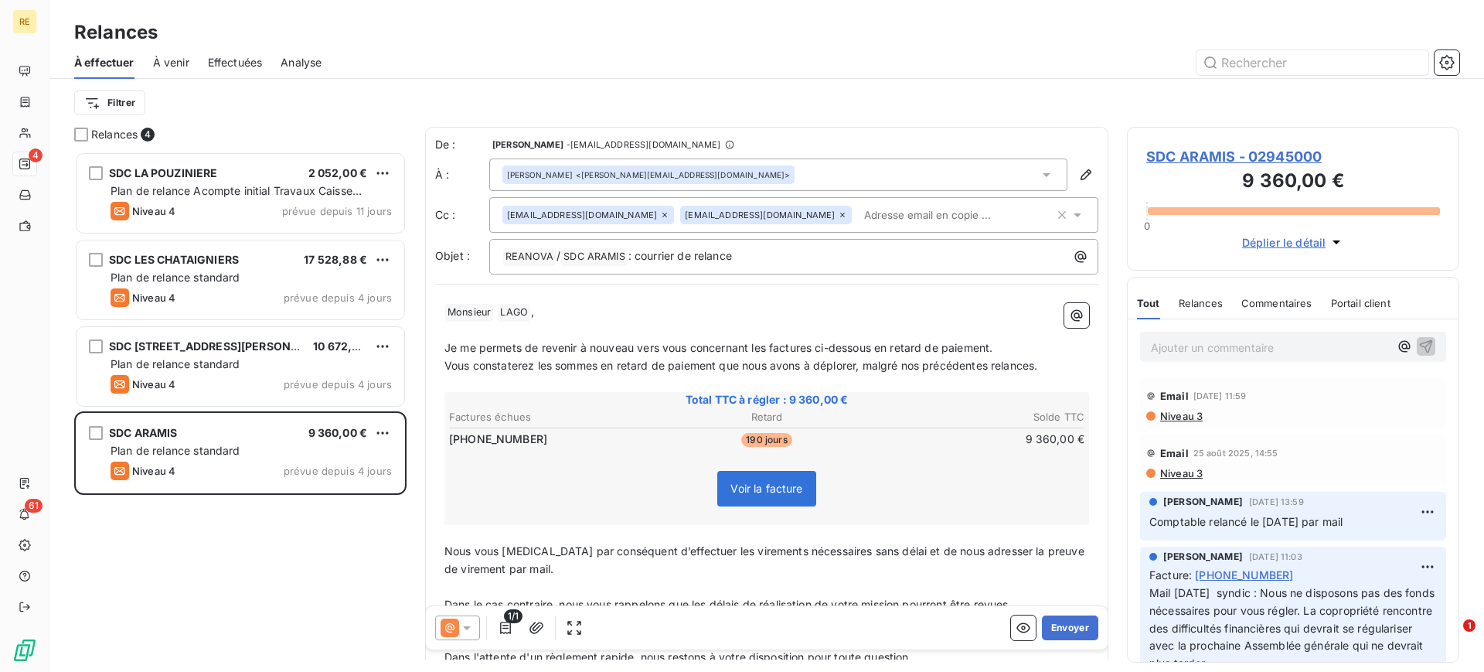
scroll to position [505, 318]
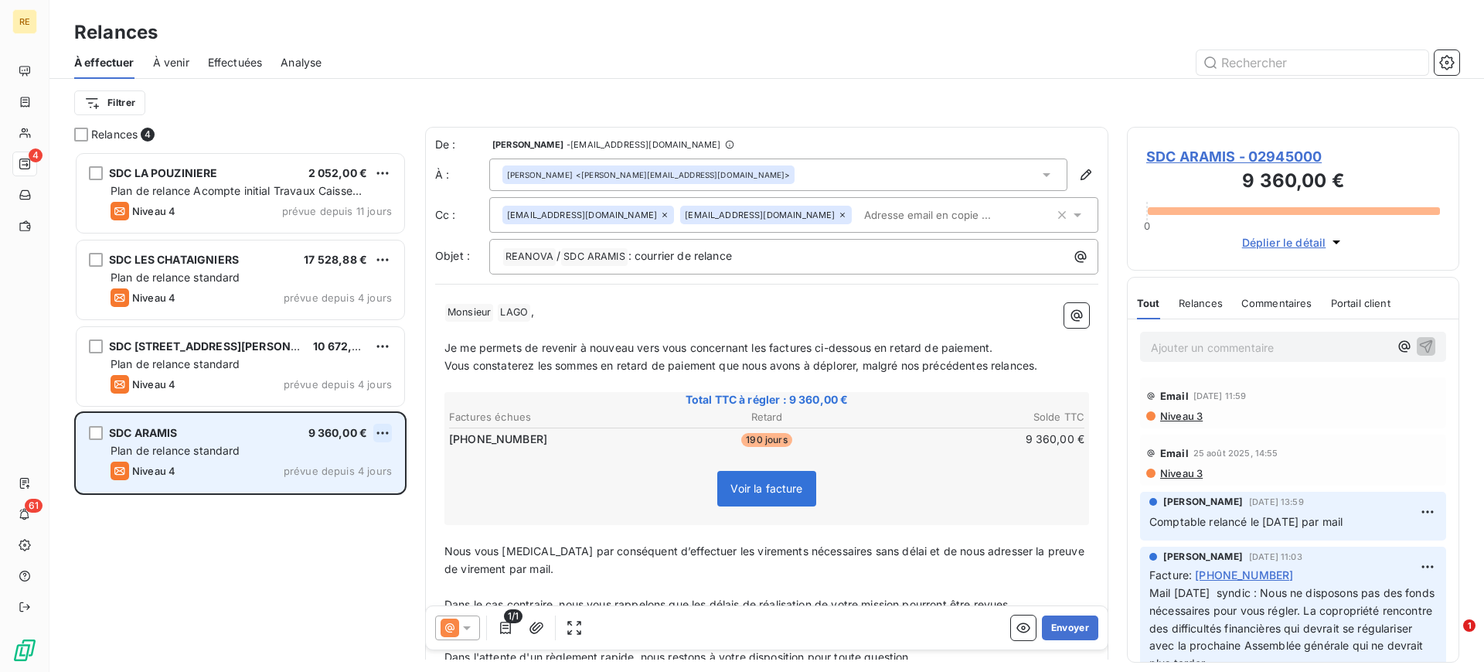
click at [380, 429] on html "RE 4 61 Relances À effectuer À venir Effectuées Analyse Filtrer Relances 4 SDC …" at bounding box center [742, 336] width 1484 height 672
click at [335, 496] on div "Passer cette action" at bounding box center [316, 491] width 138 height 25
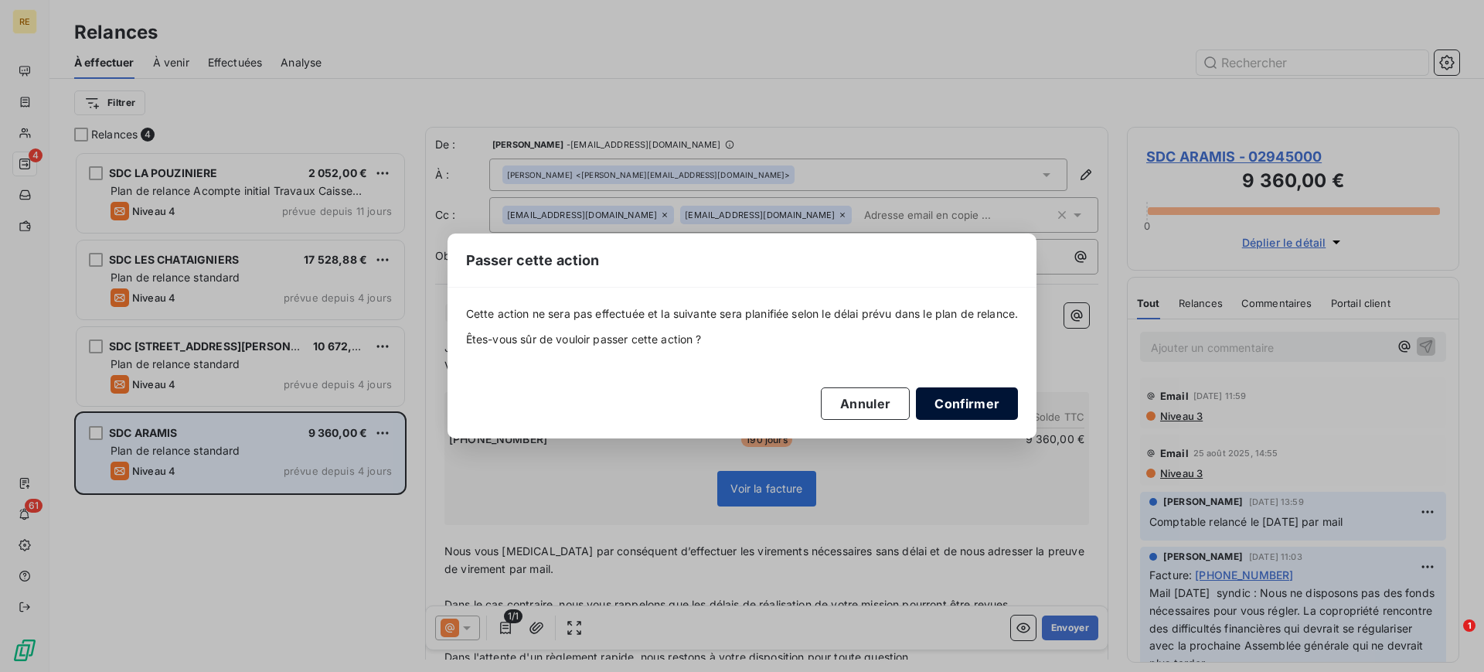
click at [1015, 409] on button "Confirmer" at bounding box center [967, 403] width 102 height 32
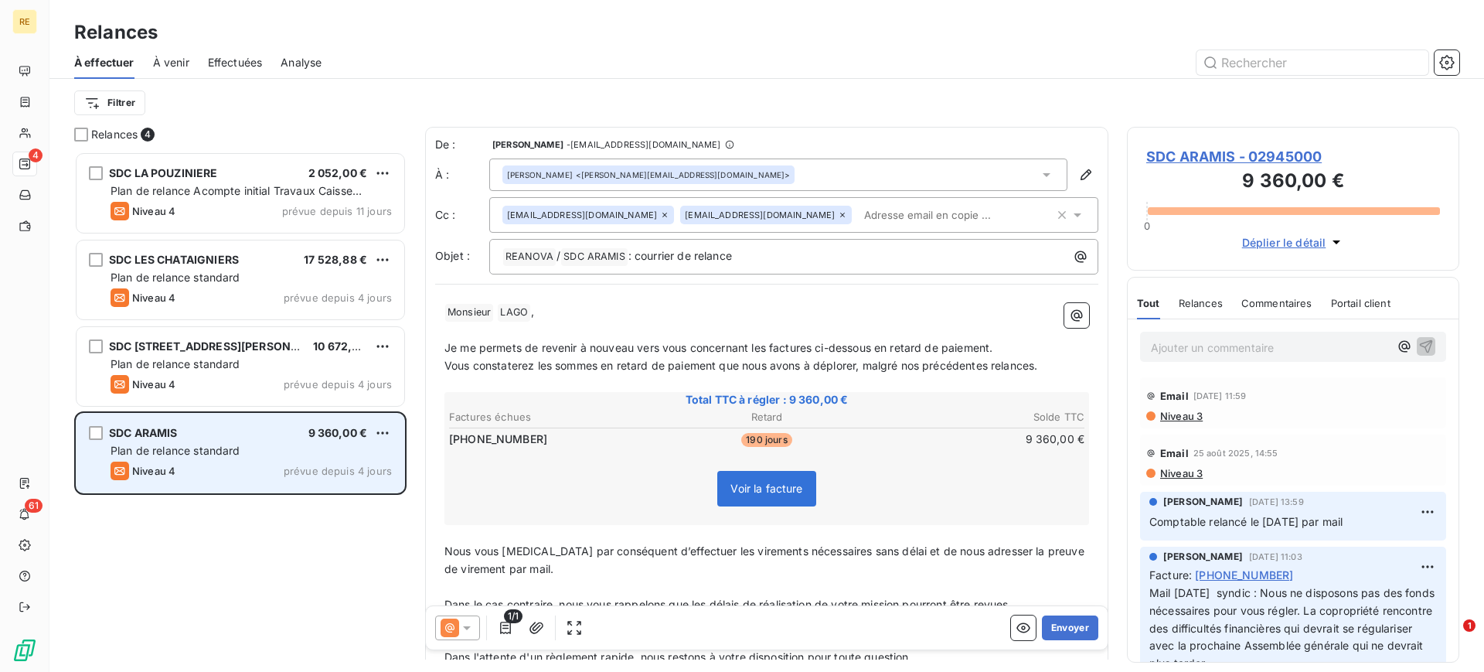
click at [261, 441] on div "SDC ARAMIS 9 360,00 € Plan de relance standard Niveau 4 prévue depuis 4 jours" at bounding box center [241, 452] width 328 height 79
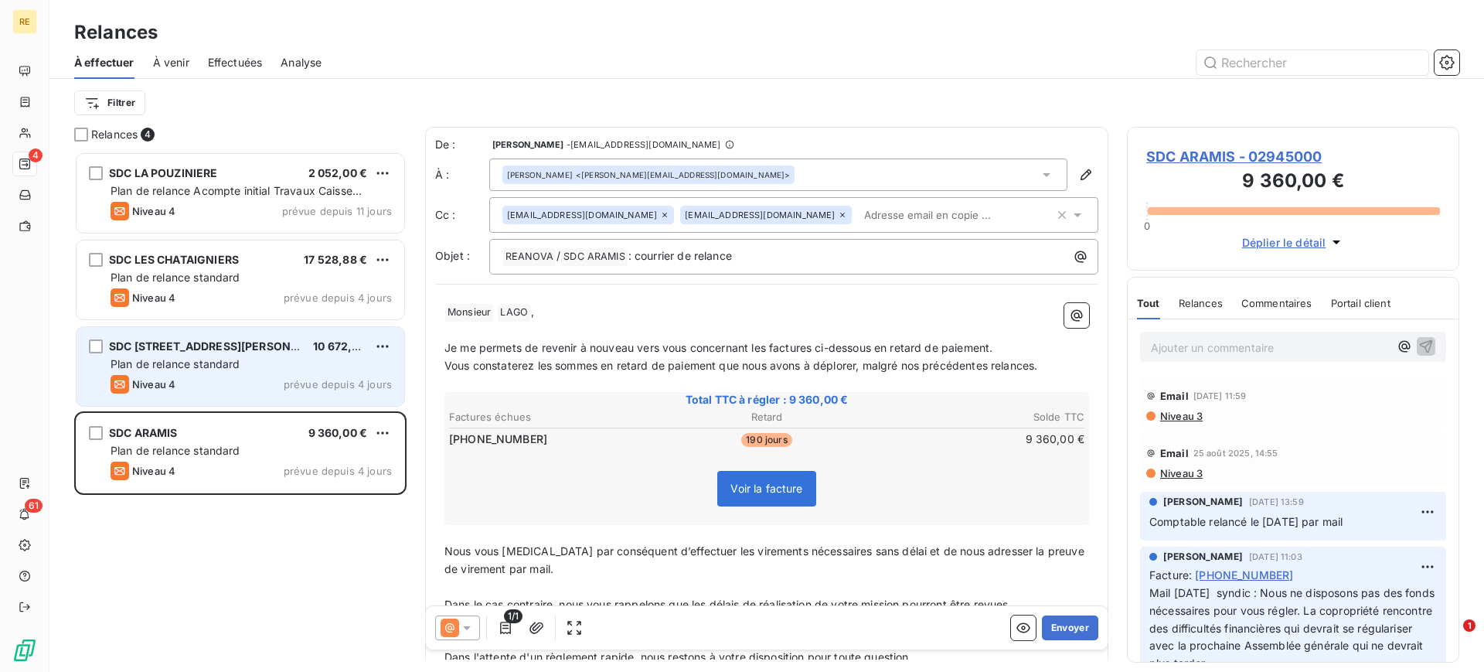
drag, startPoint x: 243, startPoint y: 342, endPoint x: 243, endPoint y: 362, distance: 20.1
click at [243, 342] on span "SDC [STREET_ADDRESS][PERSON_NAME]" at bounding box center [221, 345] width 225 height 13
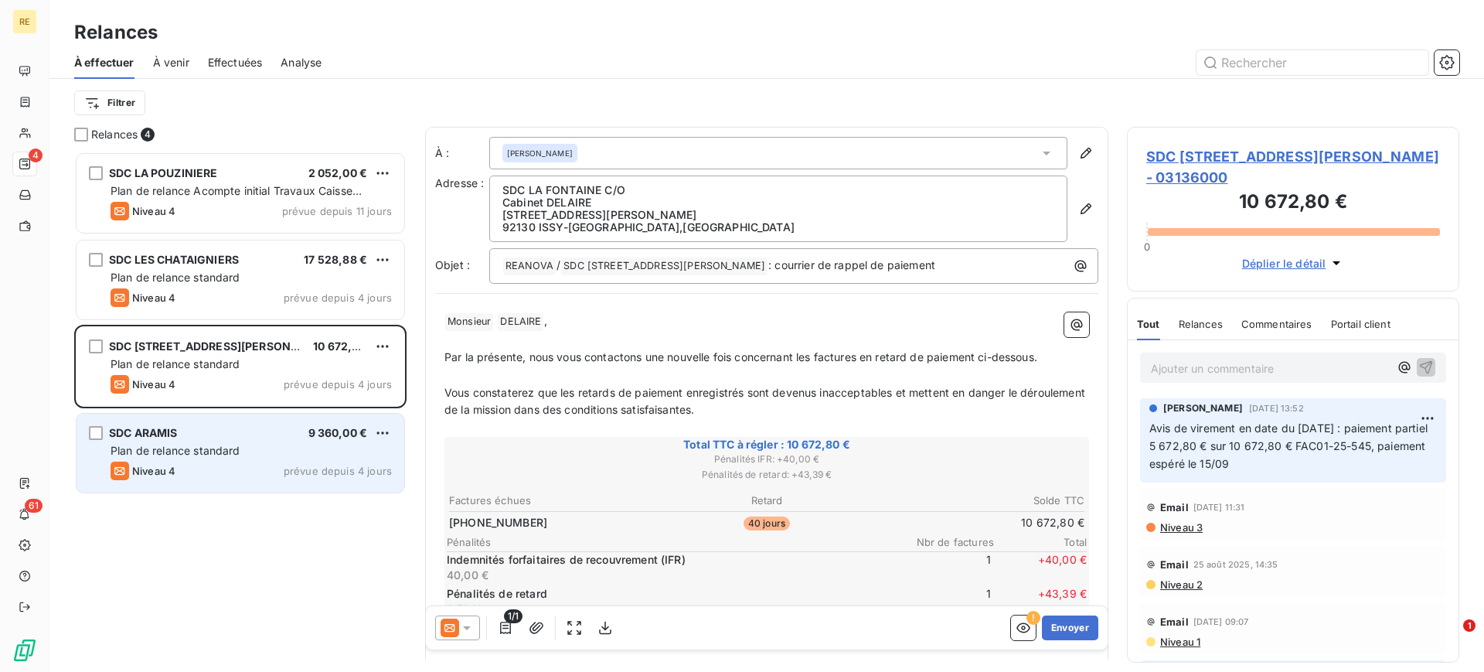
click at [222, 466] on div "Niveau 4 prévue depuis 4 jours" at bounding box center [251, 470] width 281 height 19
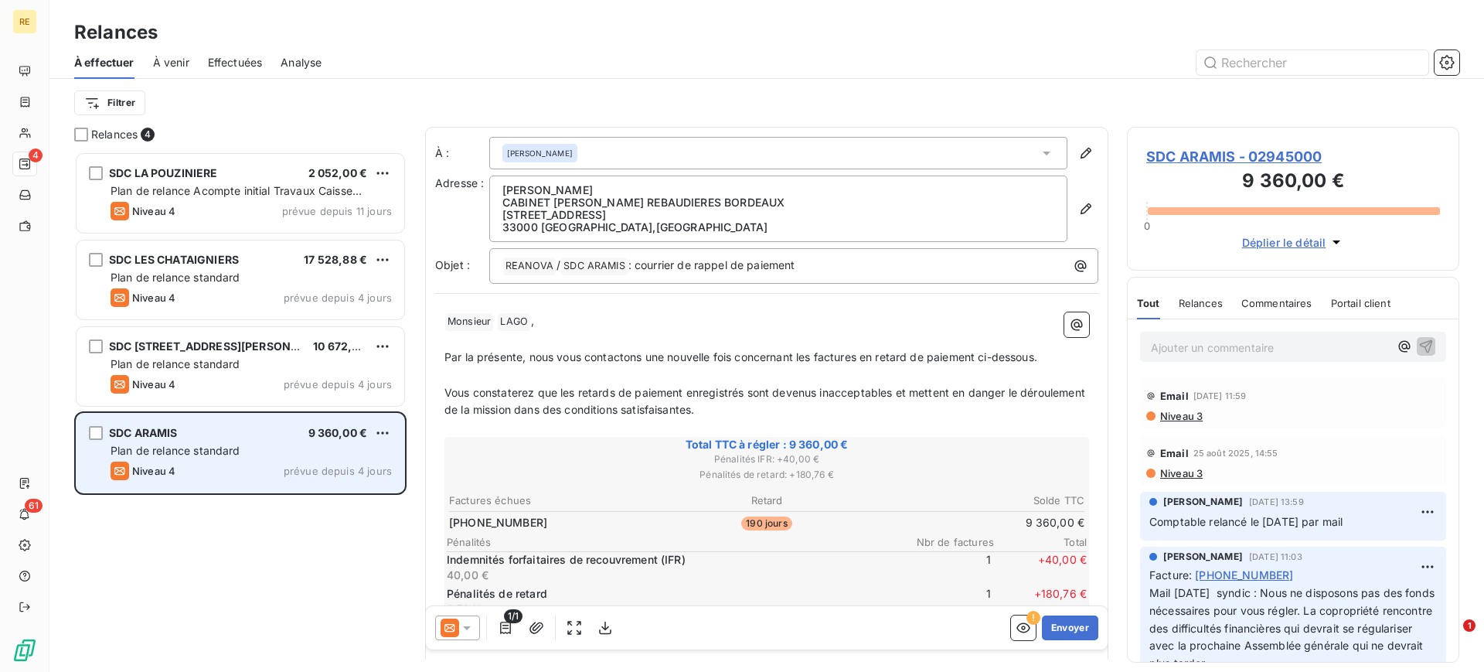
click at [216, 487] on div "SDC ARAMIS 9 360,00 € Plan de relance standard Niveau 4 prévue depuis 4 jours" at bounding box center [241, 452] width 328 height 79
click at [391, 418] on div "SDC ARAMIS 9 360,00 € Plan de relance standard Niveau 4 prévue depuis 4 jours" at bounding box center [241, 452] width 328 height 79
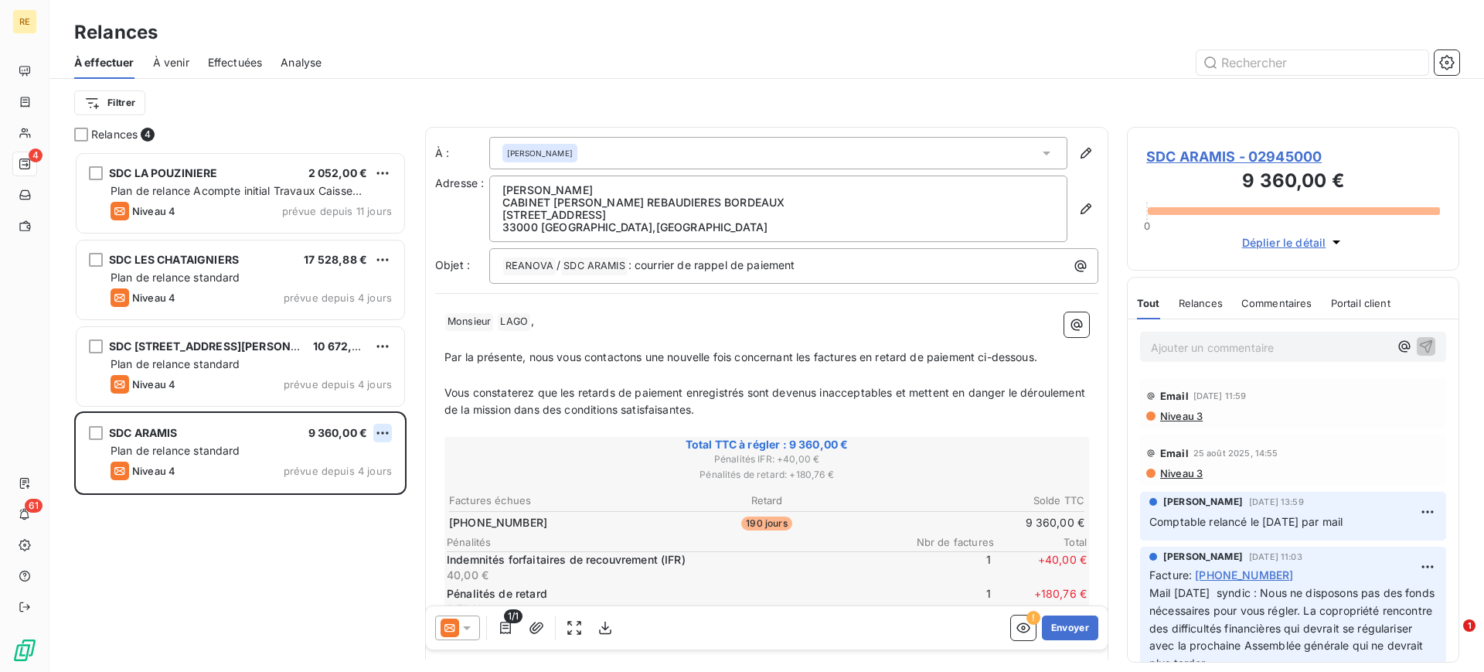
click at [383, 427] on html "RE 4 61 Relances À effectuer À venir Effectuées Analyse Filtrer Relances 4 SDC …" at bounding box center [742, 336] width 1484 height 672
click at [319, 493] on div "Passer cette action" at bounding box center [316, 491] width 138 height 25
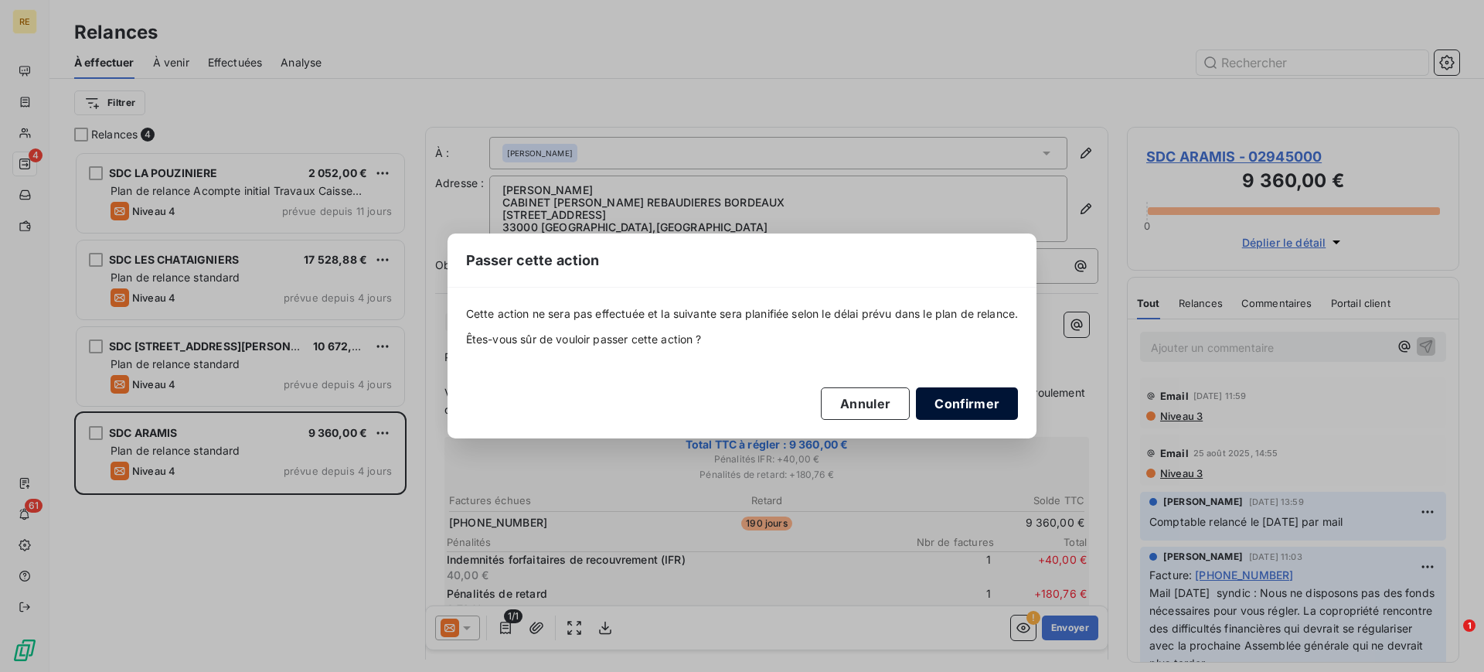
click at [983, 392] on button "Confirmer" at bounding box center [967, 403] width 102 height 32
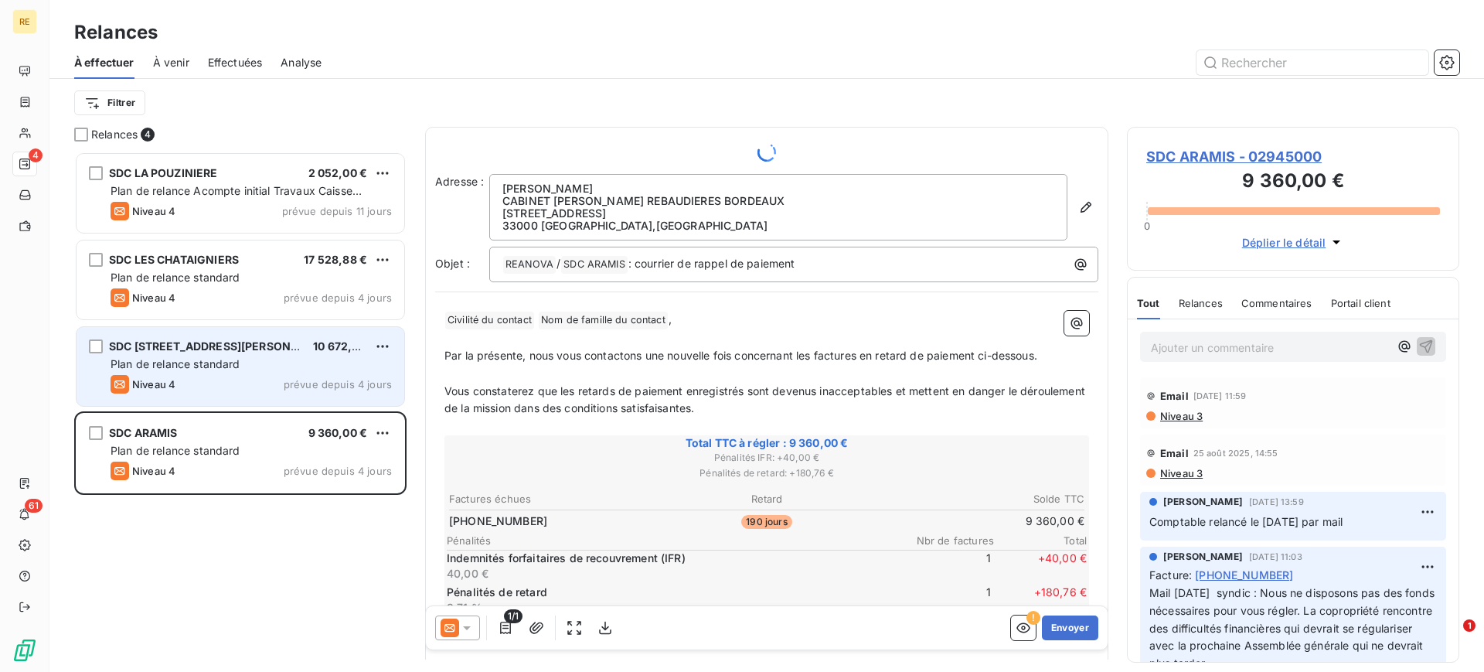
drag, startPoint x: 252, startPoint y: 372, endPoint x: 250, endPoint y: 391, distance: 18.6
click at [252, 373] on div "SDC [STREET_ADDRESS] D'ORVES 10 672,80 € Plan de relance standard Niveau 4 prév…" at bounding box center [241, 366] width 328 height 79
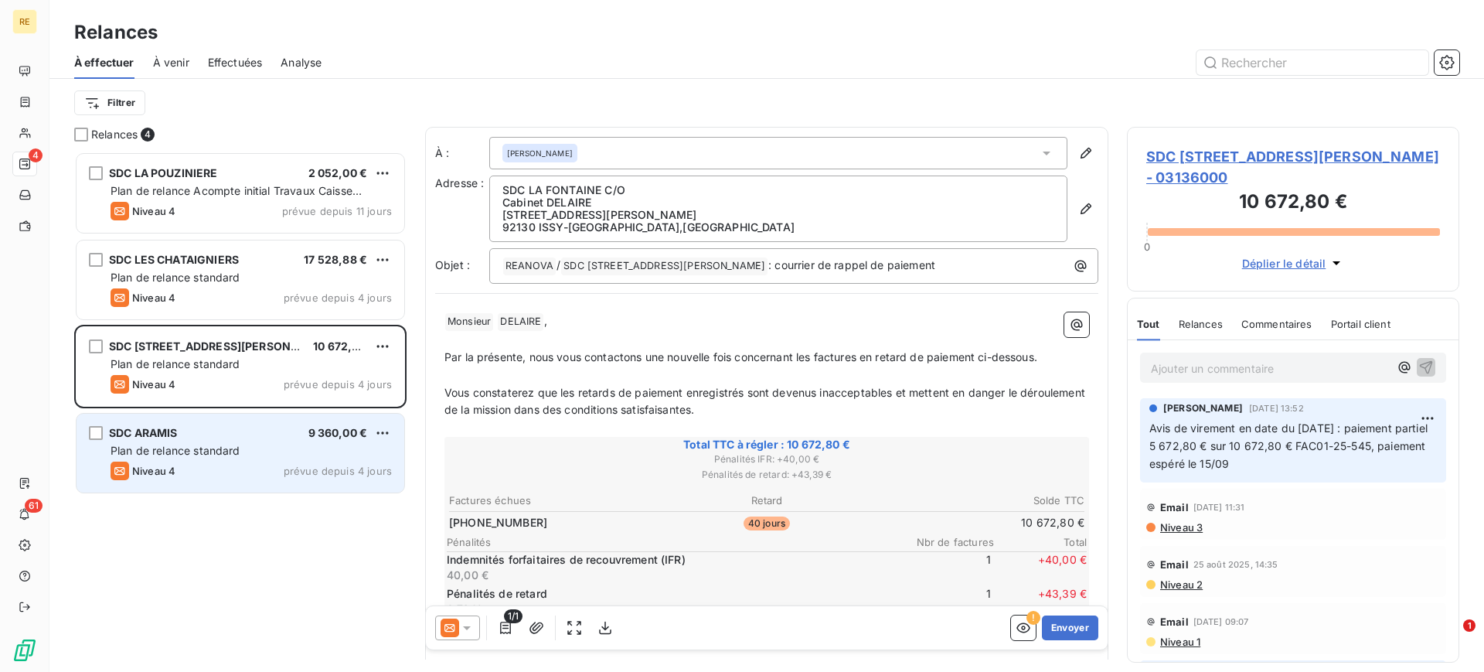
click at [243, 454] on div "Plan de relance standard" at bounding box center [251, 450] width 281 height 15
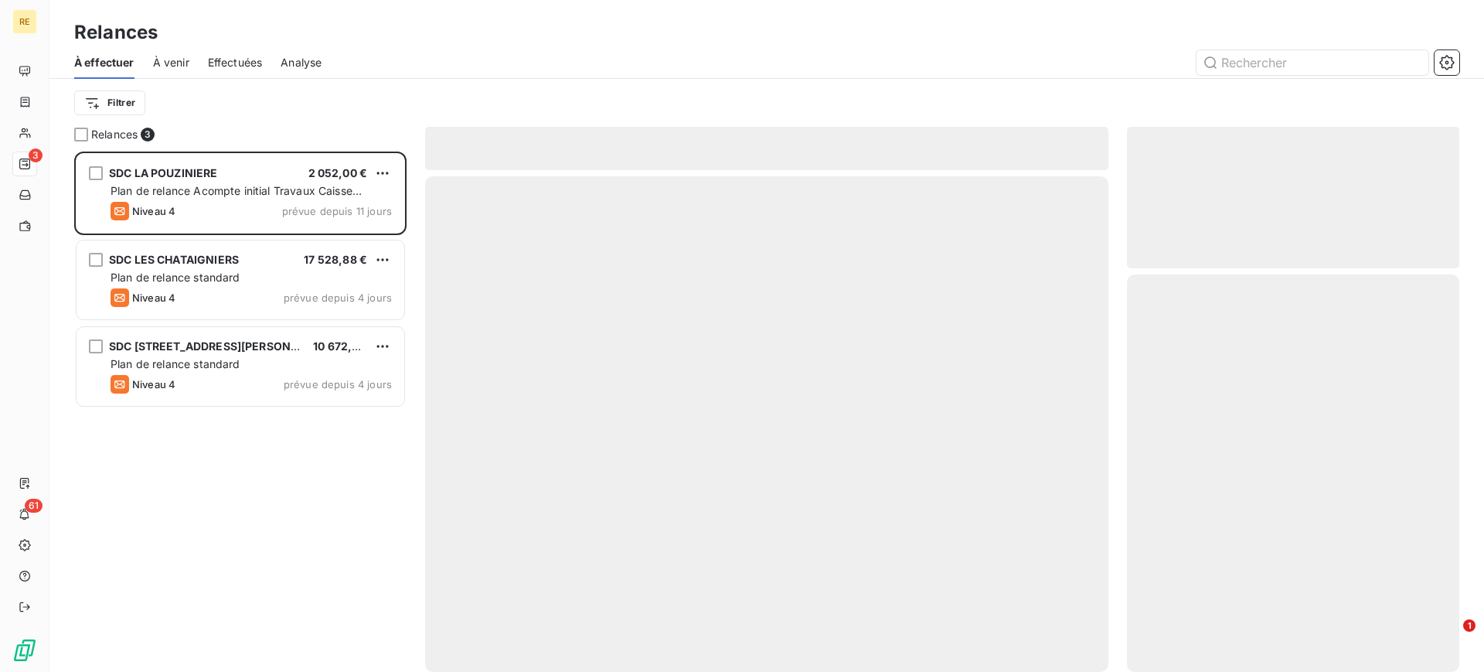
scroll to position [505, 318]
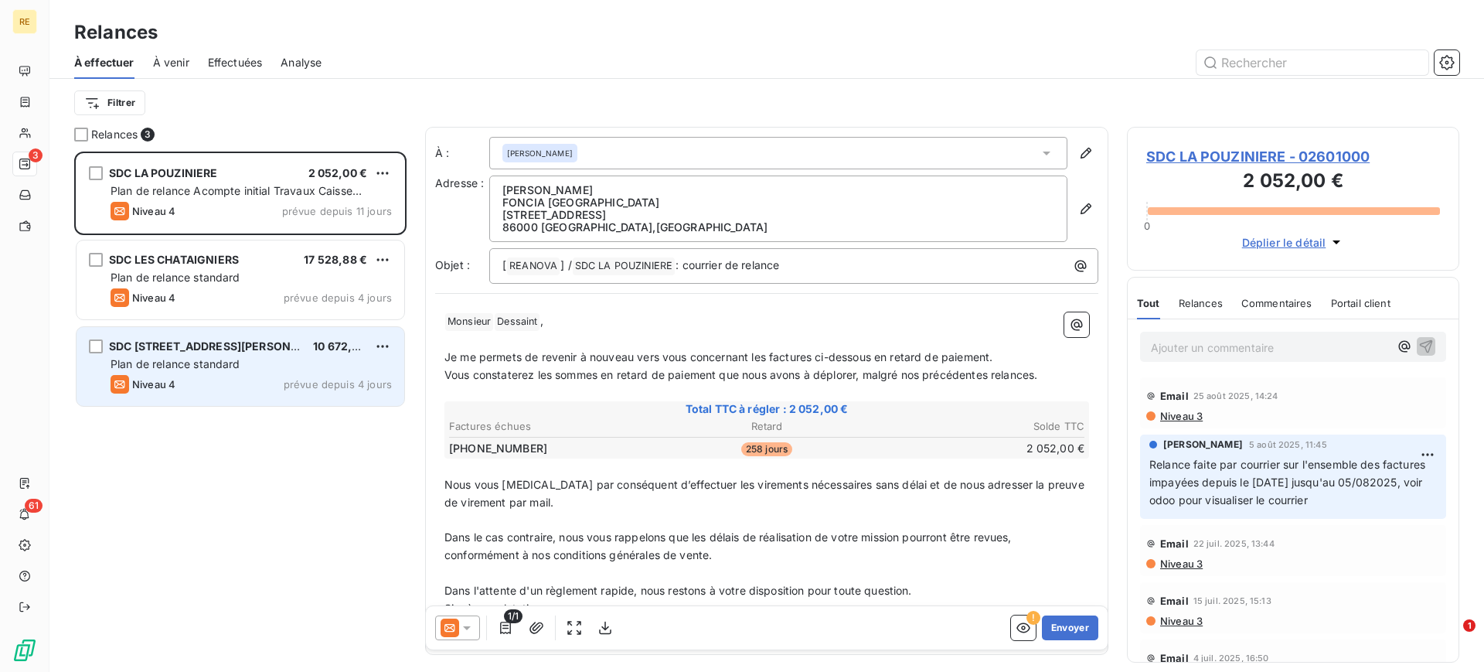
click at [230, 355] on div "SDC [STREET_ADDRESS] D'ORVES 10 672,80 € Plan de relance standard Niveau 4 prév…" at bounding box center [241, 366] width 328 height 79
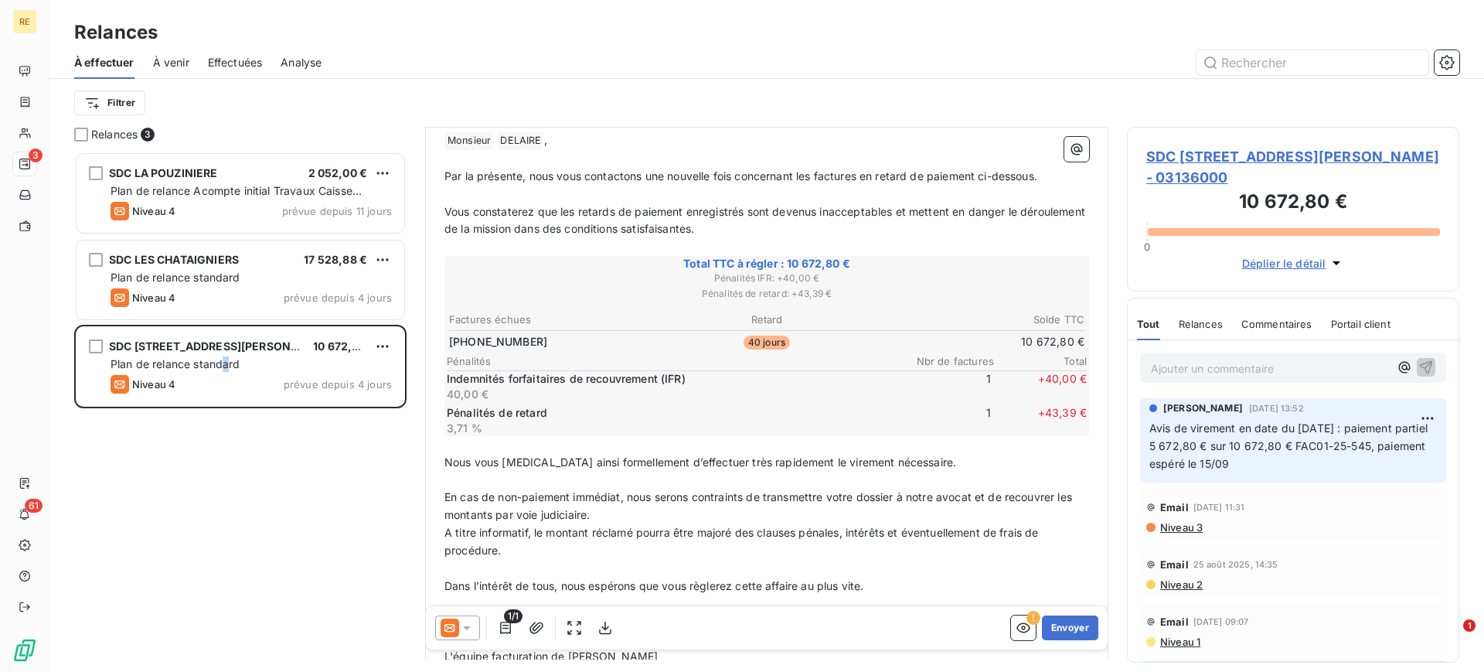
scroll to position [194, 0]
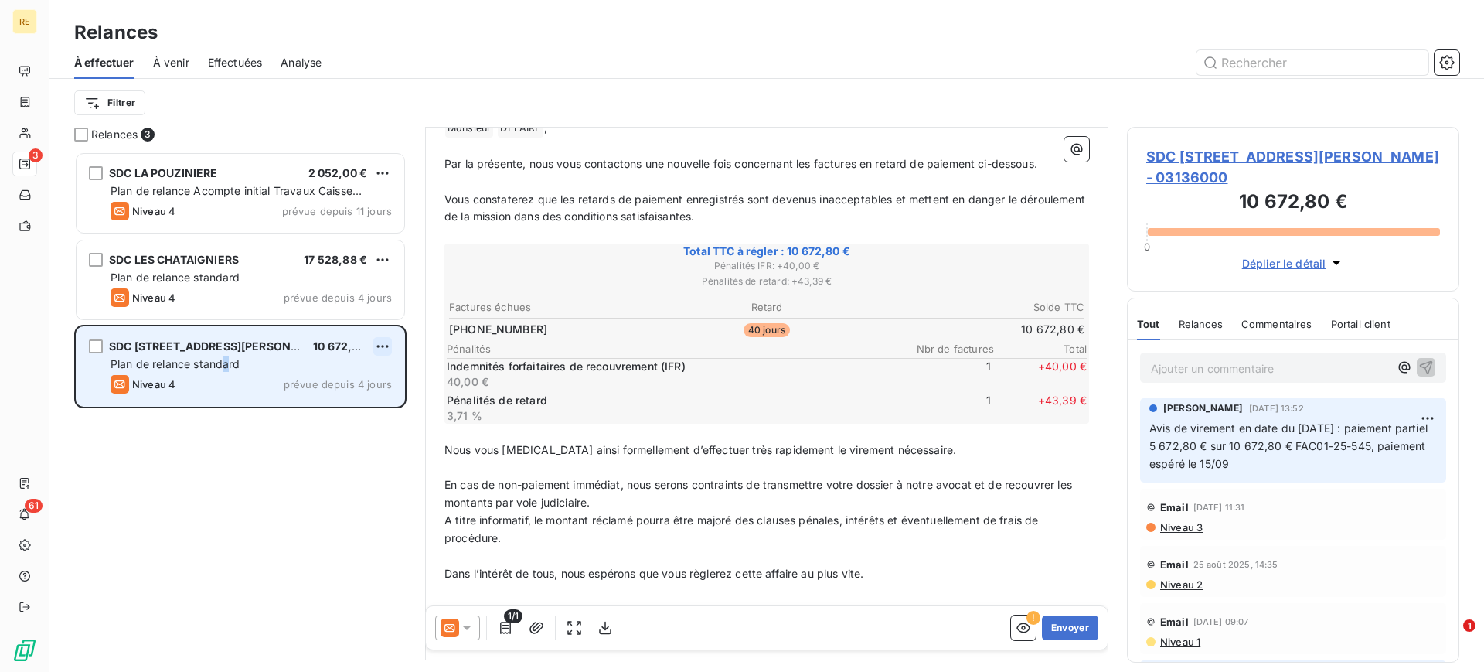
click at [388, 336] on html "RE 3 61 Relances À effectuer À venir Effectuées Analyse Filtrer Relances 3 SDC …" at bounding box center [742, 336] width 1484 height 672
click at [359, 383] on div "Replanifier cette action" at bounding box center [316, 377] width 138 height 25
select select "8"
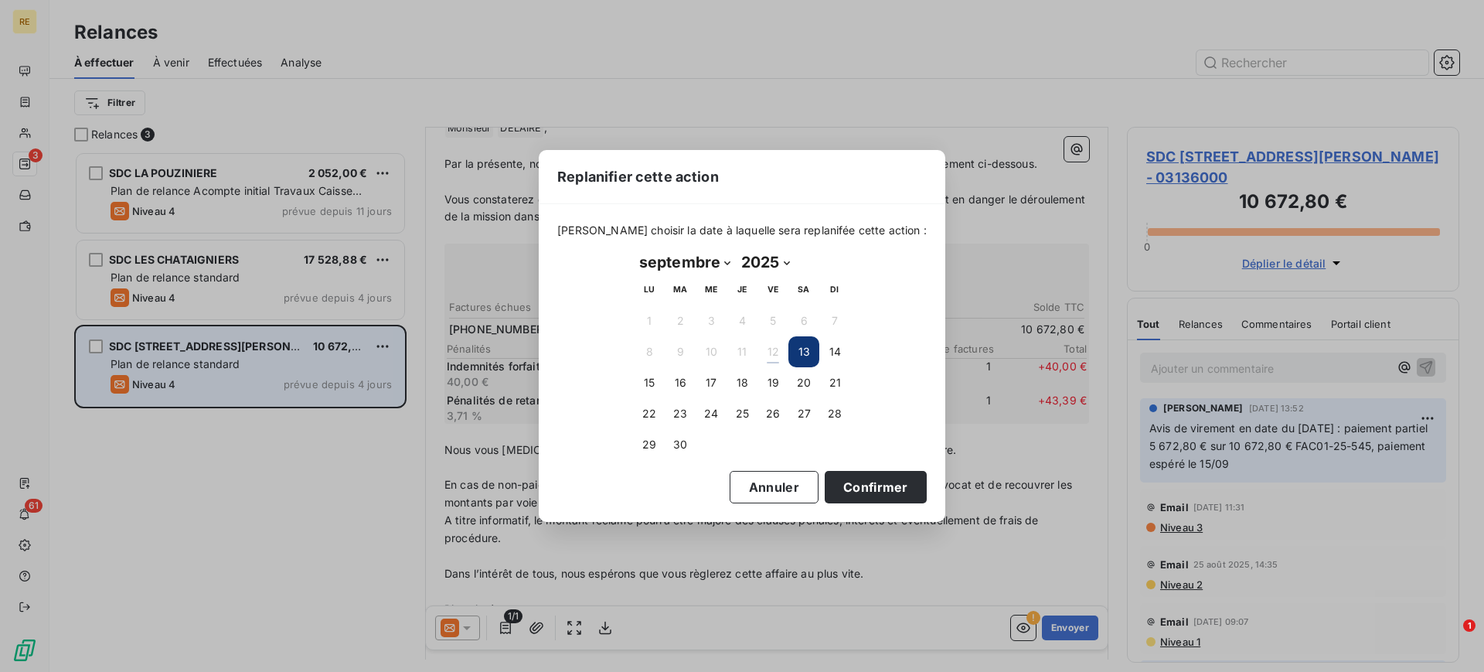
drag, startPoint x: 801, startPoint y: 408, endPoint x: 801, endPoint y: 443, distance: 34.8
click at [801, 409] on button "27" at bounding box center [803, 413] width 31 height 31
click at [876, 487] on button "Confirmer" at bounding box center [876, 487] width 102 height 32
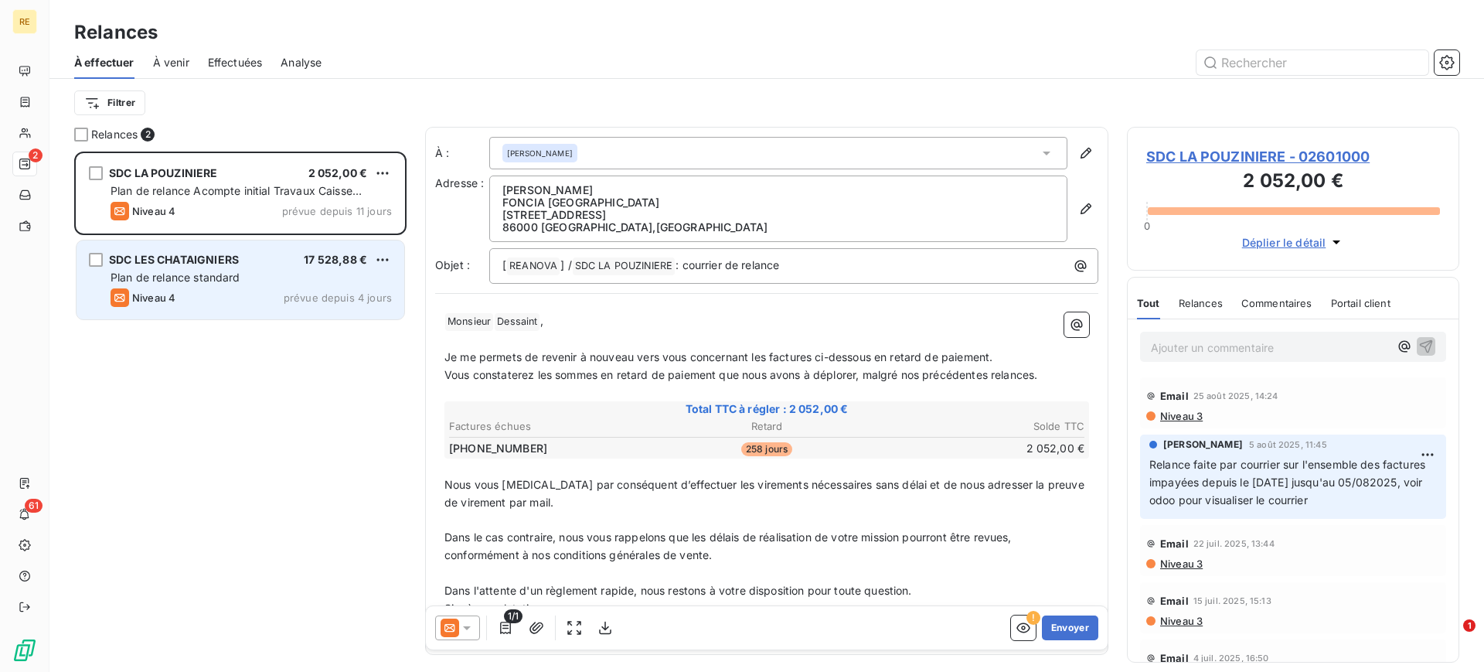
click at [233, 270] on div "Plan de relance standard" at bounding box center [251, 277] width 281 height 15
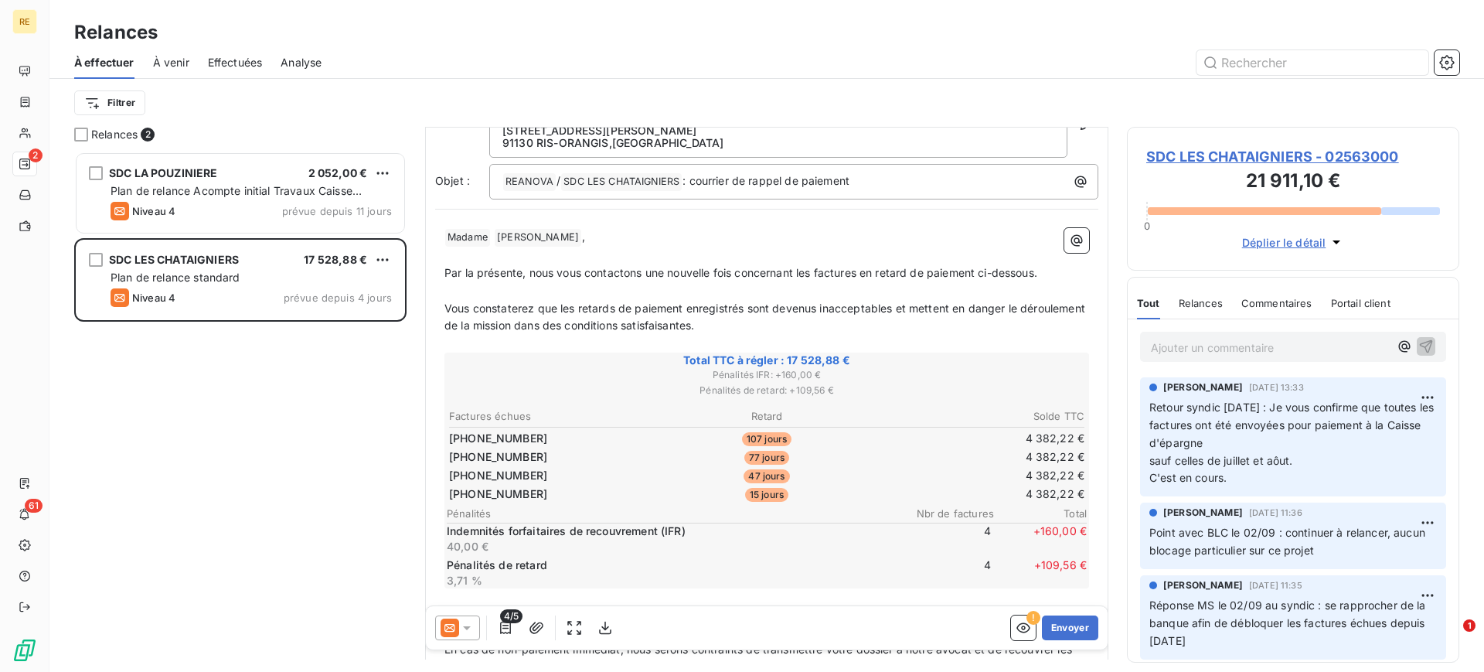
scroll to position [1, 0]
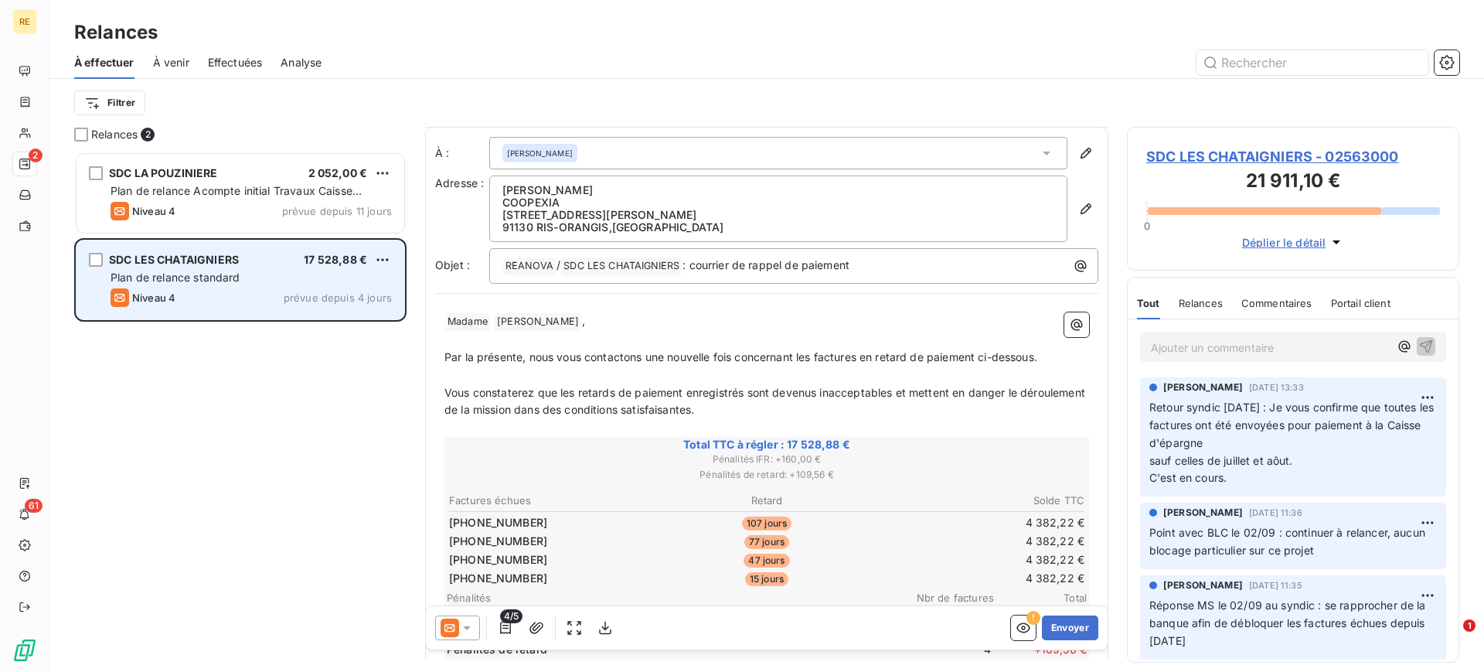
click at [392, 258] on div "SDC LES CHATAIGNIERS 17 528,88 € Plan de relance standard Niveau 4 prévue depui…" at bounding box center [241, 279] width 328 height 79
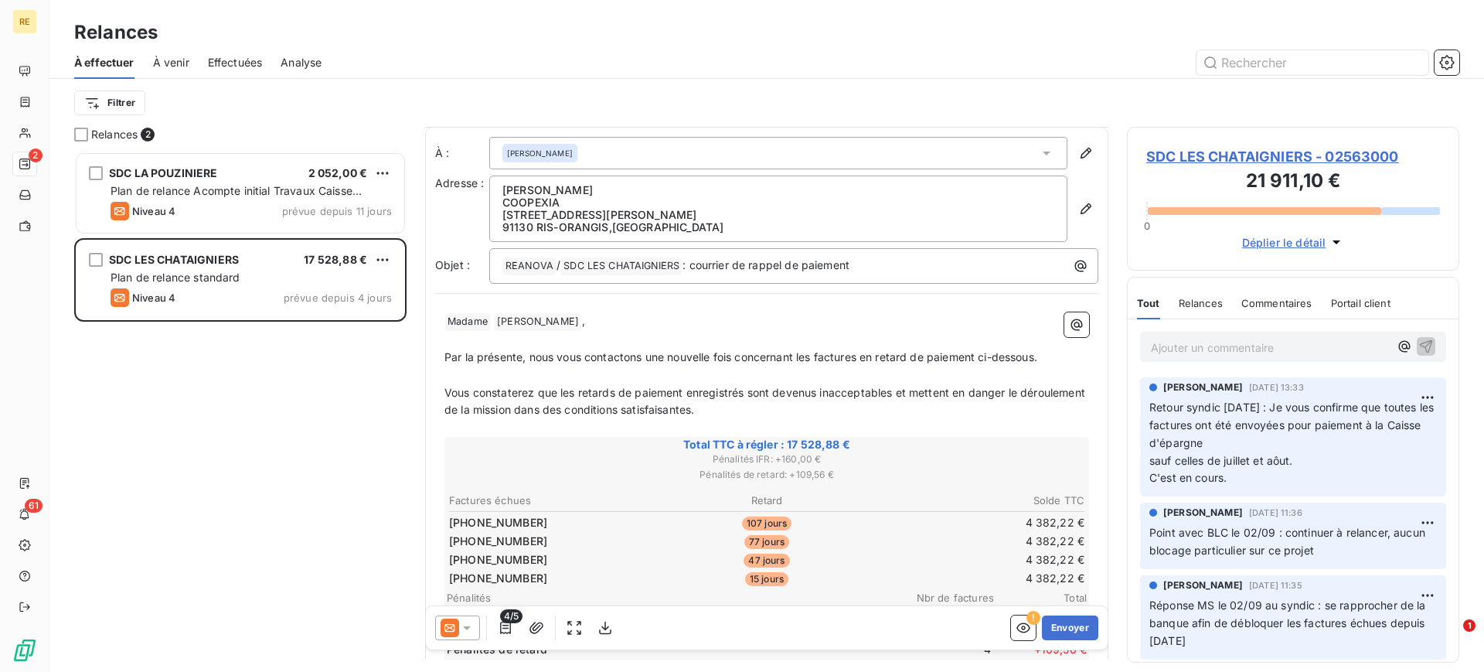
click at [384, 260] on html "RE 2 61 Relances À effectuer À venir Effectuées Analyse Filtrer Relances 2 SDC …" at bounding box center [742, 336] width 1484 height 672
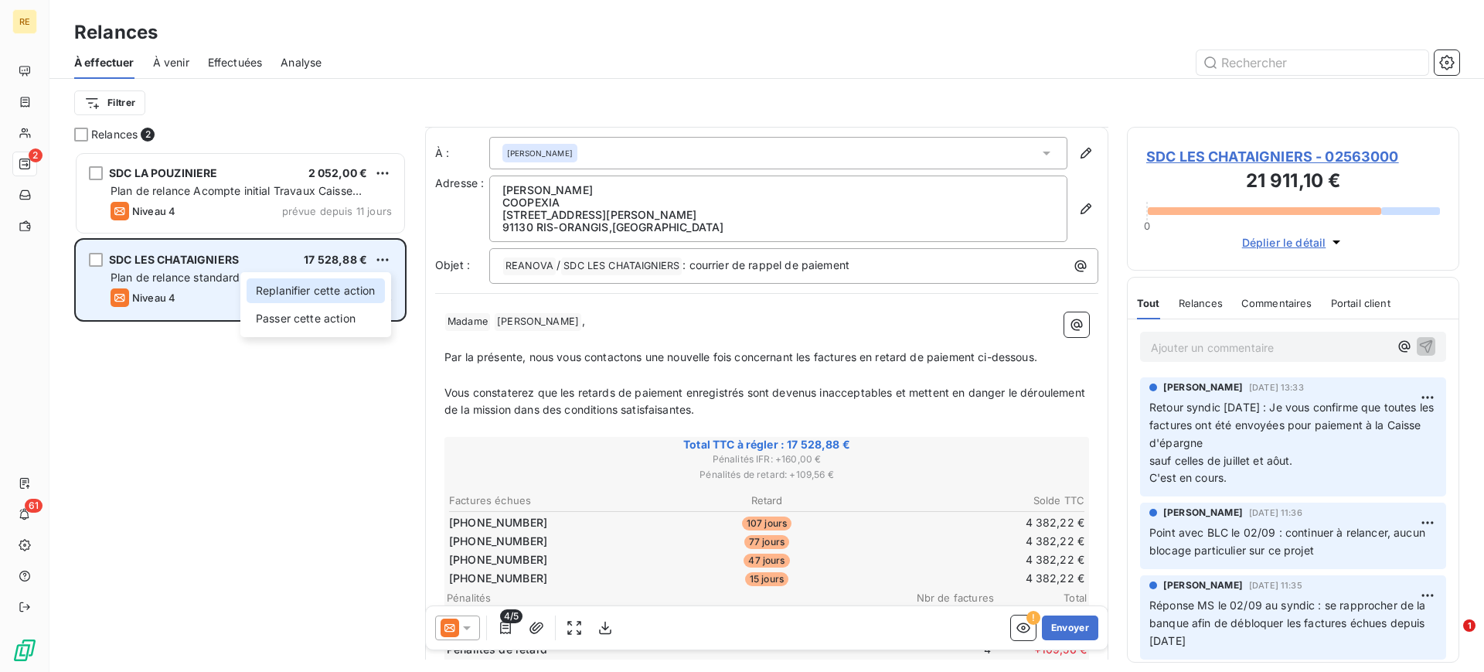
click at [370, 297] on div "Replanifier cette action" at bounding box center [316, 290] width 138 height 25
select select "8"
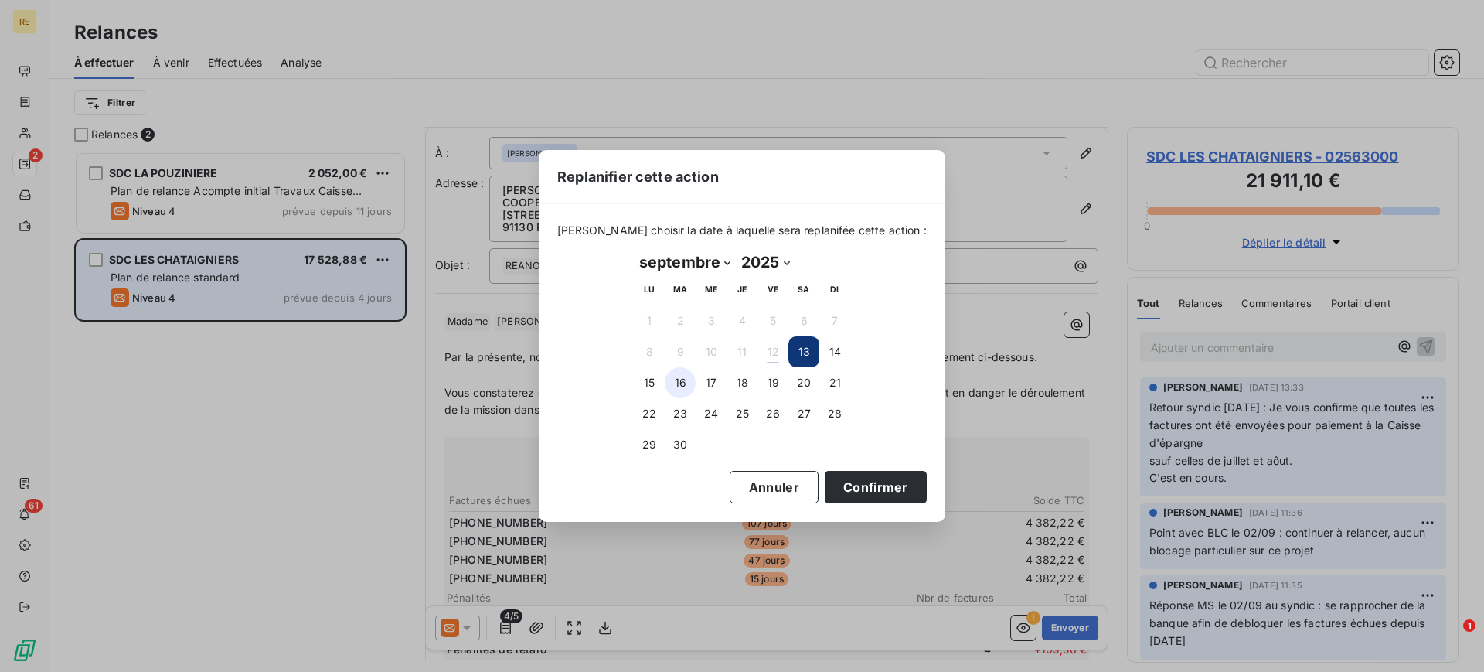
click at [684, 386] on button "16" at bounding box center [680, 382] width 31 height 31
click at [852, 487] on button "Confirmer" at bounding box center [876, 487] width 102 height 32
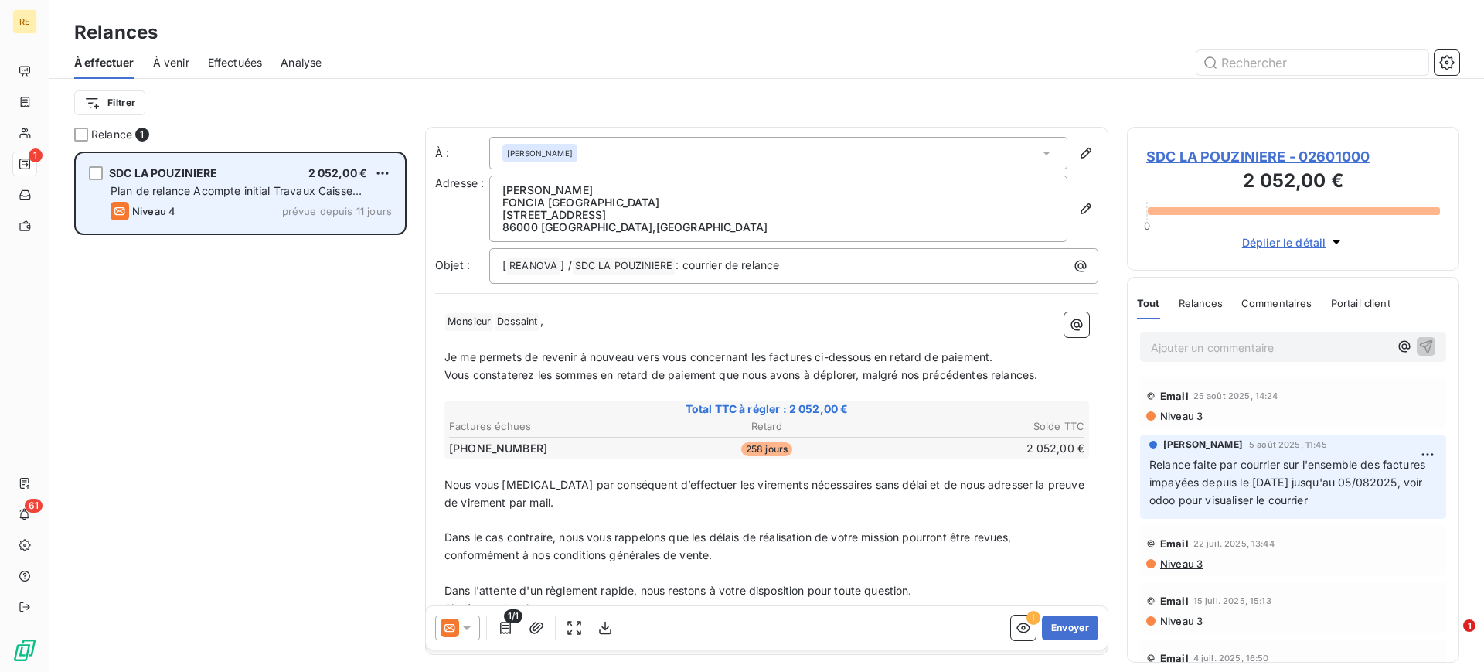
click at [270, 184] on span "Plan de relance Acompte initial Travaux Caisse d'Epargne" at bounding box center [236, 198] width 251 height 29
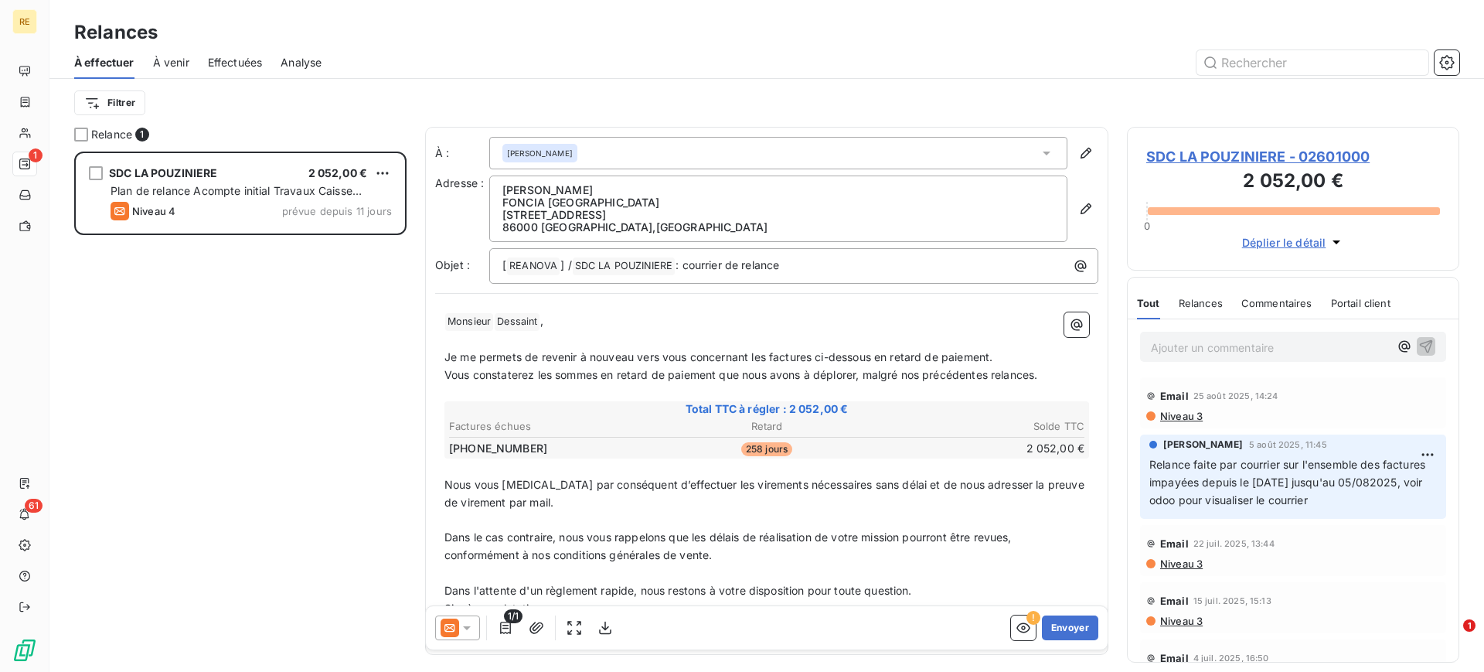
click at [473, 629] on div at bounding box center [457, 627] width 45 height 25
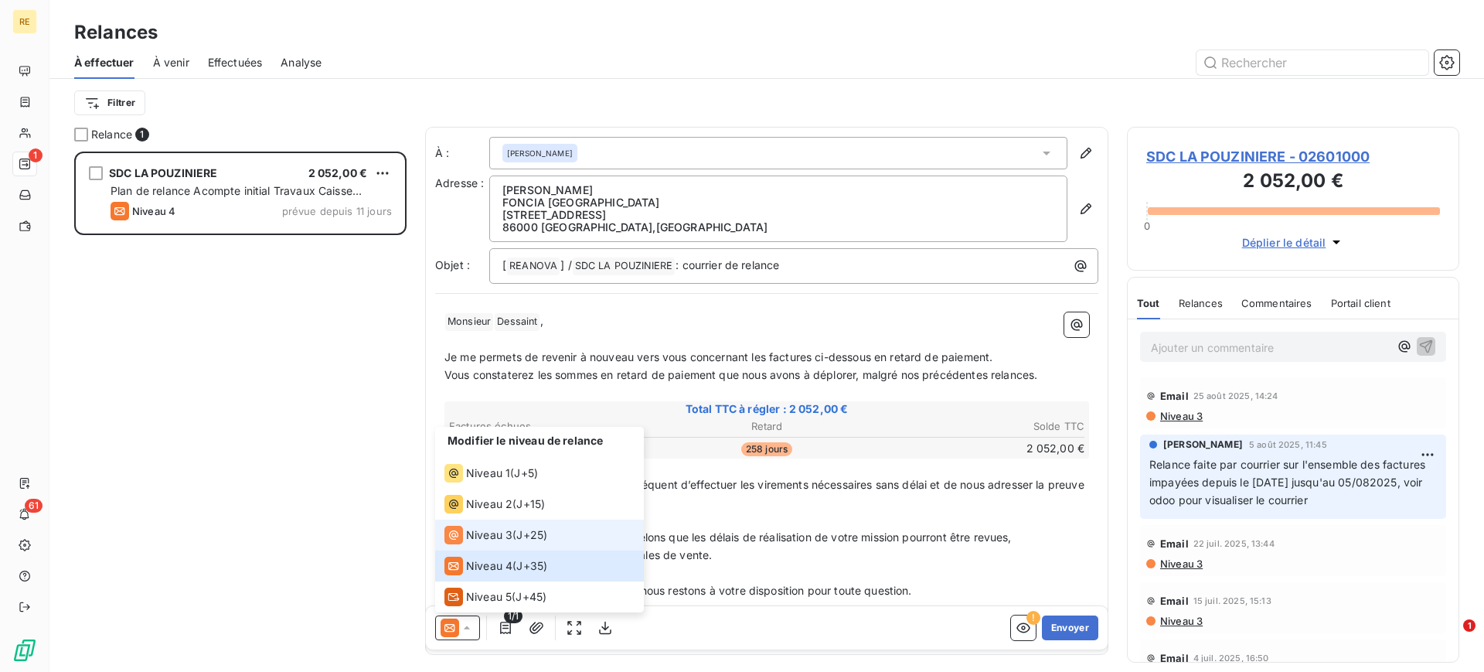
click at [523, 536] on span "J+25 )" at bounding box center [531, 534] width 31 height 15
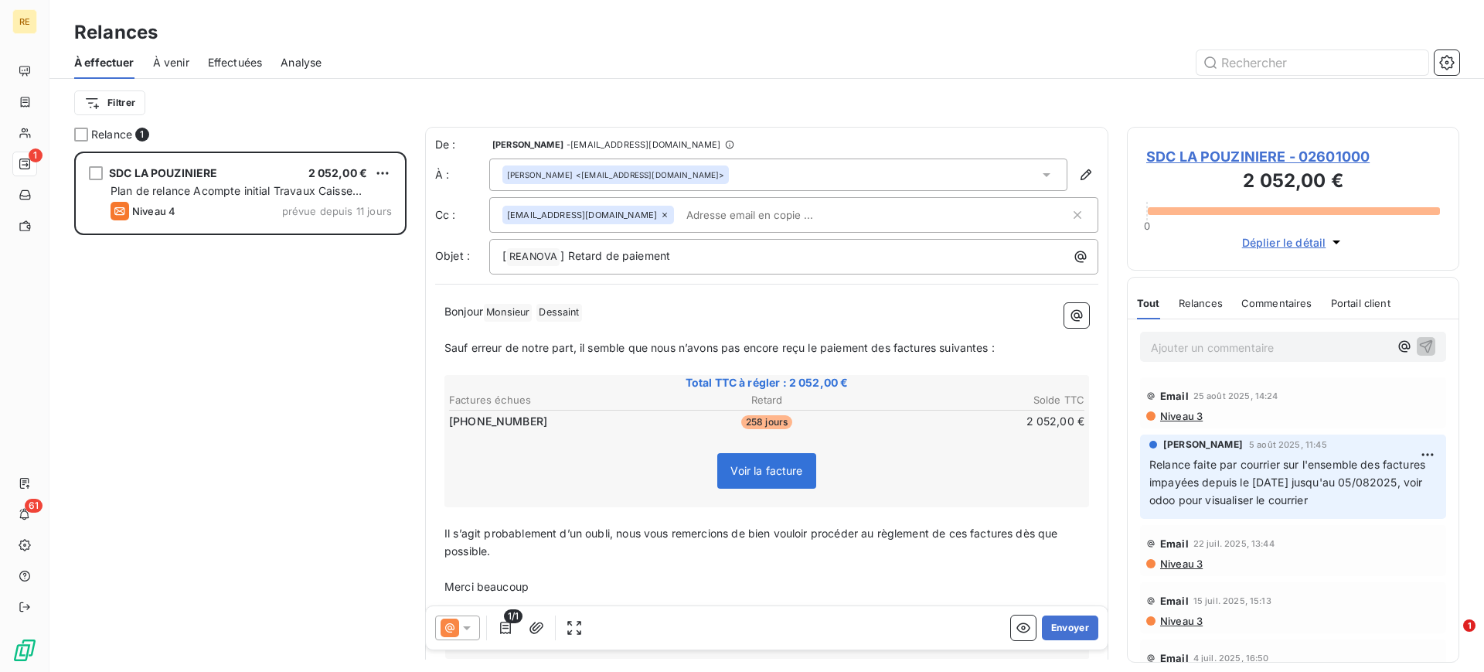
click at [743, 144] on div "De : [PERSON_NAME] - [EMAIL_ADDRESS][DOMAIN_NAME]" at bounding box center [766, 144] width 663 height 15
click at [746, 160] on div "[PERSON_NAME] <[EMAIL_ADDRESS][DOMAIN_NAME]>" at bounding box center [778, 174] width 578 height 32
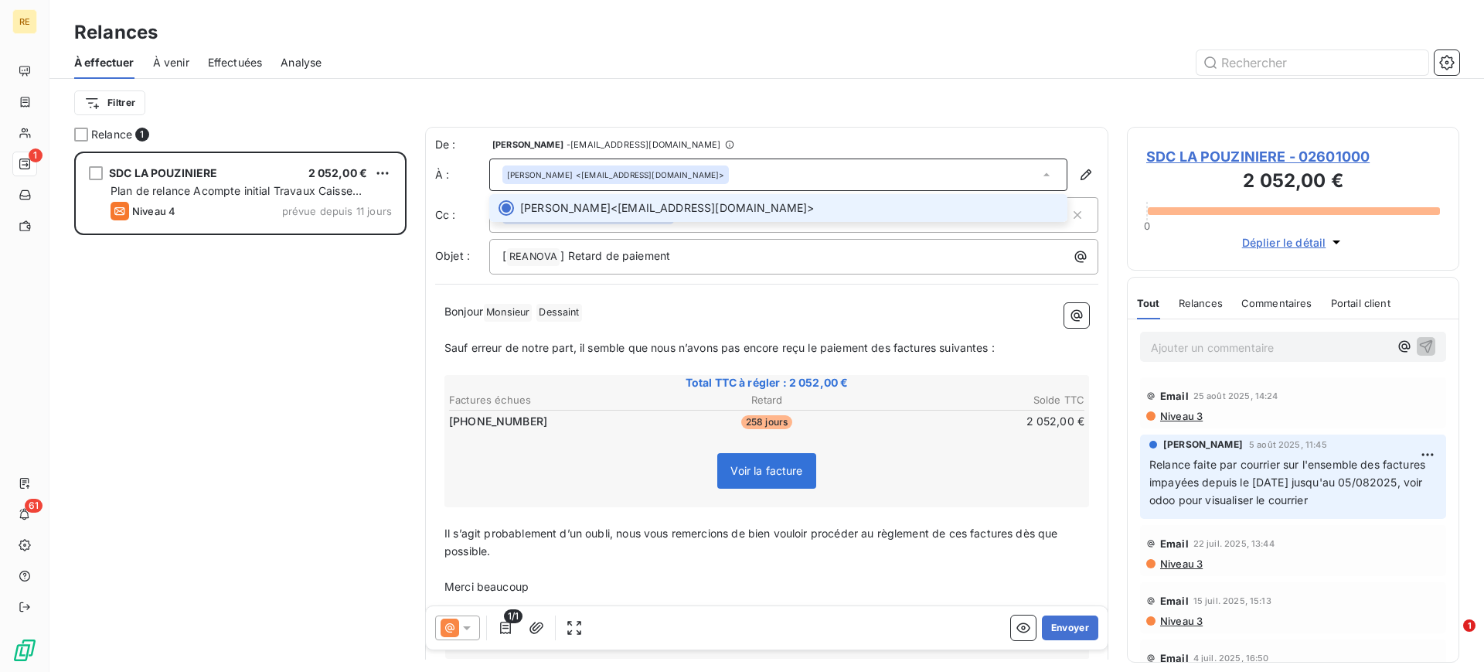
click at [745, 161] on div "[PERSON_NAME] <[EMAIL_ADDRESS][DOMAIN_NAME]>" at bounding box center [778, 174] width 578 height 32
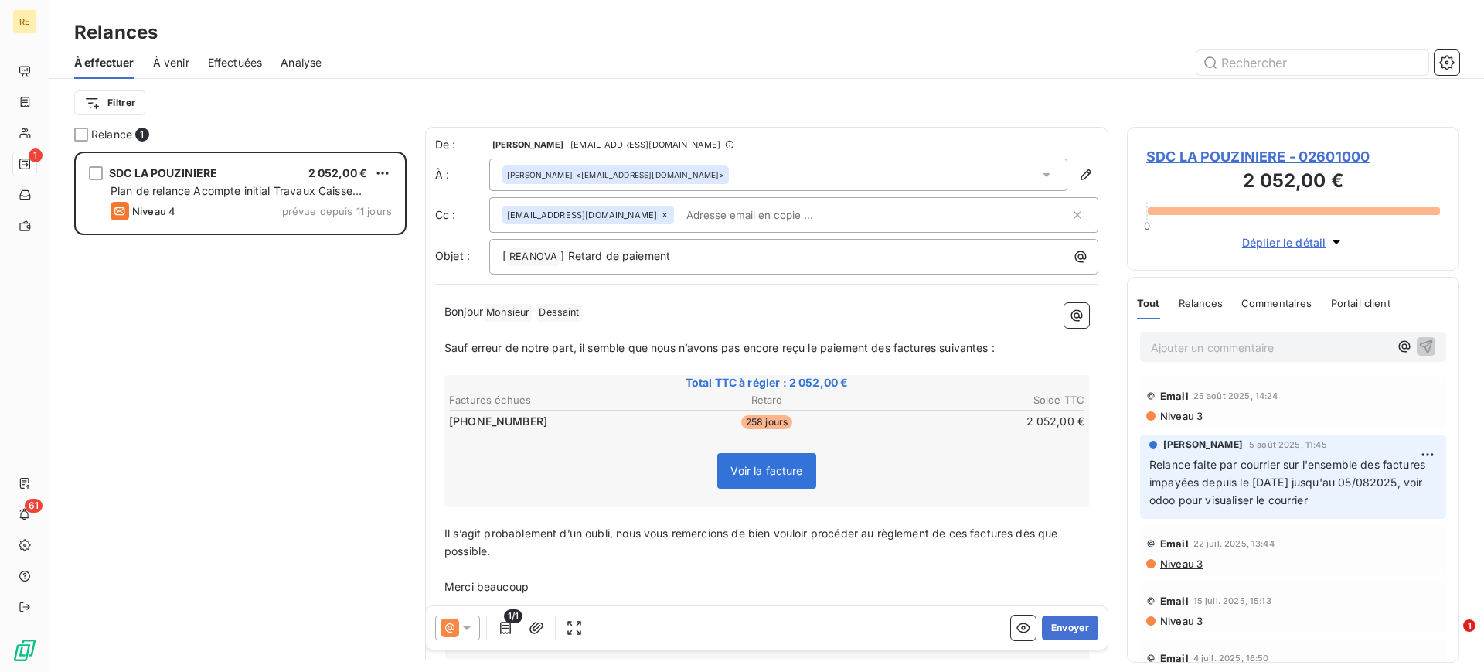
click at [668, 563] on p "﻿" at bounding box center [766, 569] width 645 height 18
drag, startPoint x: 625, startPoint y: 533, endPoint x: 372, endPoint y: 515, distance: 254.2
click at [372, 515] on div "Relance 1 SDC LA POUZINIERE 2 052,00 € Plan de relance Acompte initial Travaux …" at bounding box center [766, 399] width 1434 height 545
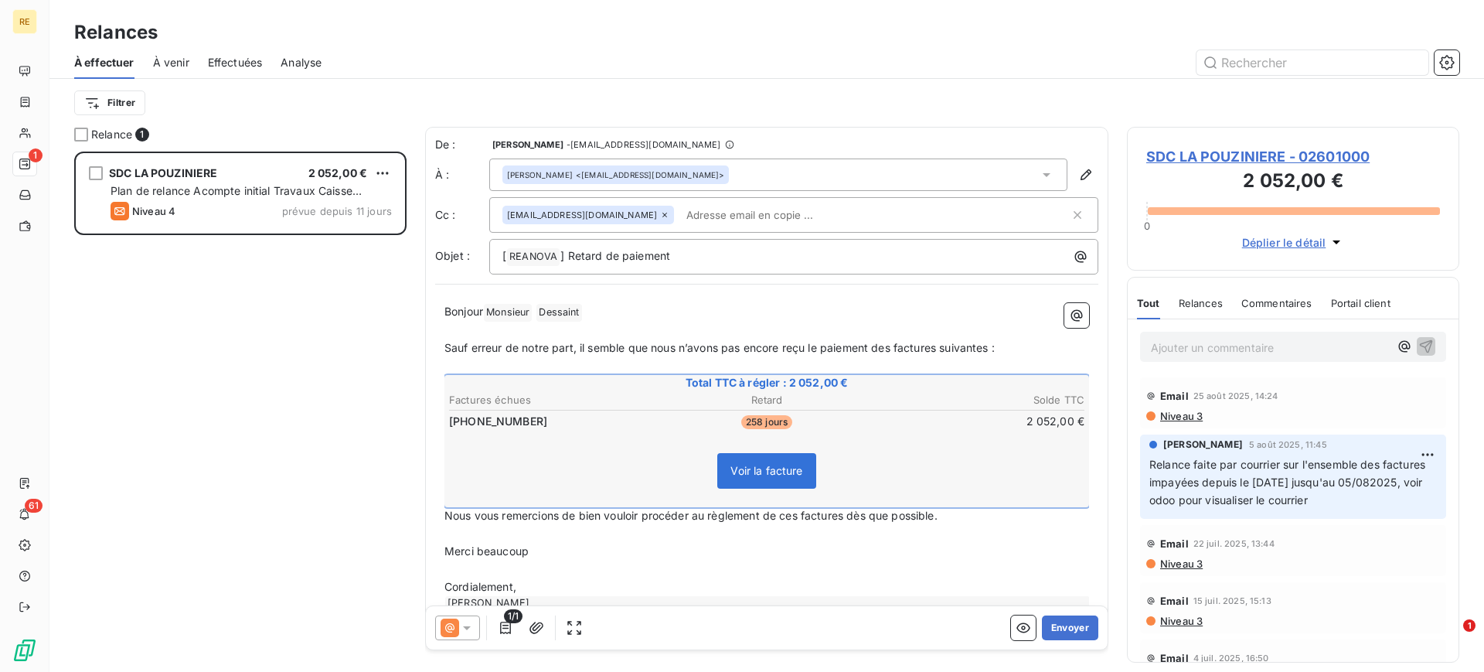
click at [446, 518] on span "Nous vous remercions de bien vouloir procéder au règlement de ces factures dès …" at bounding box center [690, 515] width 493 height 13
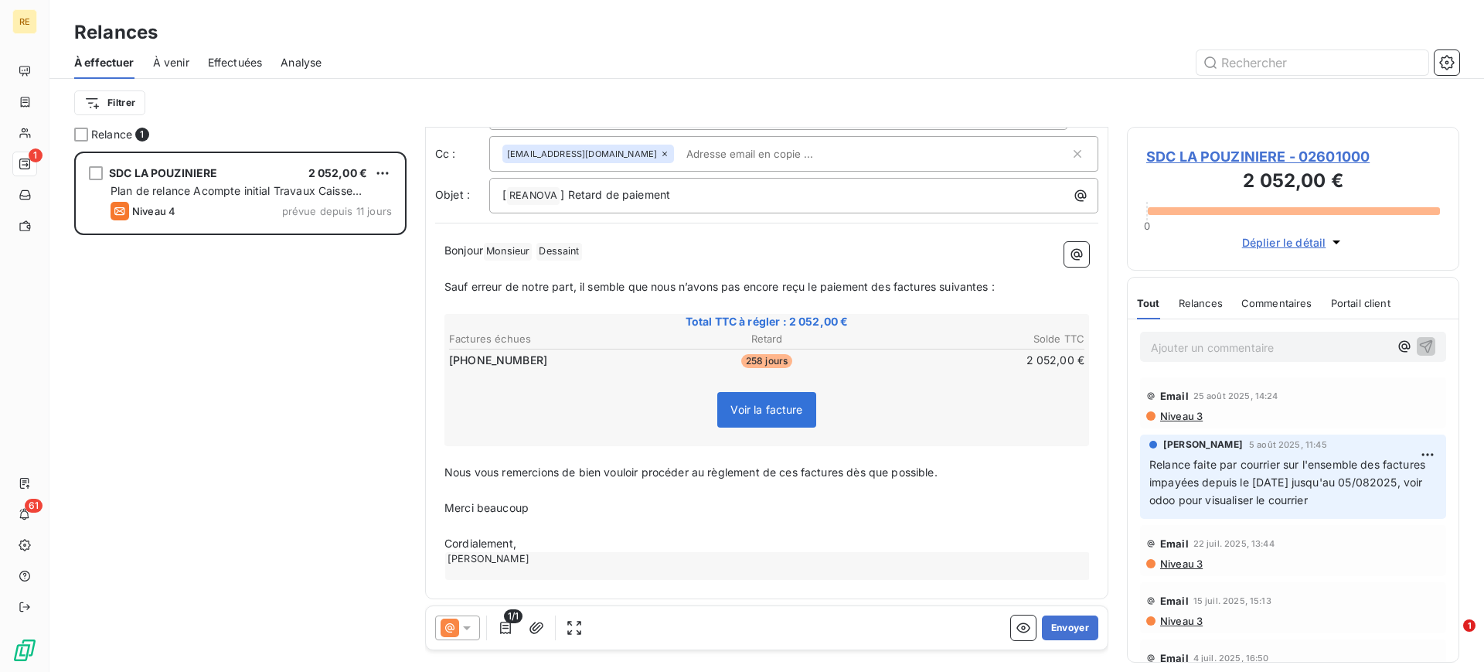
scroll to position [65, 0]
click at [495, 509] on span "Merci beaucoup" at bounding box center [486, 504] width 84 height 13
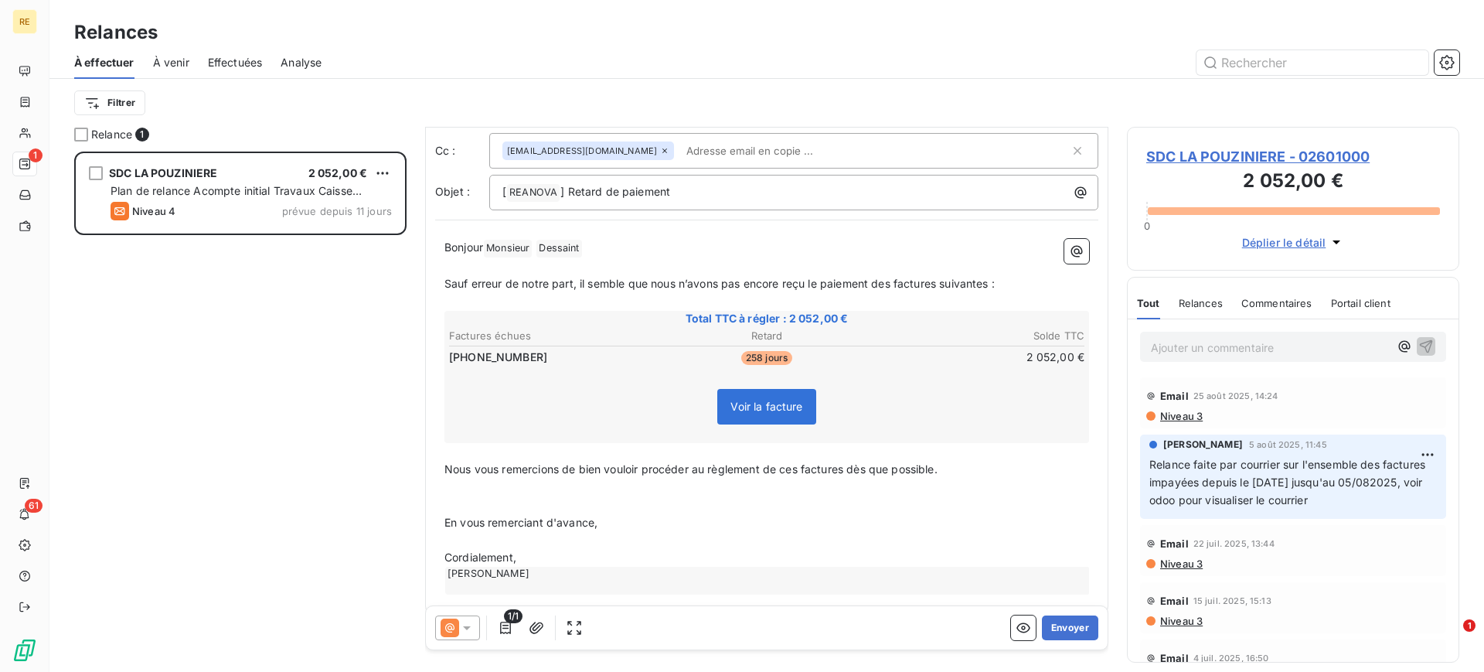
drag, startPoint x: 515, startPoint y: 558, endPoint x: 546, endPoint y: 557, distance: 30.9
click at [515, 557] on span "Cordialement," at bounding box center [480, 556] width 72 height 13
click at [1063, 637] on button "Envoyer" at bounding box center [1070, 627] width 56 height 25
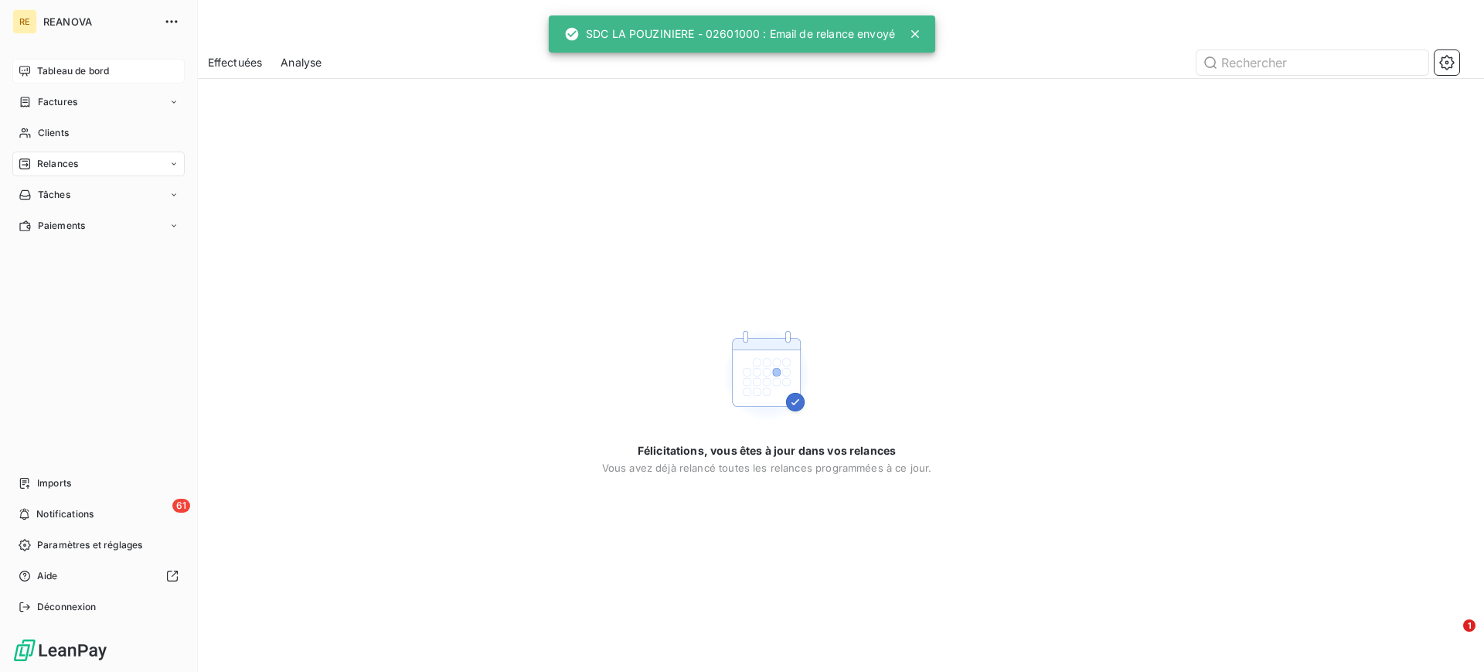
click at [75, 81] on div "Tableau de bord" at bounding box center [98, 71] width 172 height 25
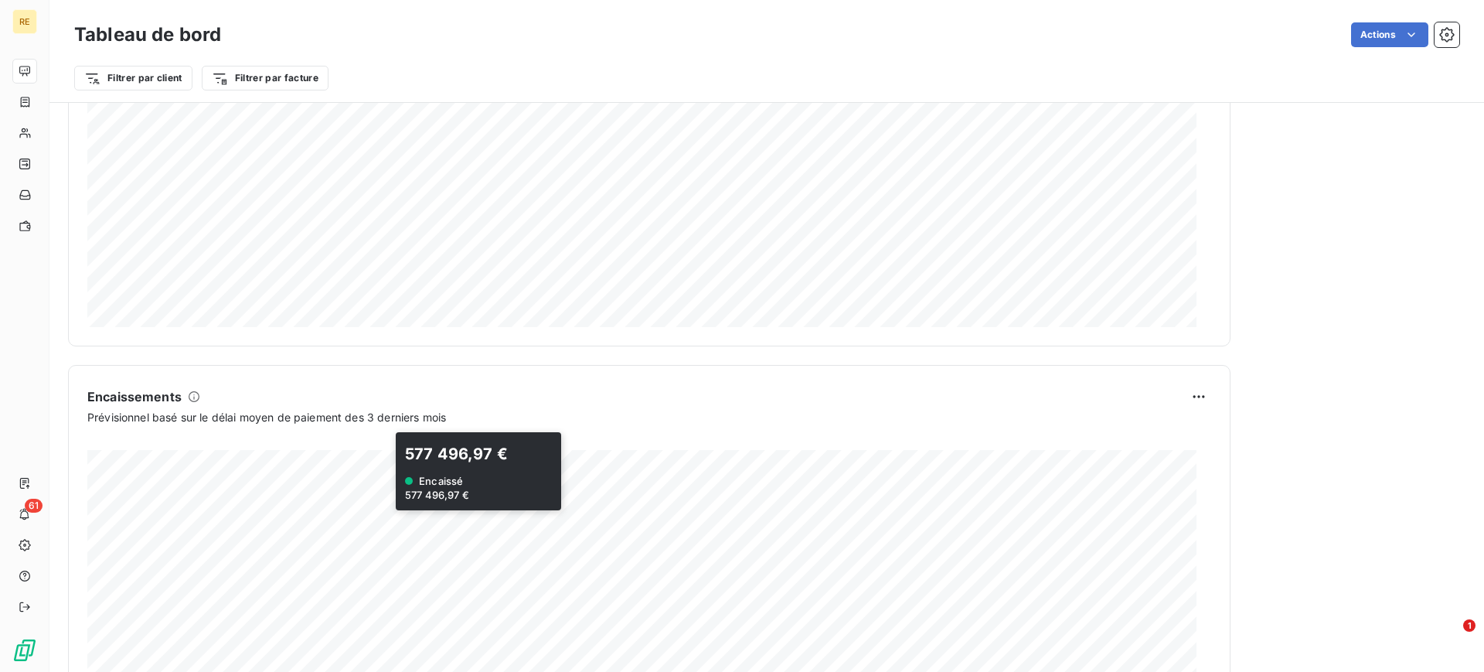
scroll to position [738, 0]
